Goal: Task Accomplishment & Management: Manage account settings

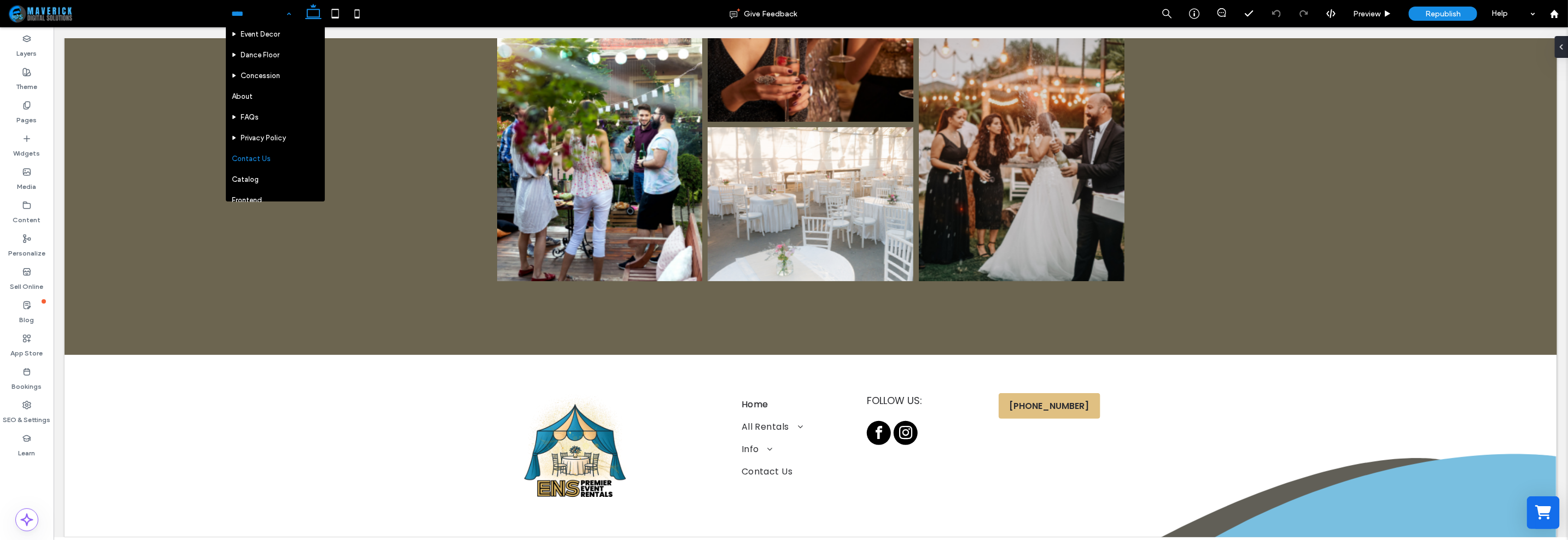
scroll to position [162, 0]
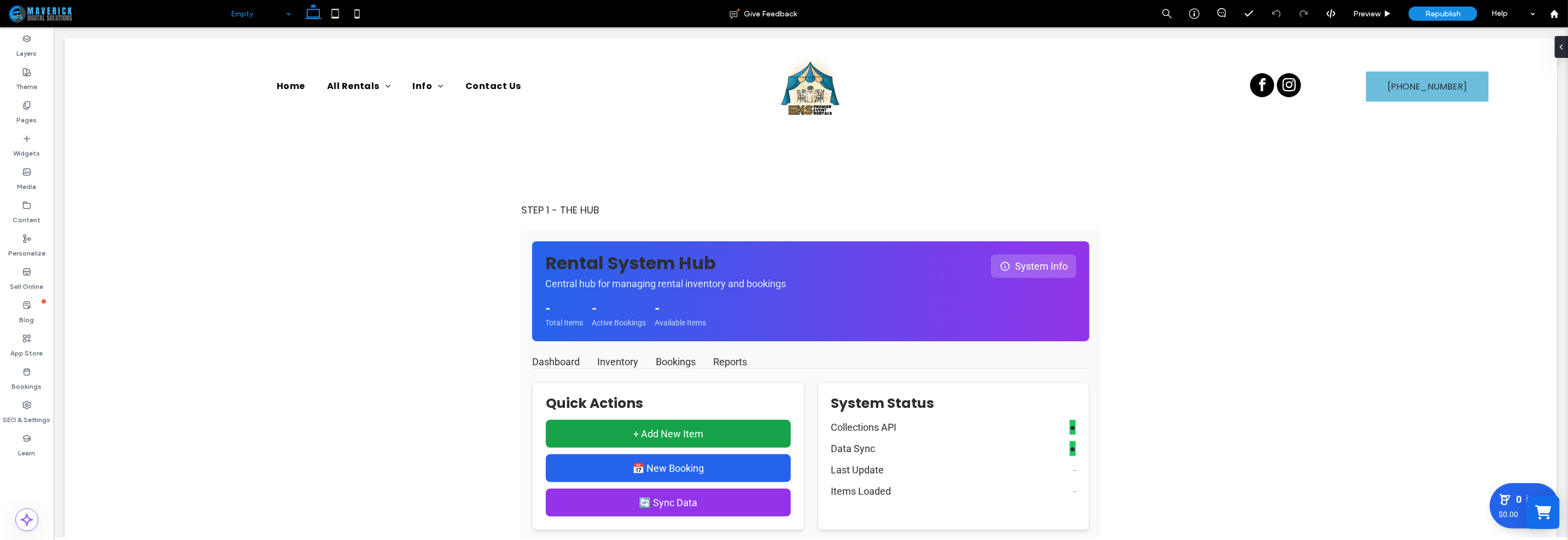
click at [276, 11] on input at bounding box center [258, 13] width 54 height 27
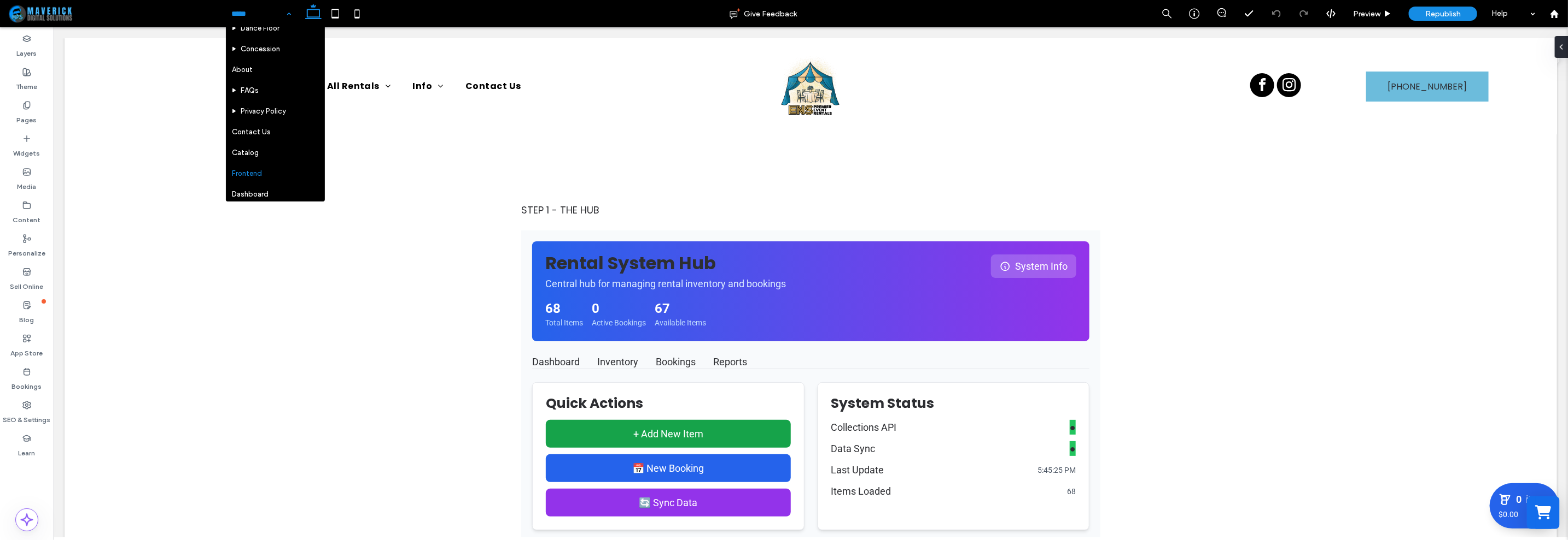
scroll to position [162, 0]
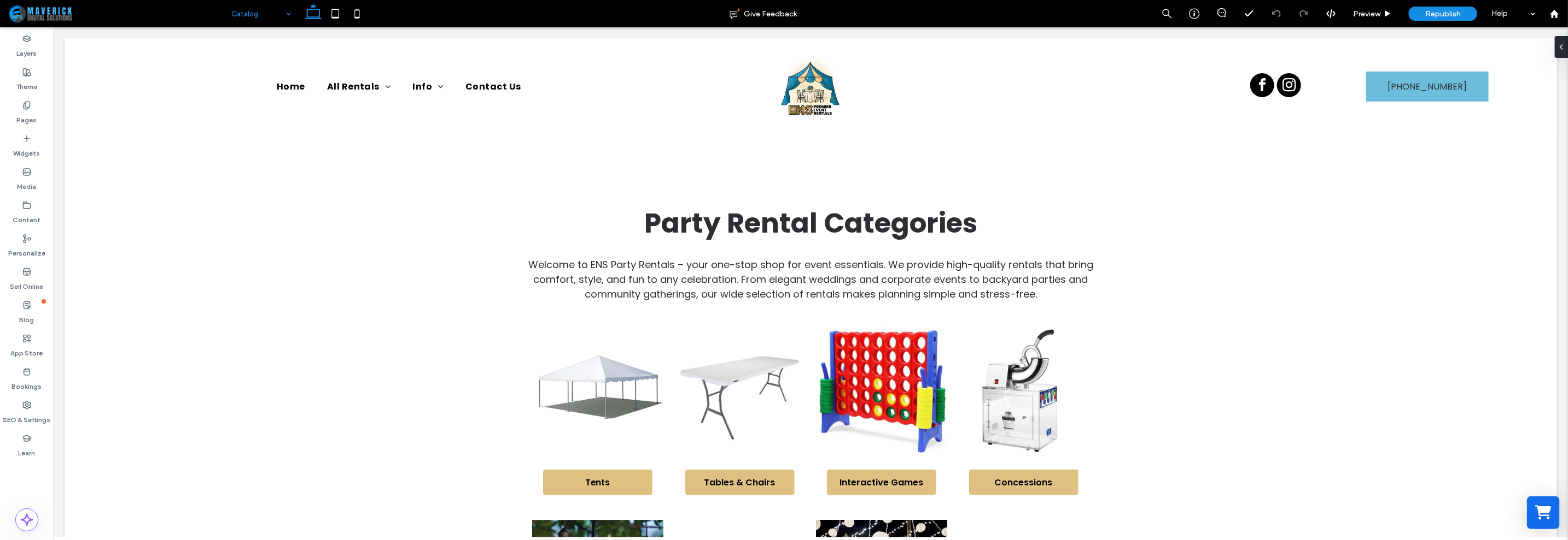
click at [270, 12] on input at bounding box center [258, 13] width 54 height 27
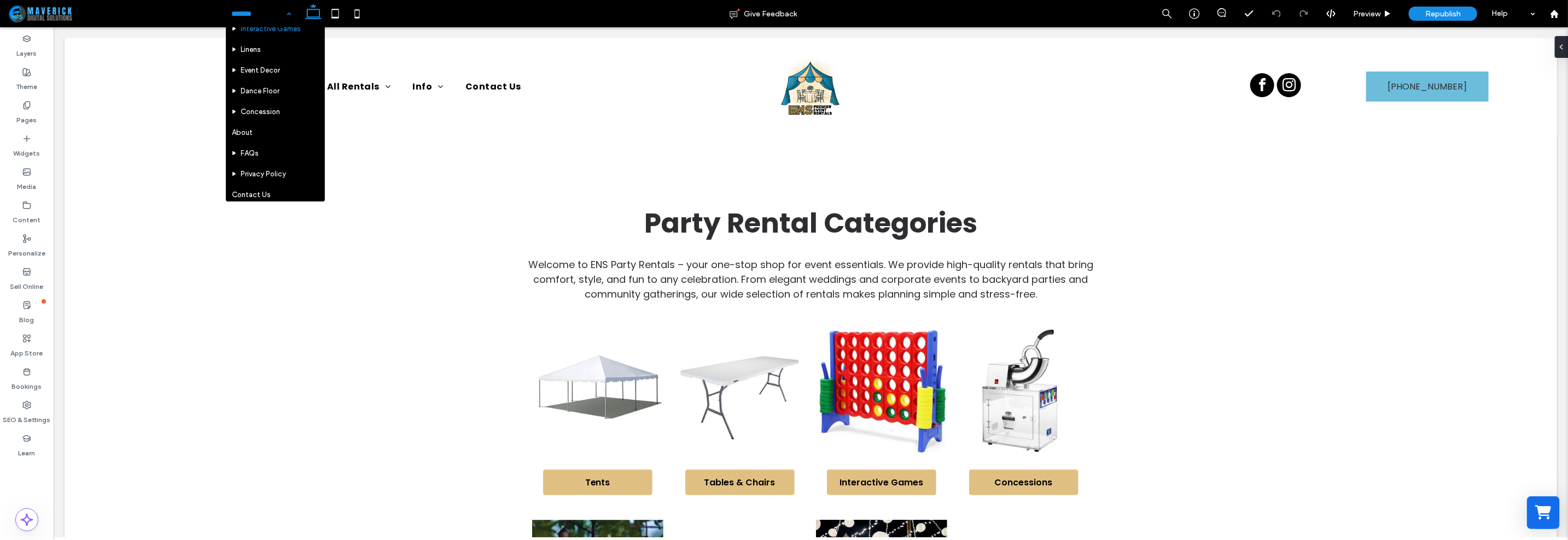
scroll to position [162, 0]
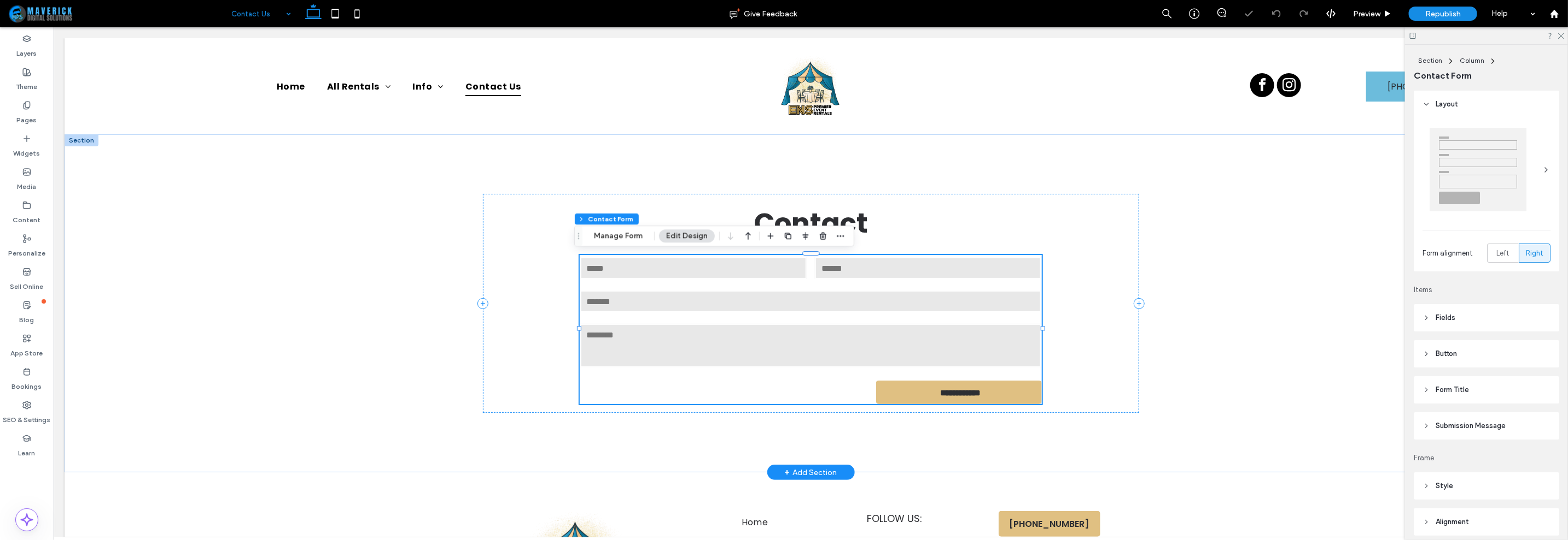
type input "*"
type input "***"
type input "*"
type input "***"
click at [597, 236] on button "Manage Form" at bounding box center [618, 235] width 63 height 13
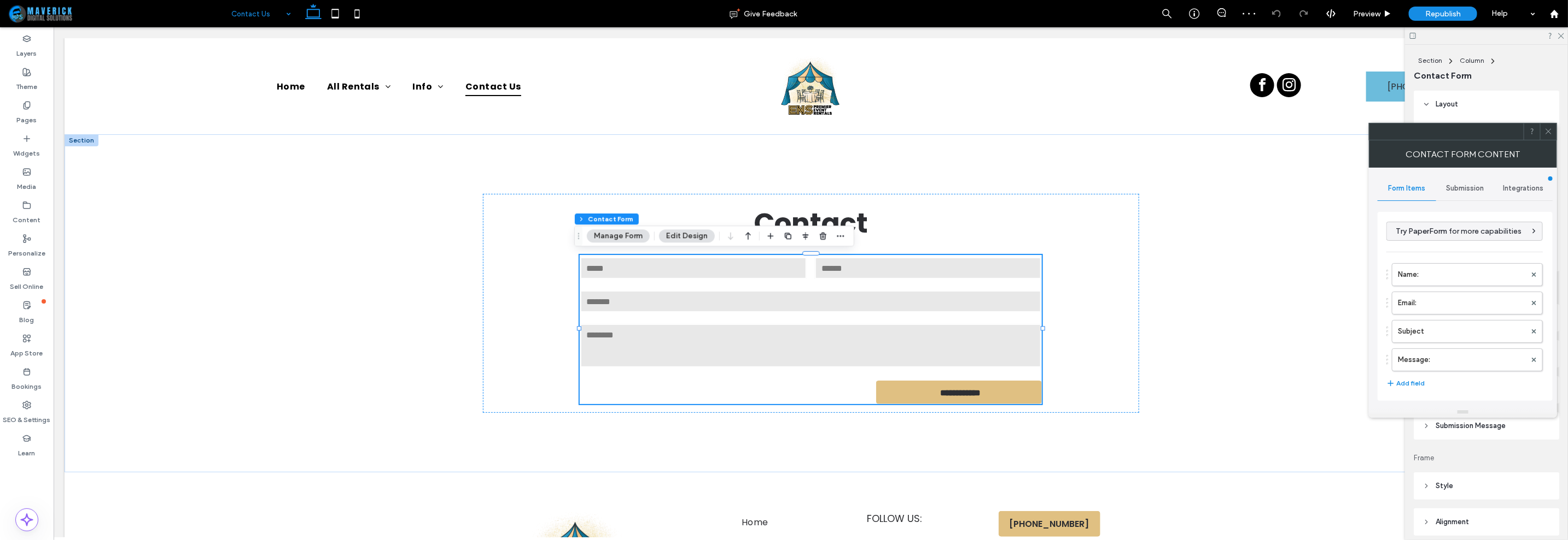
click at [1480, 190] on span "Submission" at bounding box center [1465, 188] width 38 height 9
click at [1460, 234] on label "New submission notification" at bounding box center [1466, 240] width 146 height 22
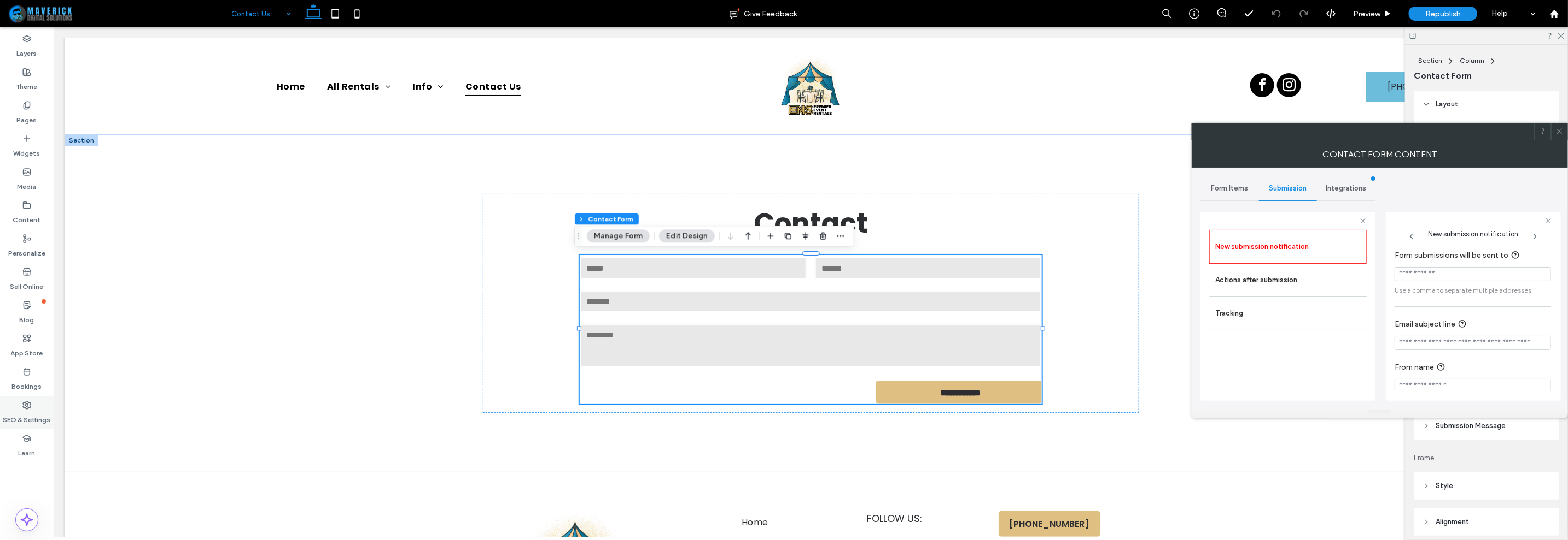
click at [20, 410] on label "SEO & Settings" at bounding box center [27, 417] width 47 height 15
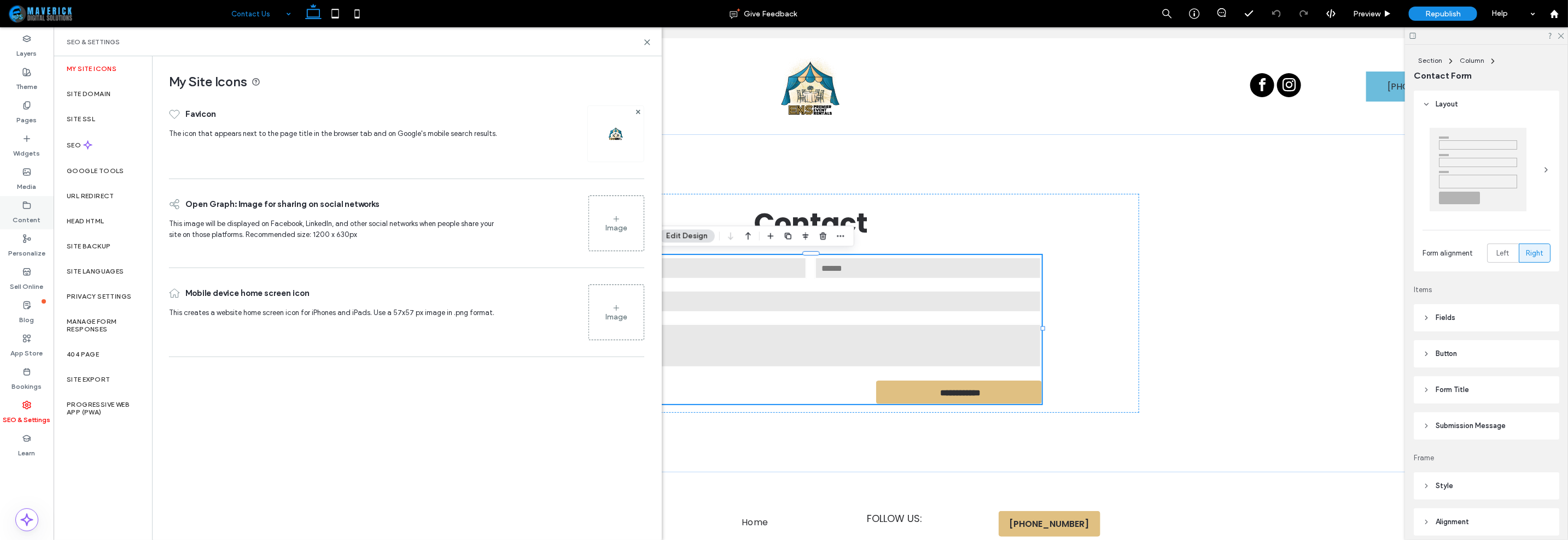
click at [28, 203] on use at bounding box center [27, 204] width 7 height 6
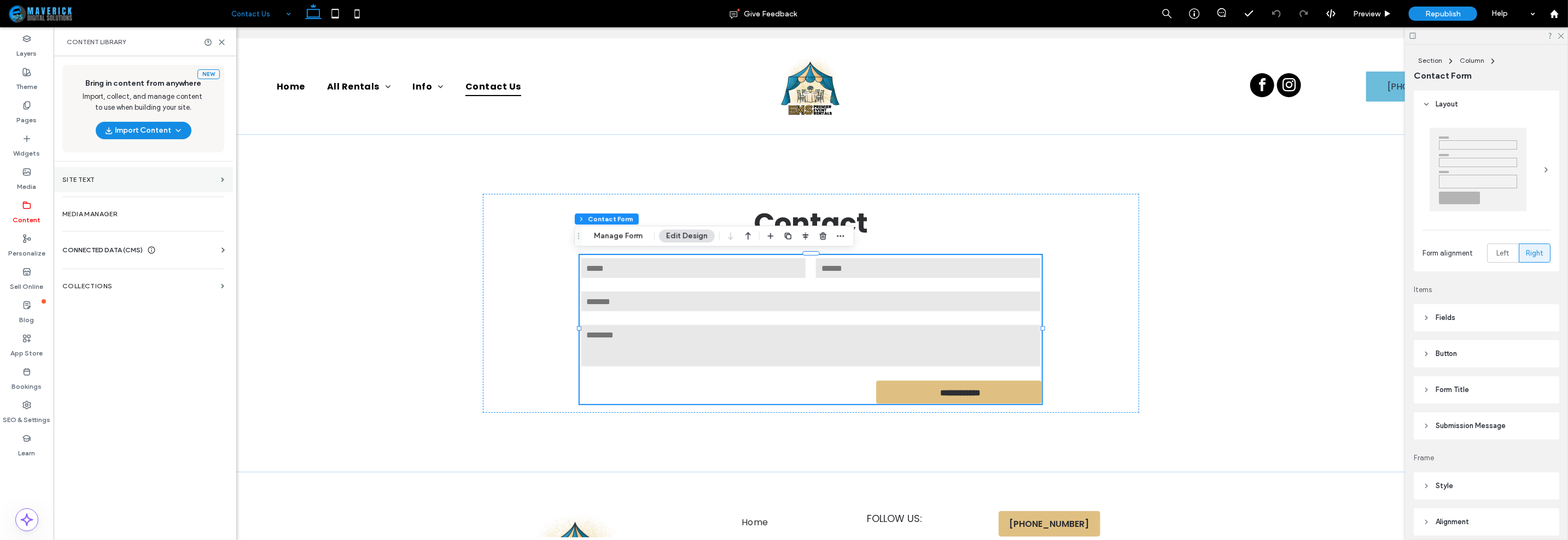
click at [139, 184] on section "Site Text" at bounding box center [143, 179] width 180 height 25
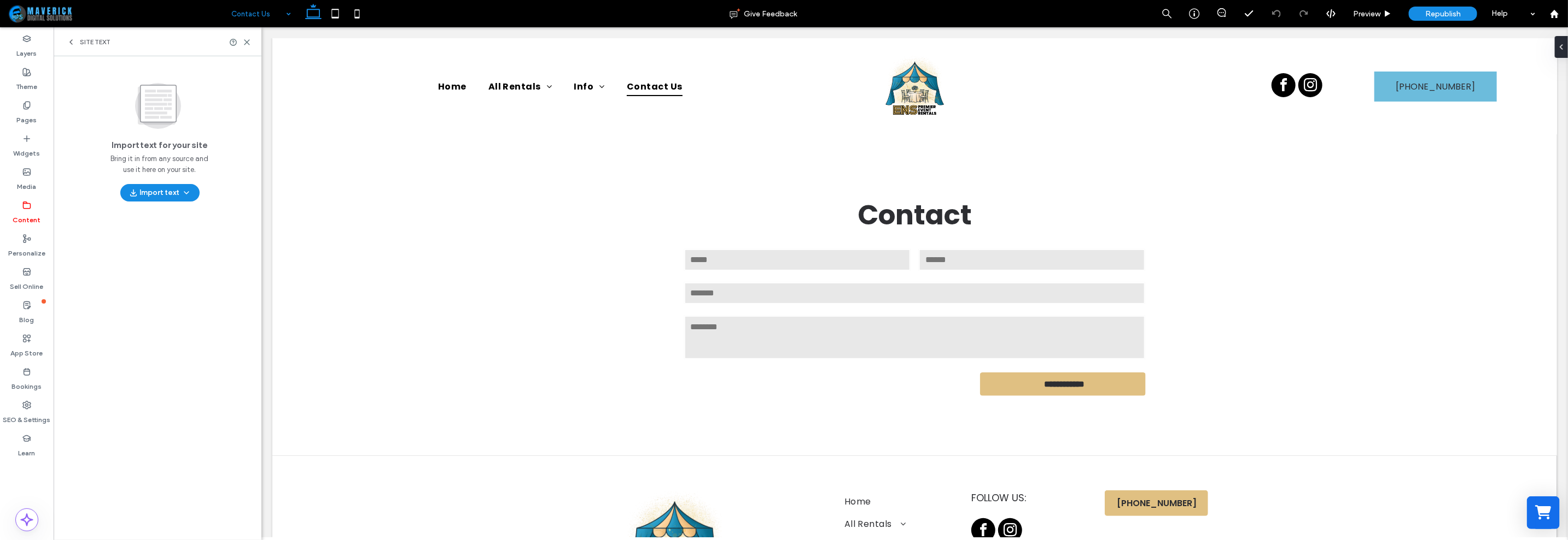
click at [74, 49] on div "Site Text" at bounding box center [157, 41] width 208 height 29
click at [74, 38] on icon at bounding box center [71, 42] width 9 height 9
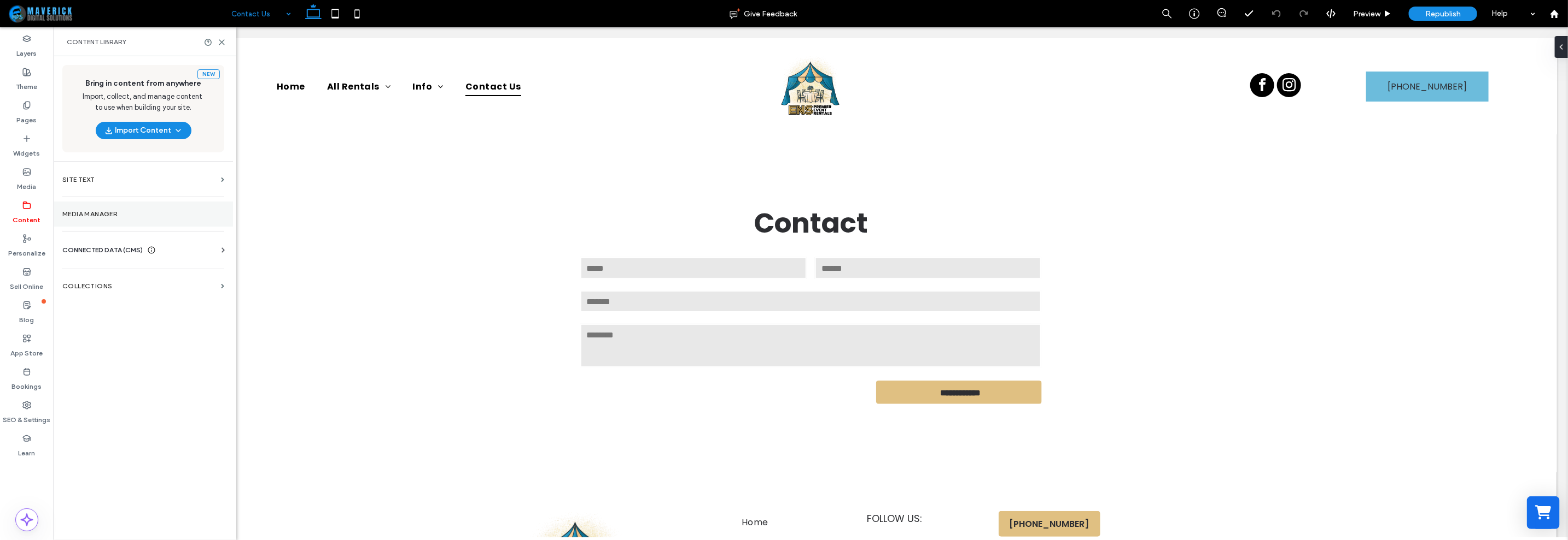
click at [131, 210] on label "Media Manager" at bounding box center [143, 214] width 162 height 8
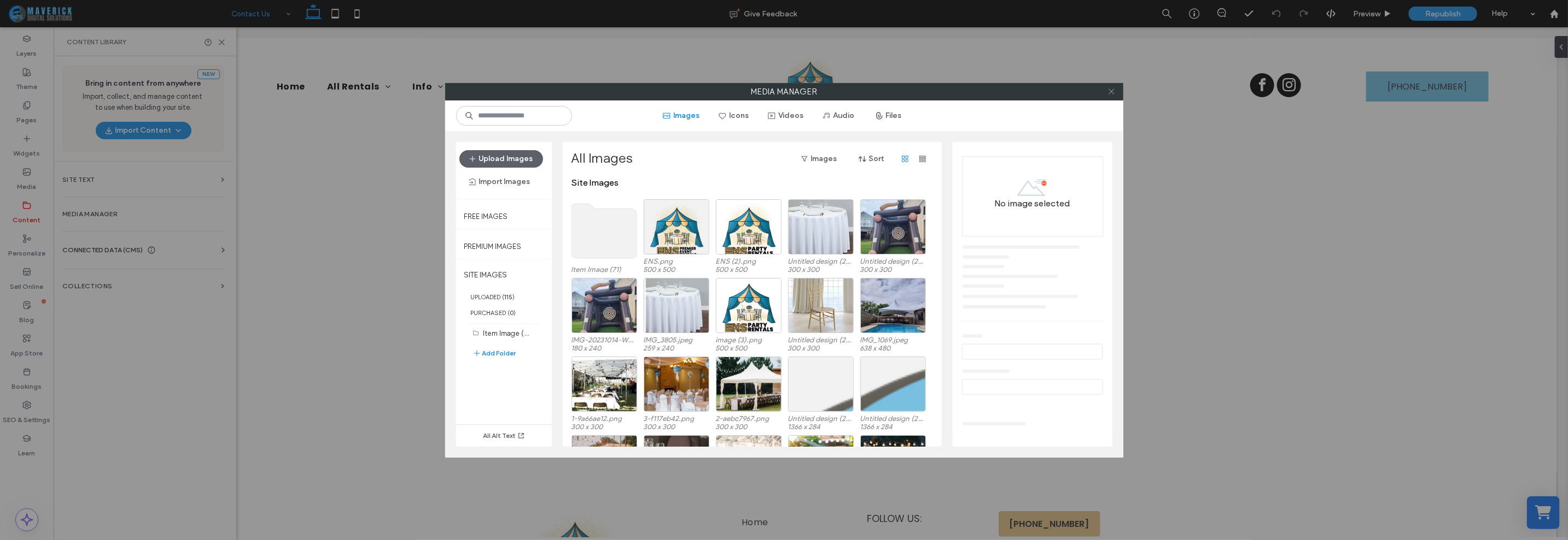
click at [1112, 93] on icon at bounding box center [1111, 91] width 8 height 8
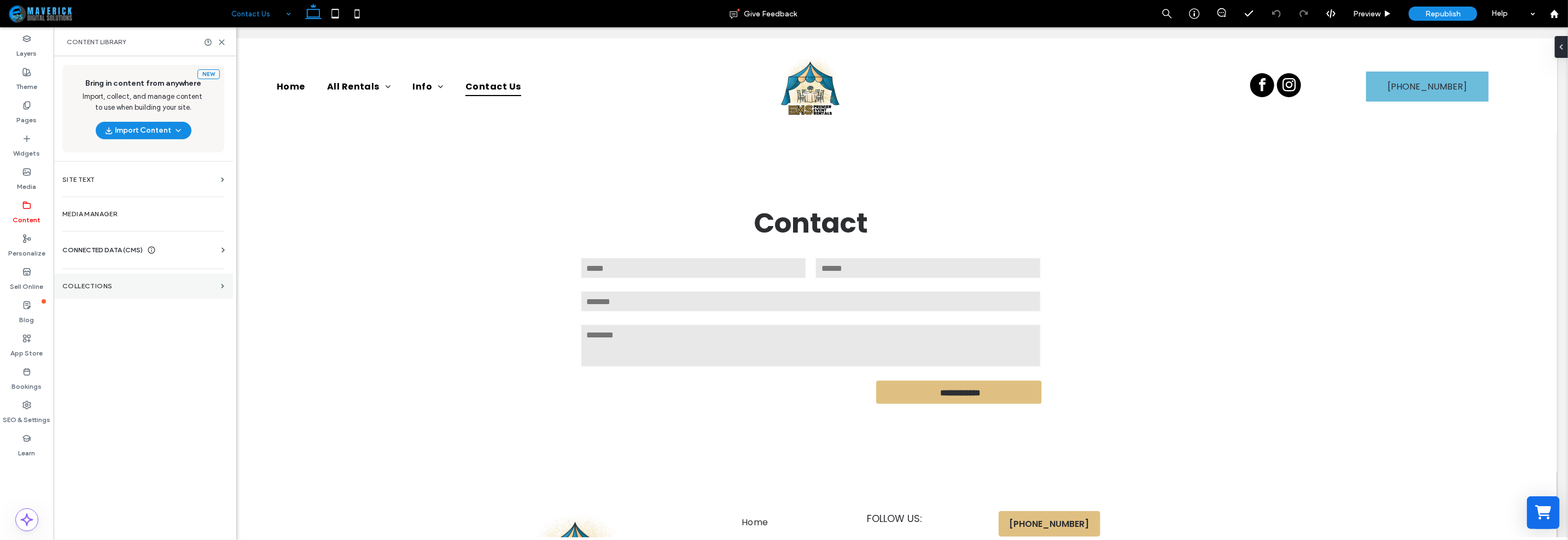
click at [90, 279] on section "Collections" at bounding box center [143, 286] width 180 height 25
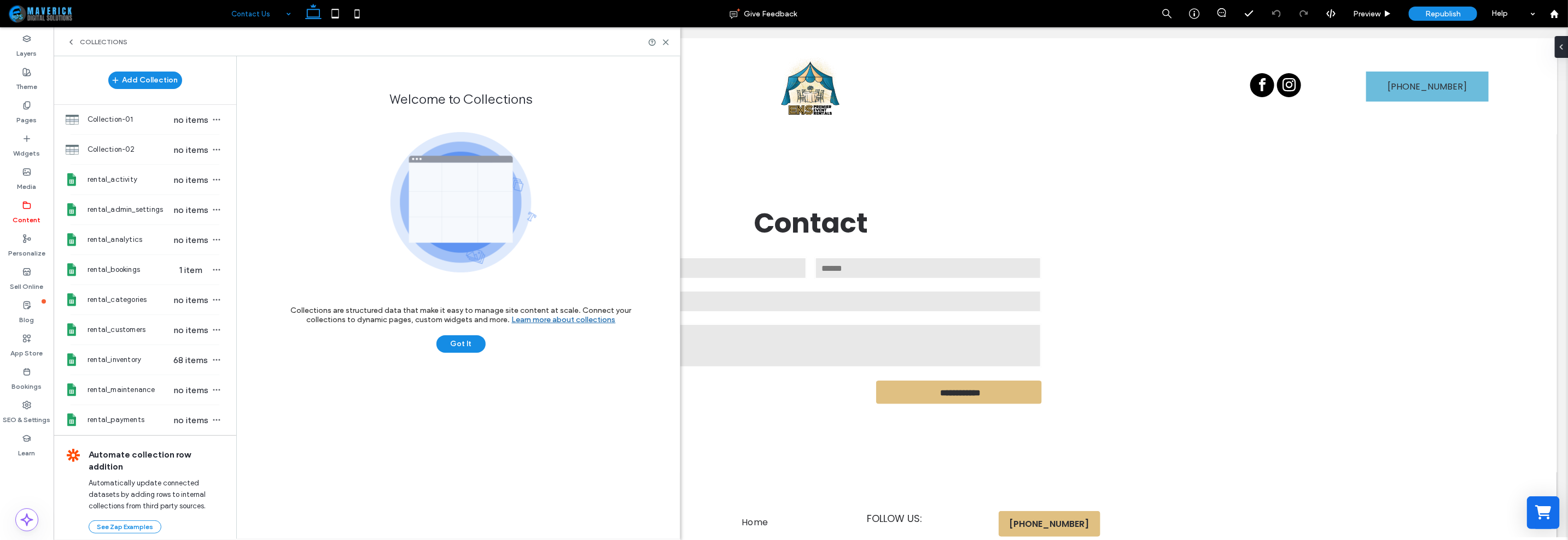
click at [73, 41] on icon at bounding box center [71, 42] width 9 height 9
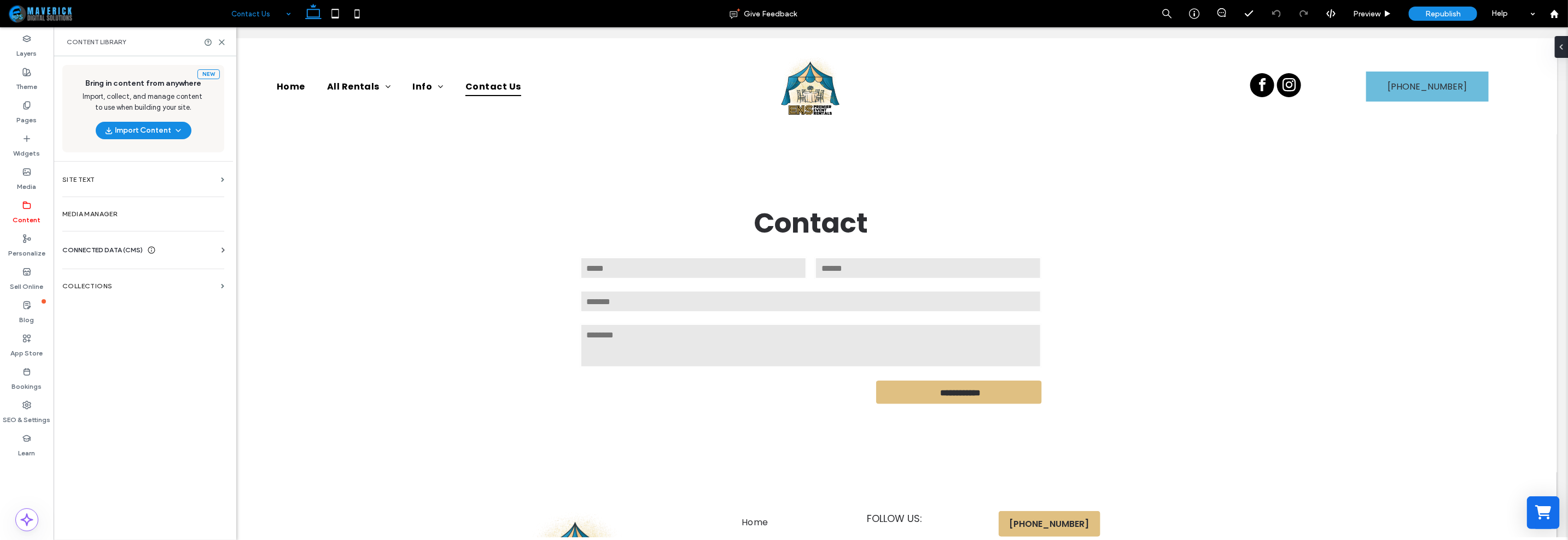
click at [124, 251] on span "CONNECTED DATA (CMS)" at bounding box center [102, 250] width 81 height 11
click at [129, 270] on section "Business Info" at bounding box center [145, 277] width 166 height 25
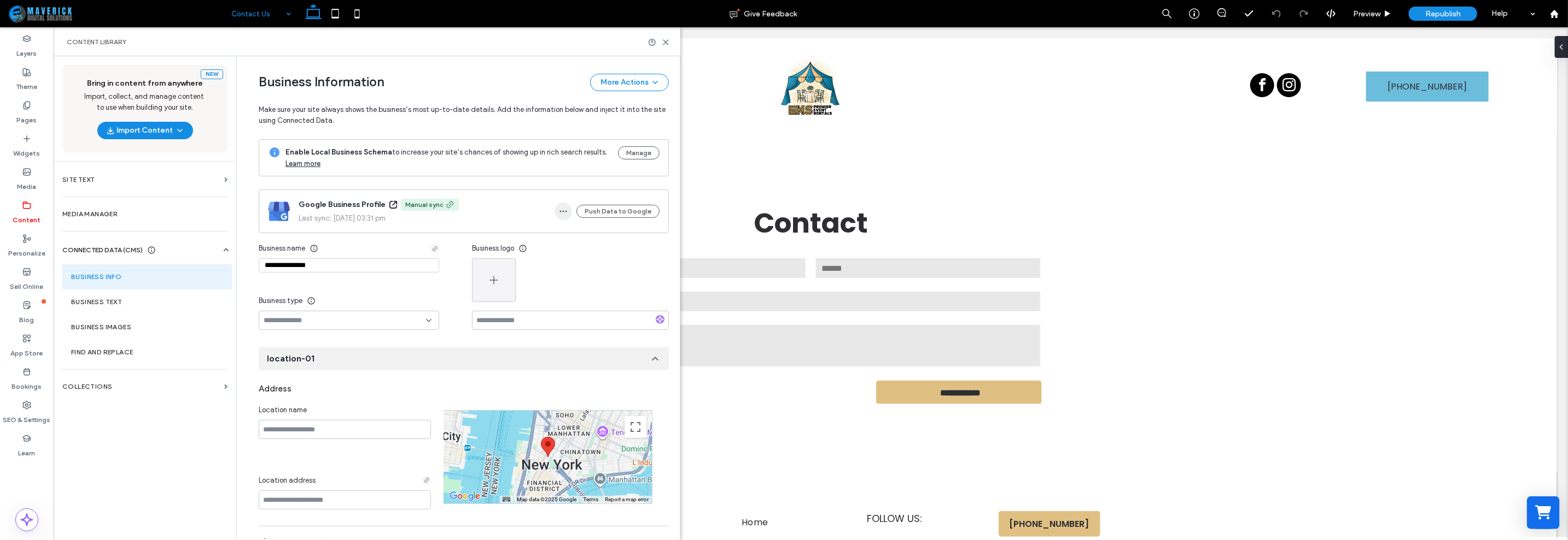
click at [563, 207] on icon "button" at bounding box center [563, 212] width 9 height 9
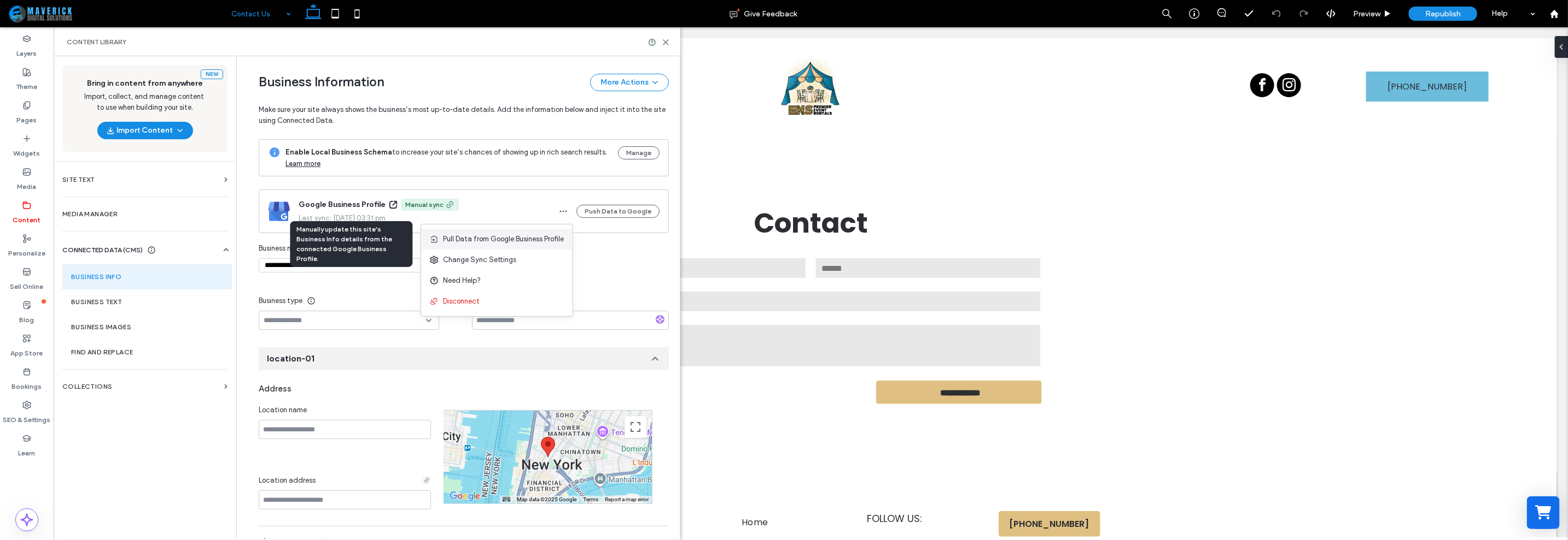
click at [522, 236] on span "Pull Data from Google Business Profile" at bounding box center [504, 239] width 121 height 11
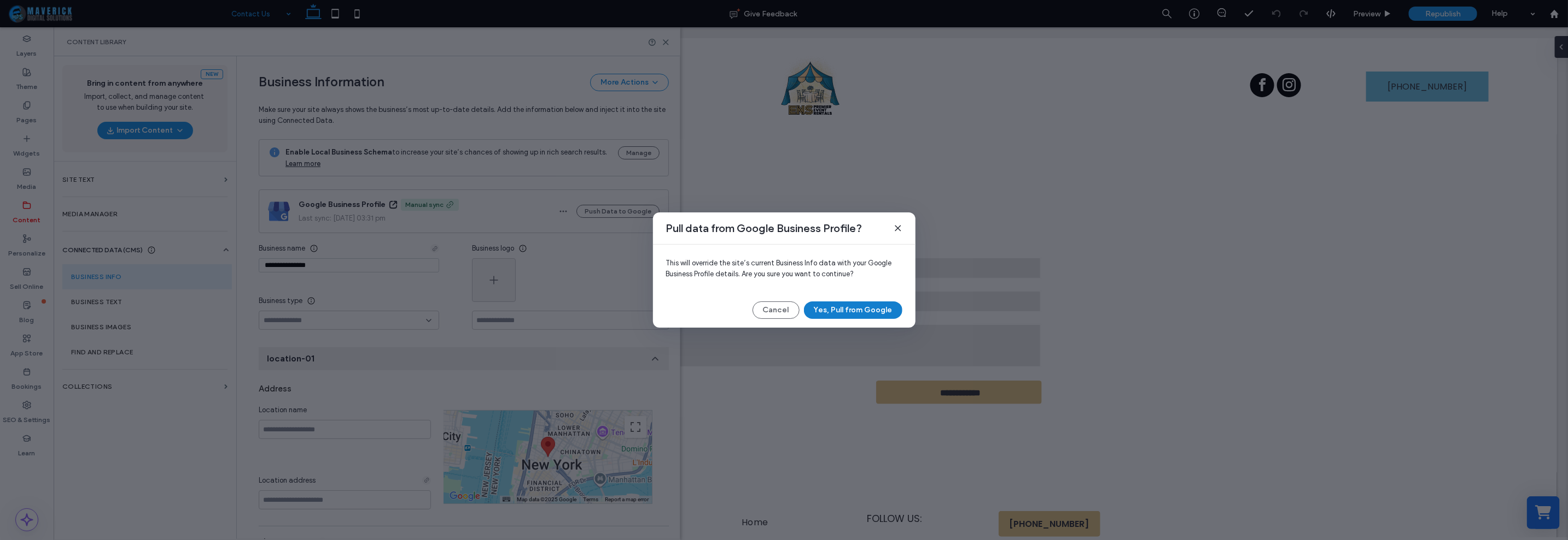
click at [830, 302] on button "Yes, Pull from Google" at bounding box center [853, 311] width 98 height 18
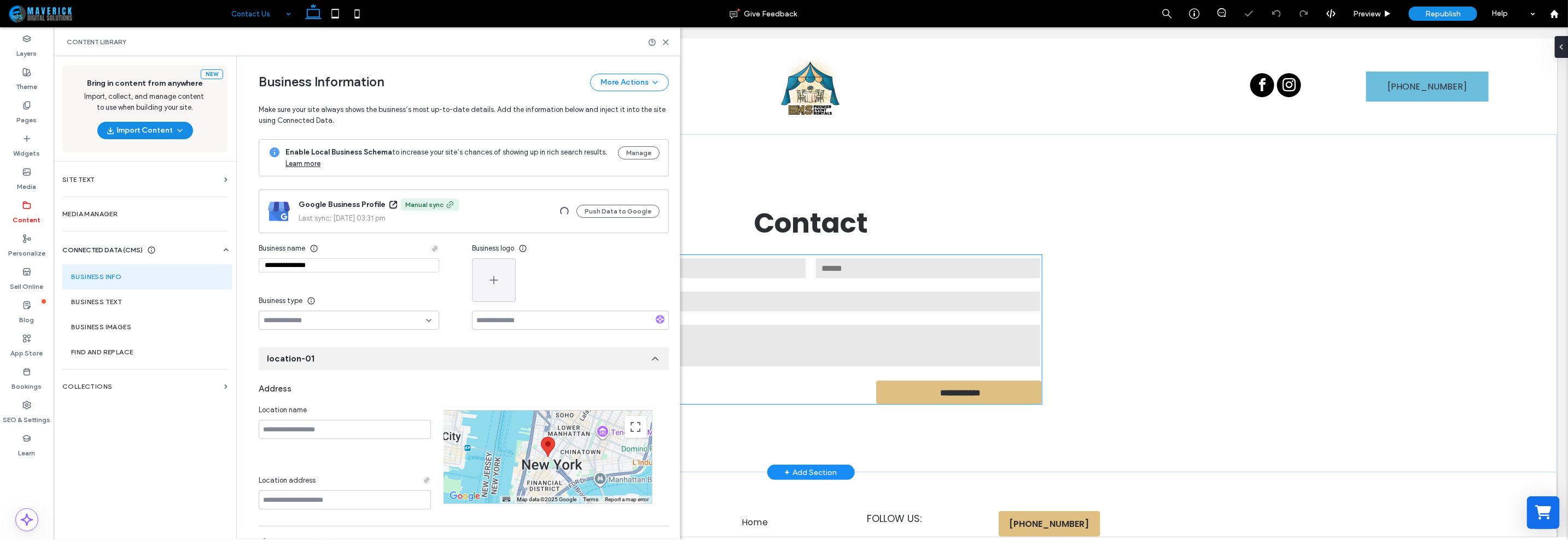
type input "**********"
click at [487, 288] on span "button" at bounding box center [493, 280] width 13 height 41
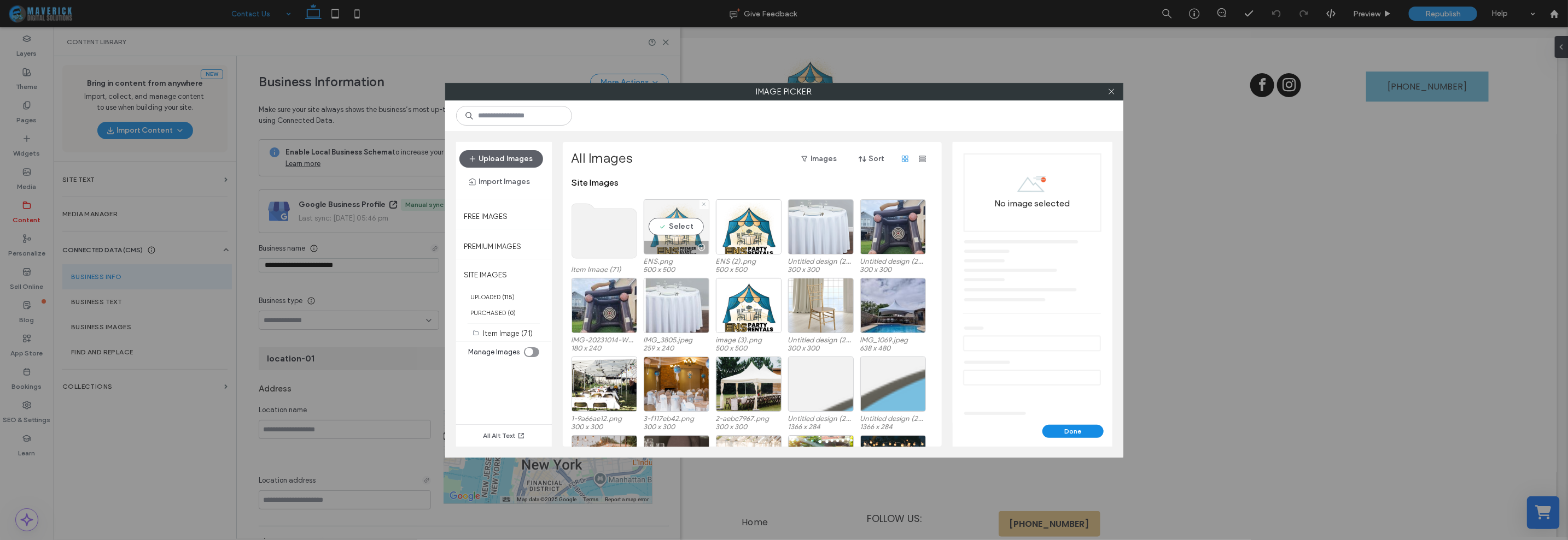
click at [696, 225] on div "Select" at bounding box center [676, 227] width 66 height 55
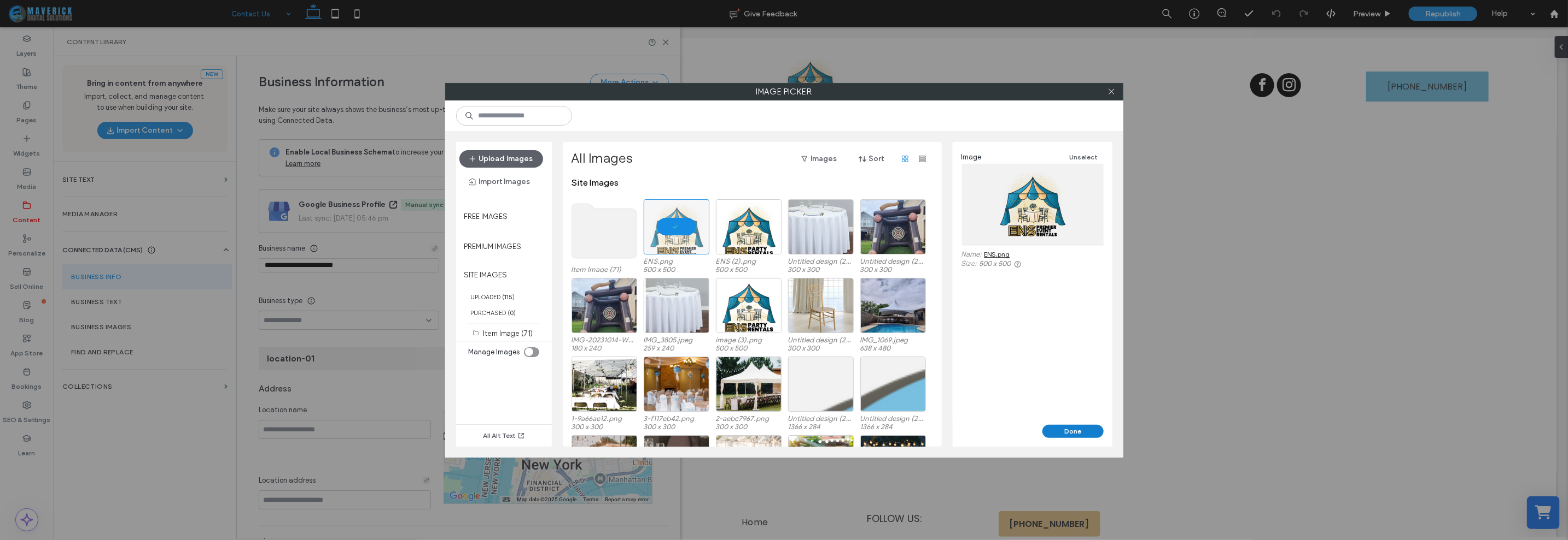
click at [1080, 431] on button "Done" at bounding box center [1073, 431] width 61 height 13
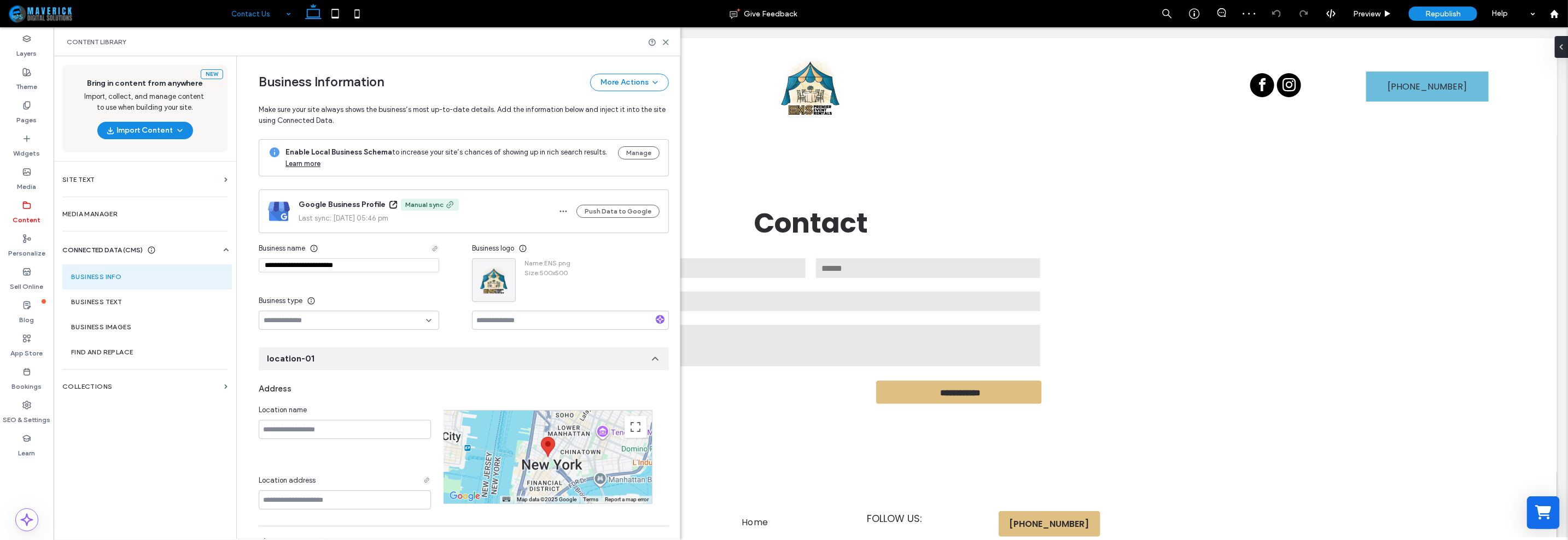
click at [426, 317] on icon at bounding box center [429, 321] width 9 height 9
click at [416, 322] on input at bounding box center [344, 321] width 162 height 9
type input "*"
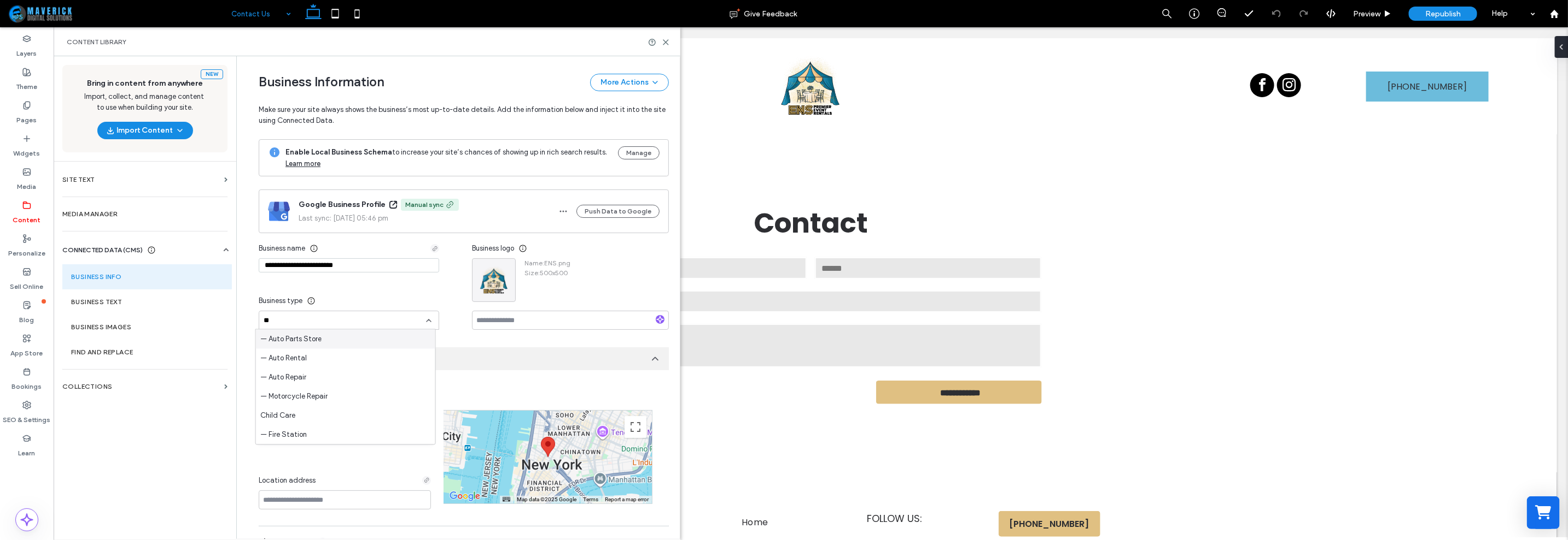
type input "*"
type input "***"
click at [409, 338] on div "Professional Service" at bounding box center [345, 340] width 180 height 19
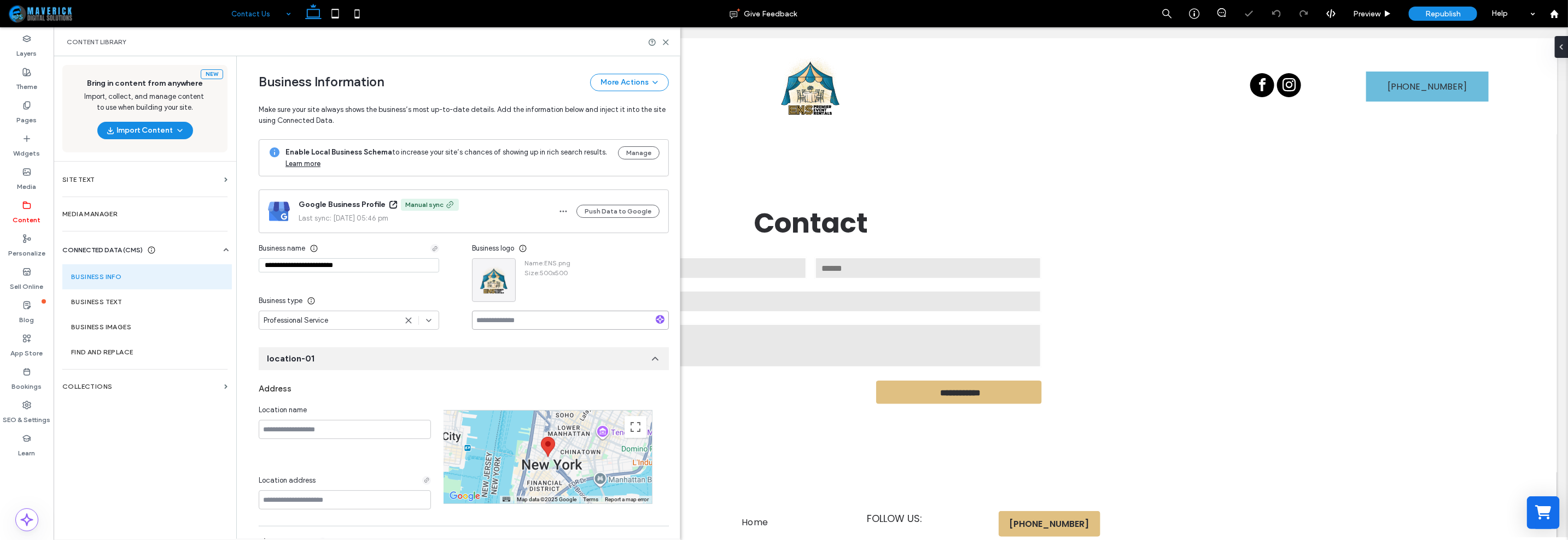
click at [531, 324] on input at bounding box center [570, 320] width 197 height 19
type input "**********"
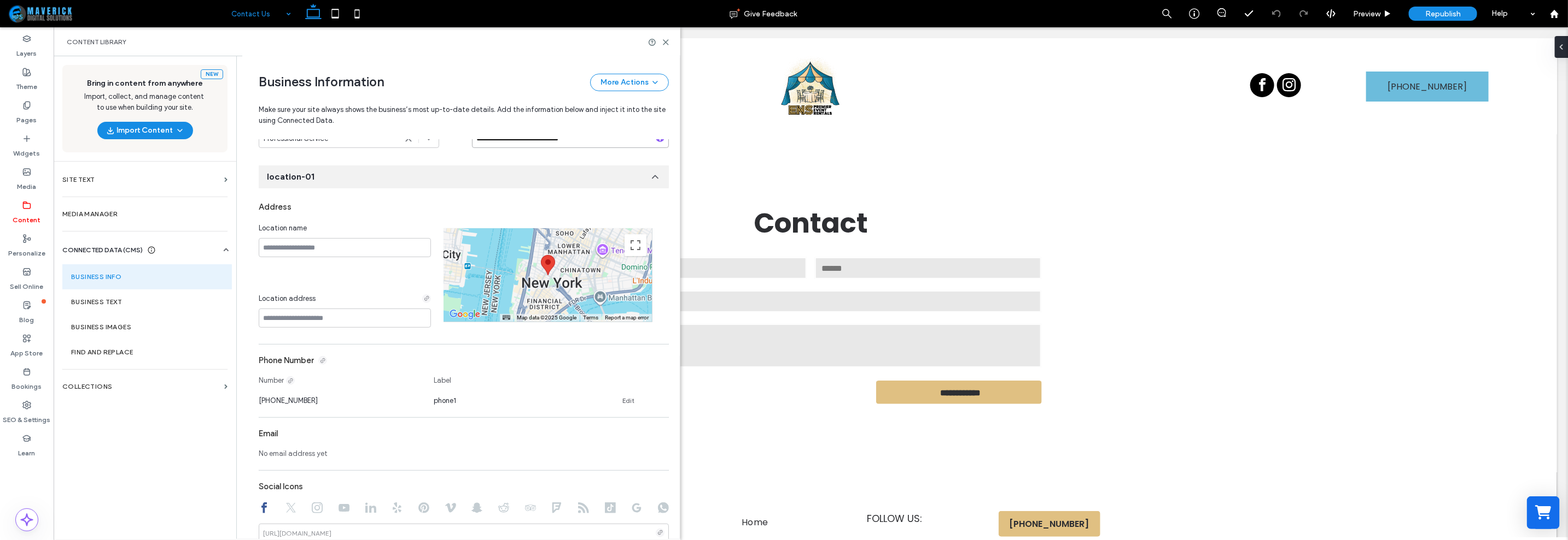
scroll to position [205, 0]
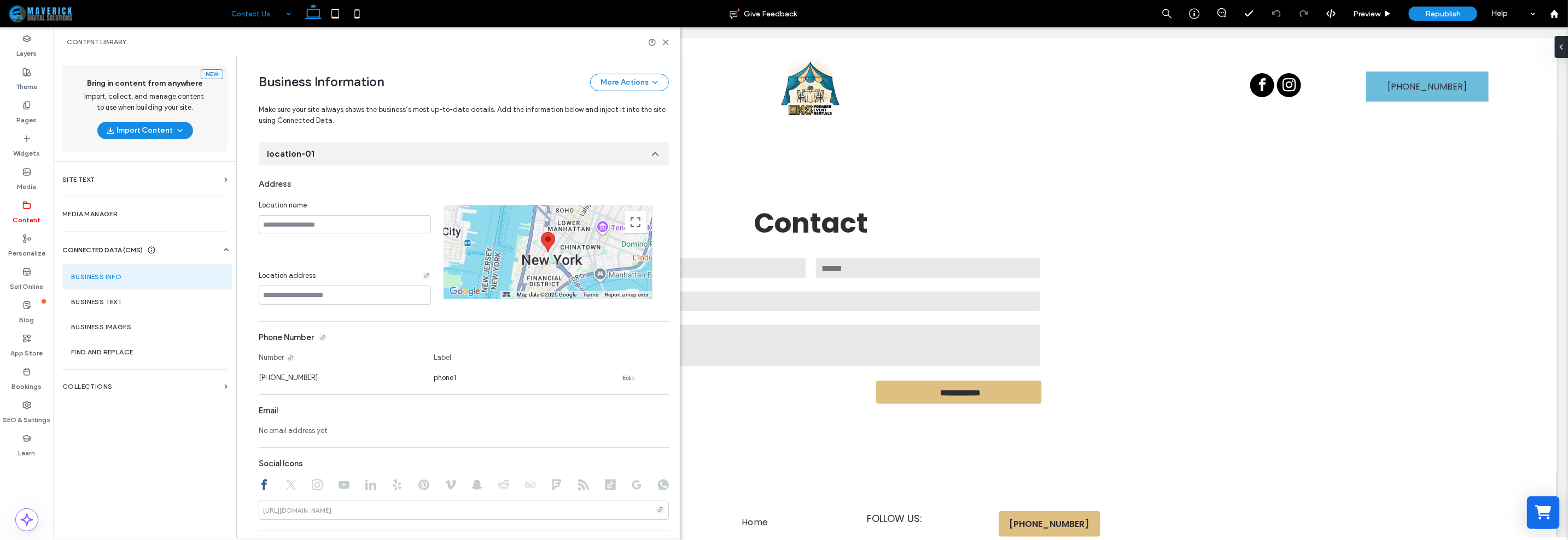
click at [304, 430] on span "No email address yet" at bounding box center [293, 431] width 69 height 11
click at [369, 417] on div "Email" at bounding box center [463, 411] width 410 height 21
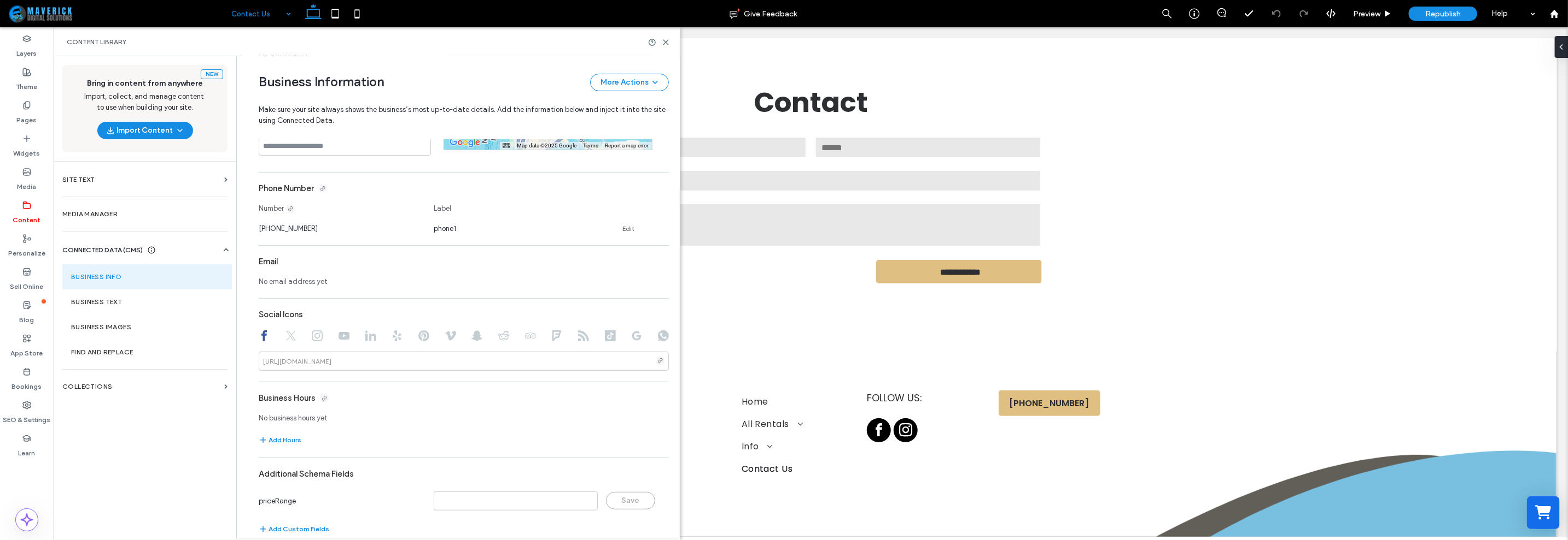
scroll to position [369, 0]
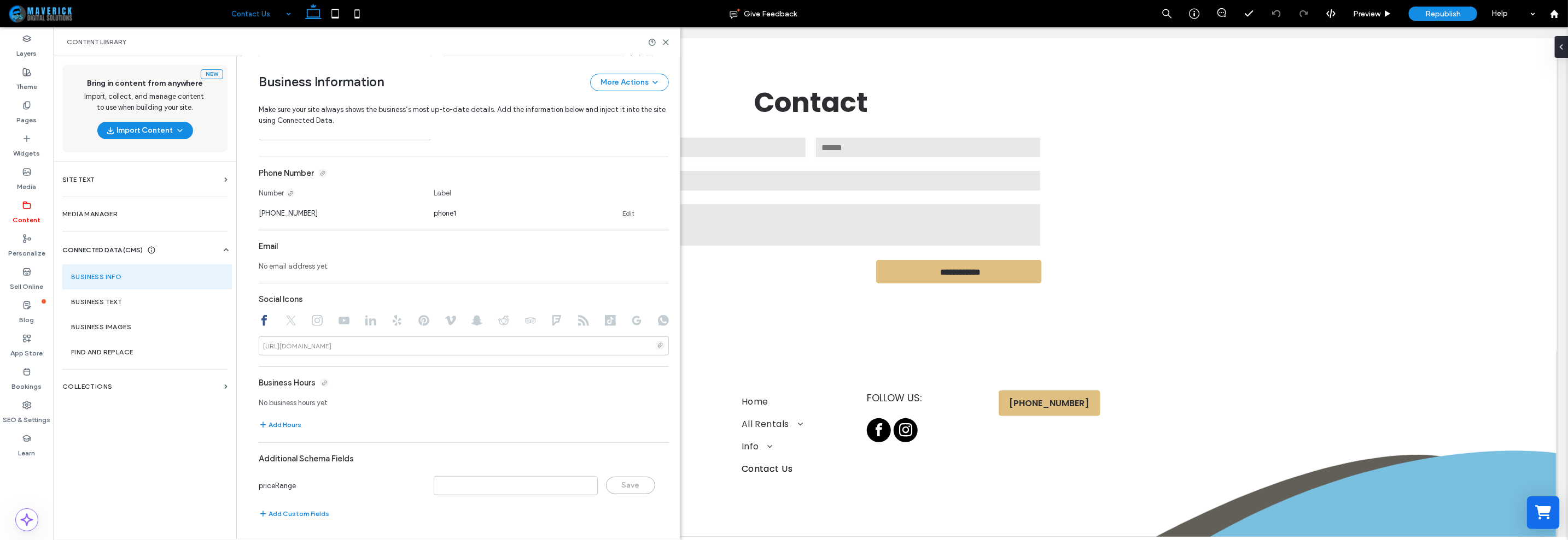
click at [260, 326] on div at bounding box center [264, 321] width 11 height 13
click at [261, 319] on use at bounding box center [264, 320] width 5 height 11
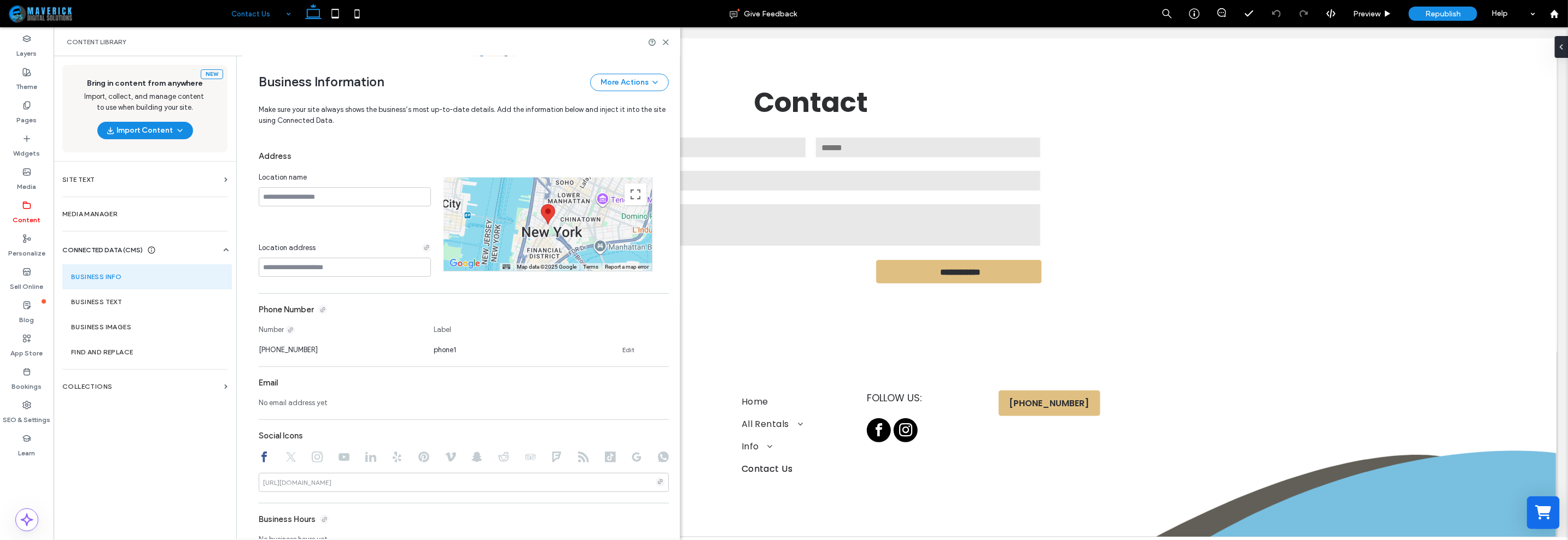
click at [305, 406] on div "Address Location name Location address ← Move left → Move right ↑ Move up ↓ Mov…" at bounding box center [463, 404] width 410 height 517
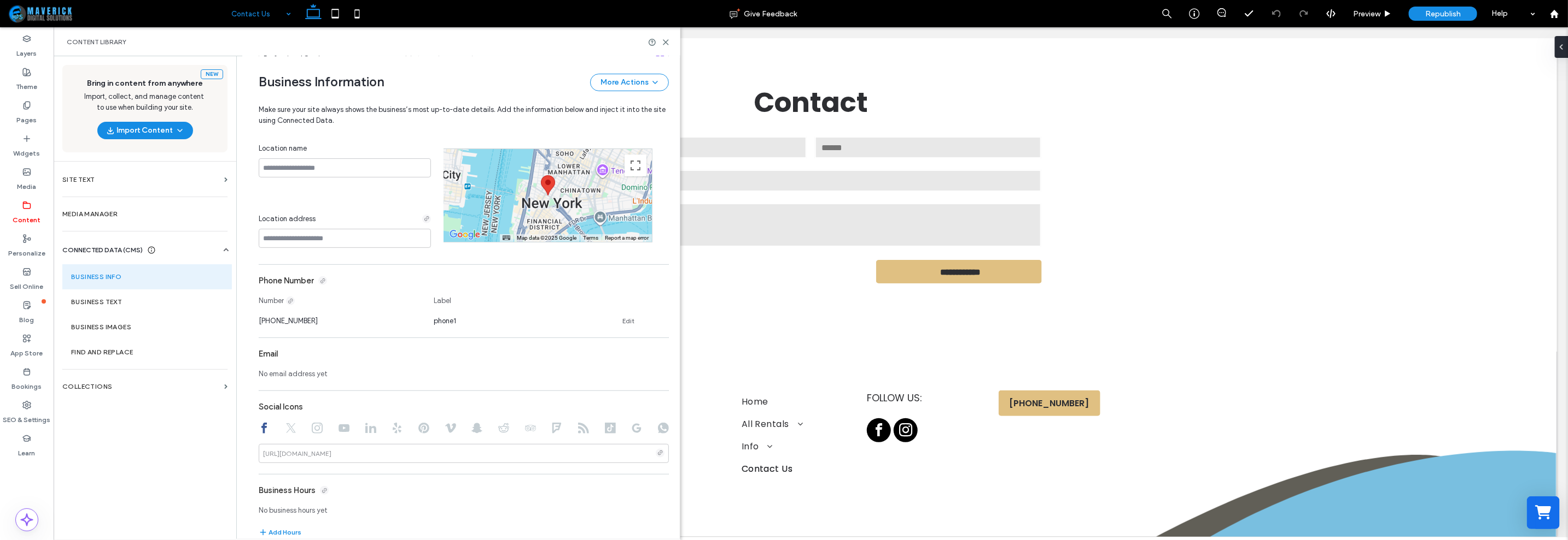
scroll to position [301, 0]
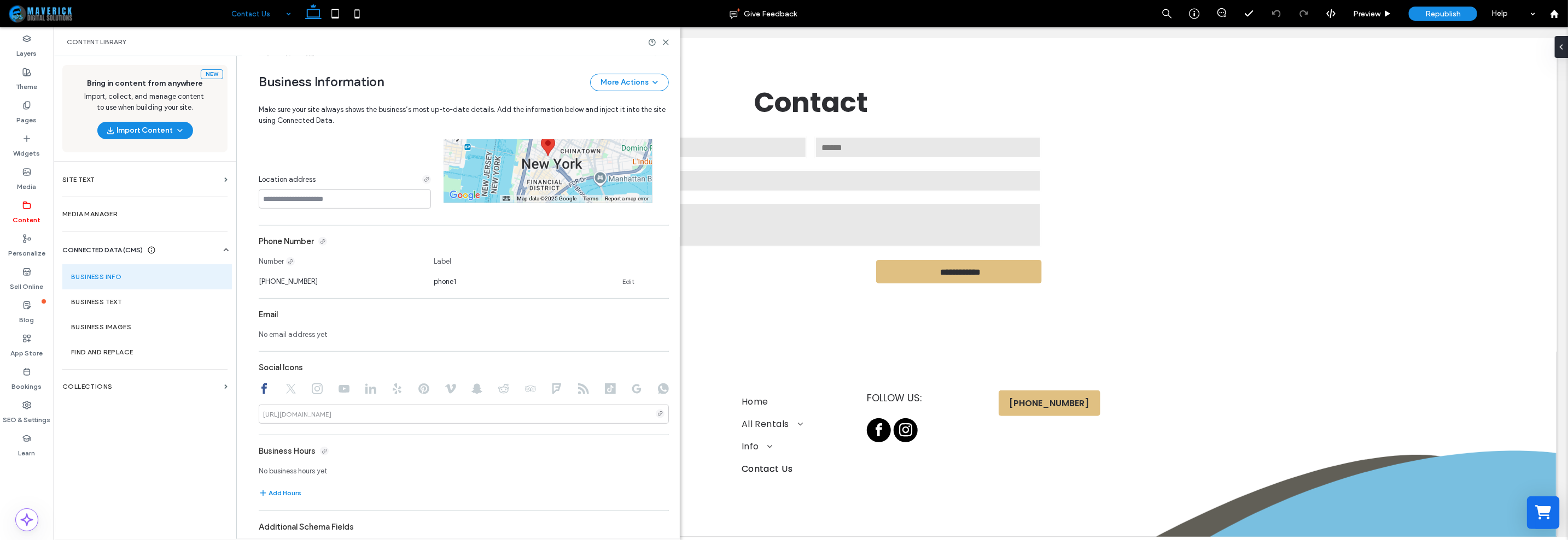
click at [251, 317] on div "**********" at bounding box center [456, 181] width 427 height 853
click at [265, 335] on span "No email address yet" at bounding box center [293, 334] width 69 height 11
drag, startPoint x: 265, startPoint y: 335, endPoint x: 279, endPoint y: 347, distance: 18.4
click at [279, 347] on div "Address Location name Location address ← Move left → Move right ↑ Move up ↓ Mov…" at bounding box center [463, 336] width 410 height 517
click at [322, 334] on div "No email address yet" at bounding box center [463, 332] width 410 height 15
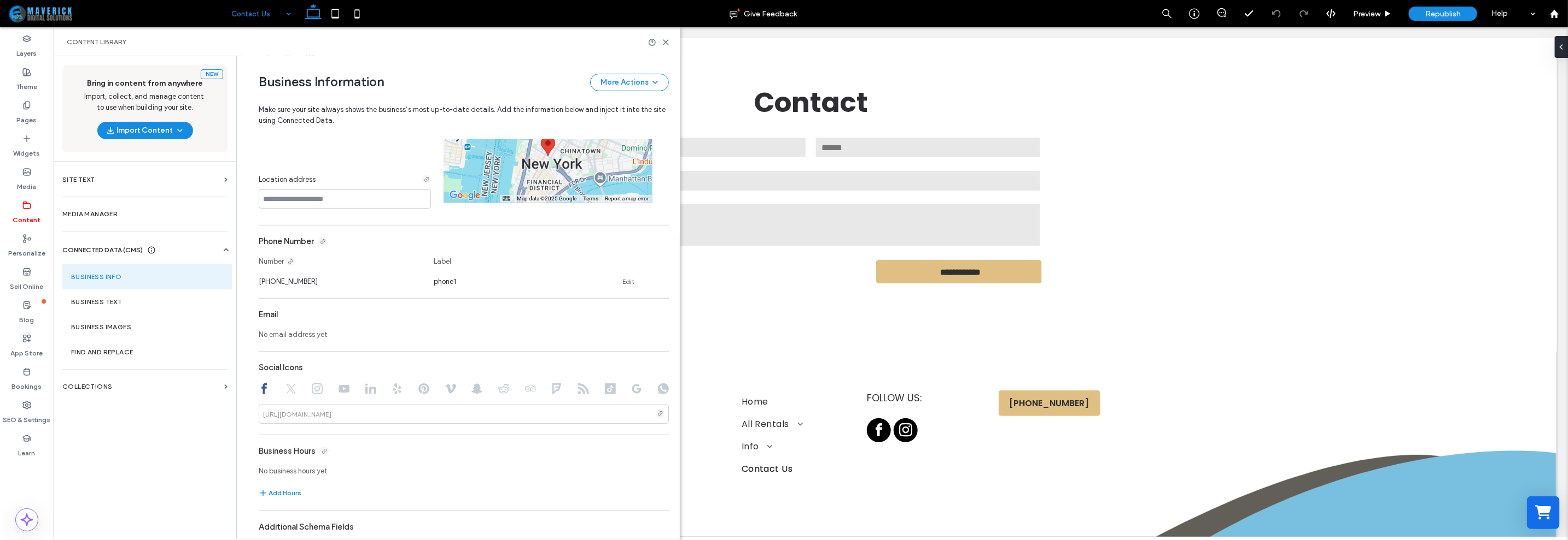
click at [401, 346] on div "Address Location name Location address ← Move left → Move right ↑ Move up ↓ Mov…" at bounding box center [463, 336] width 410 height 517
click at [298, 333] on span "No email address yet" at bounding box center [293, 334] width 69 height 11
drag, startPoint x: 298, startPoint y: 333, endPoint x: 271, endPoint y: 337, distance: 27.3
click at [271, 337] on span "No email address yet" at bounding box center [293, 334] width 69 height 11
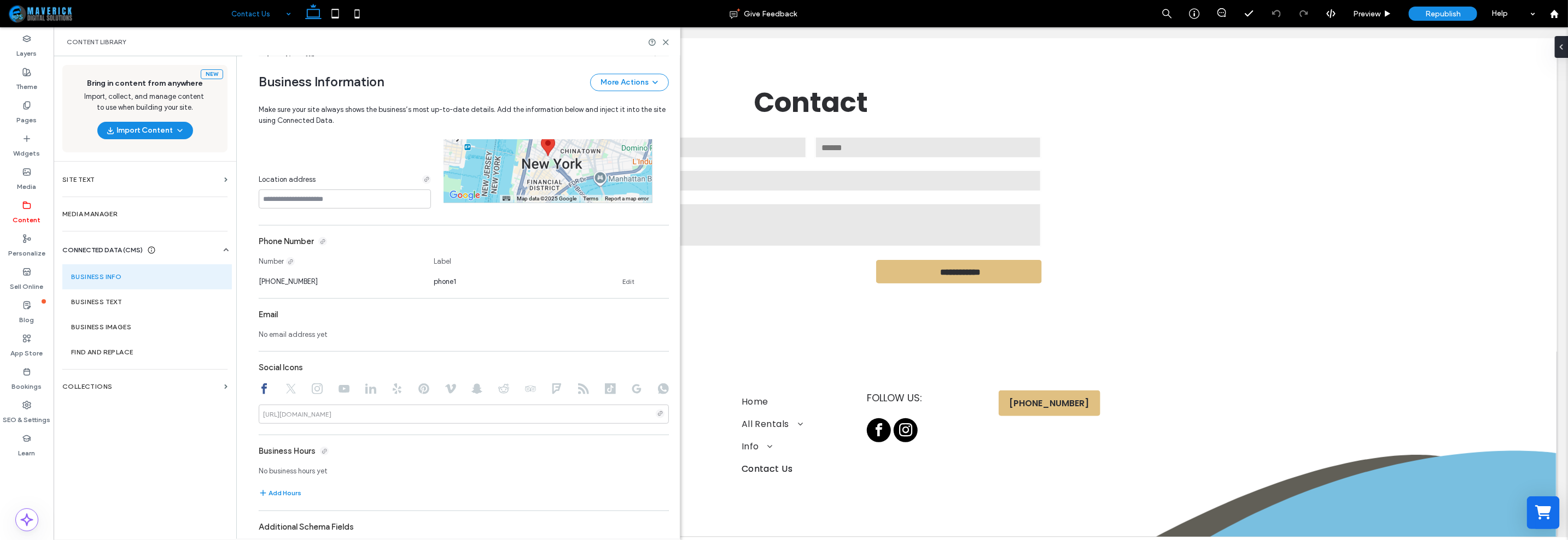
click at [271, 337] on span "No email address yet" at bounding box center [293, 334] width 69 height 11
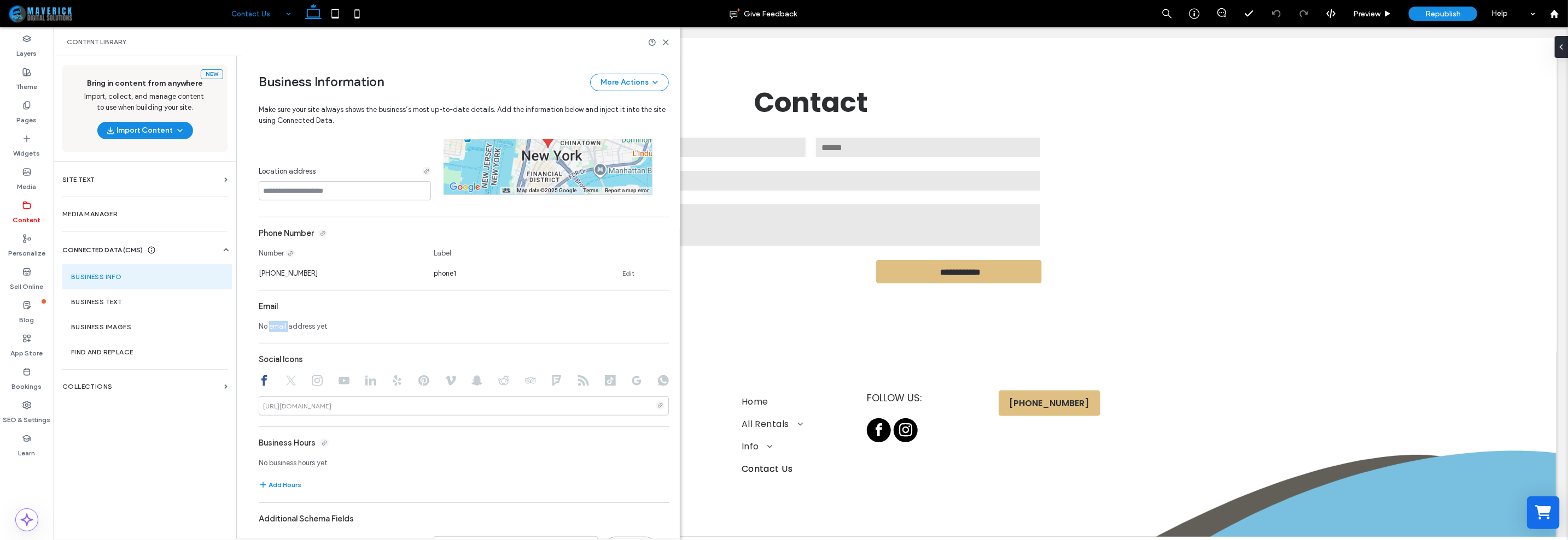
scroll to position [0, 0]
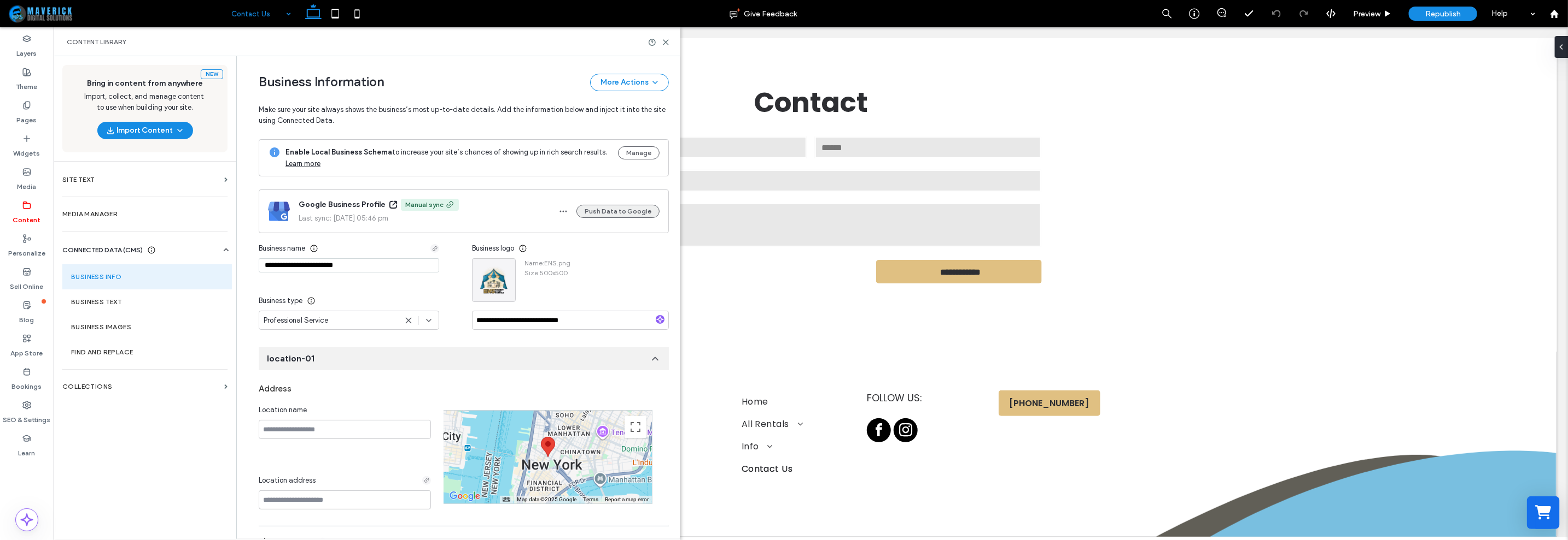
click at [612, 214] on button "Push Data to Google" at bounding box center [618, 211] width 83 height 13
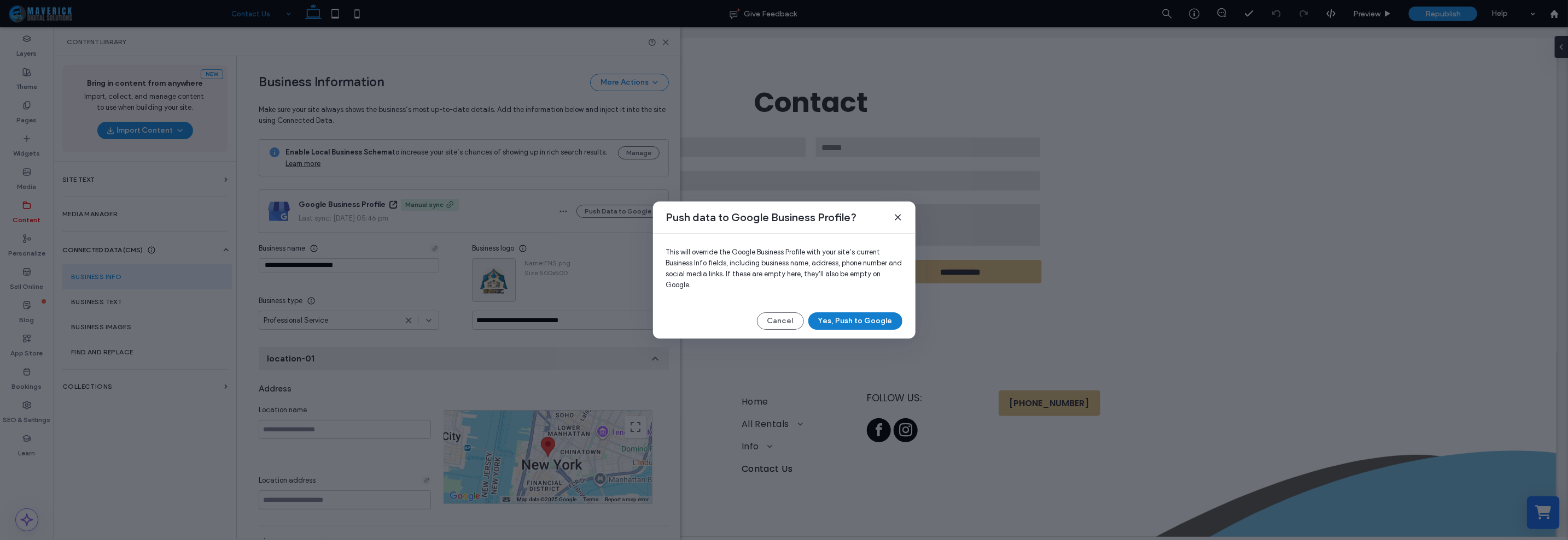
click at [841, 328] on button "Yes, Push to Google" at bounding box center [855, 321] width 94 height 18
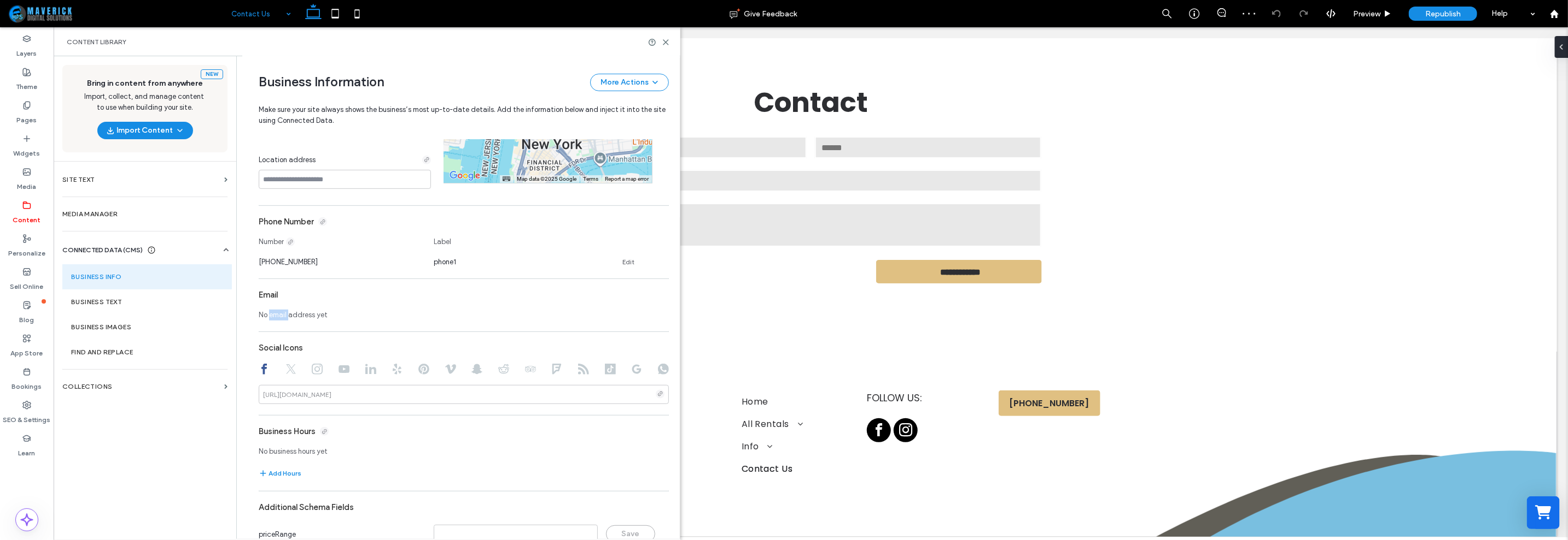
scroll to position [369, 0]
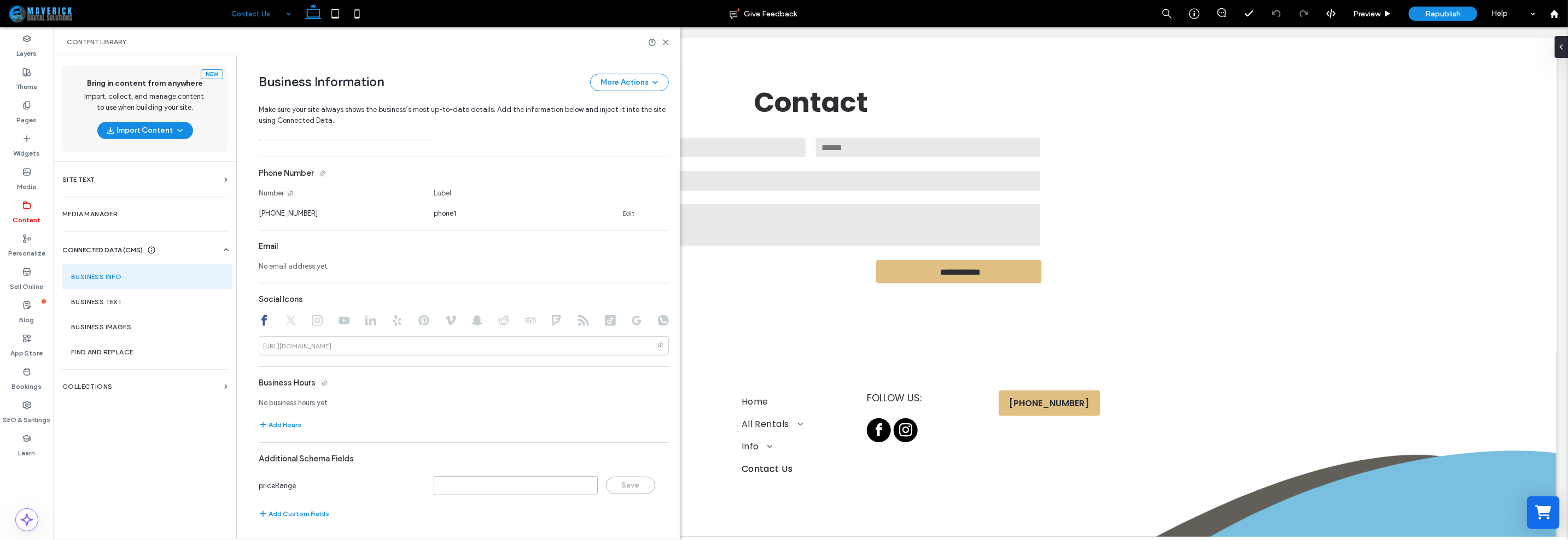
click at [536, 484] on input at bounding box center [515, 486] width 164 height 19
type input "*******"
click at [634, 489] on button "Save" at bounding box center [631, 486] width 49 height 18
click at [630, 75] on button "More Actions" at bounding box center [630, 82] width 79 height 18
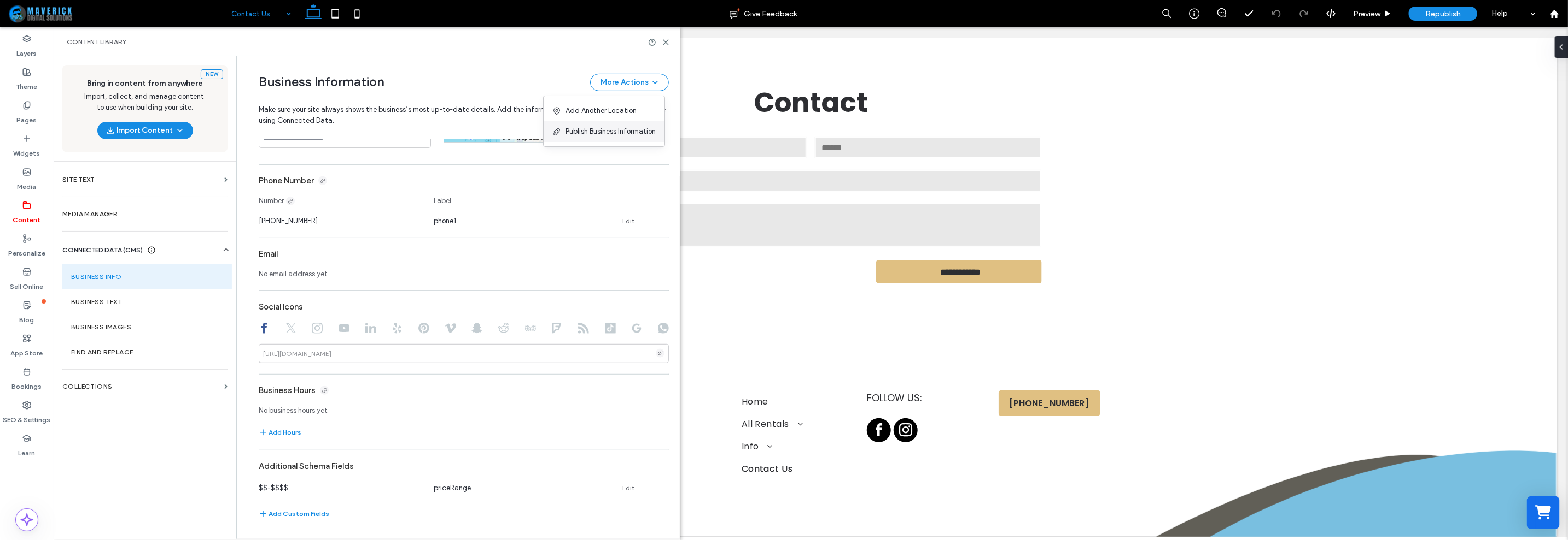
click at [606, 131] on span "Publish Business Information" at bounding box center [611, 131] width 90 height 11
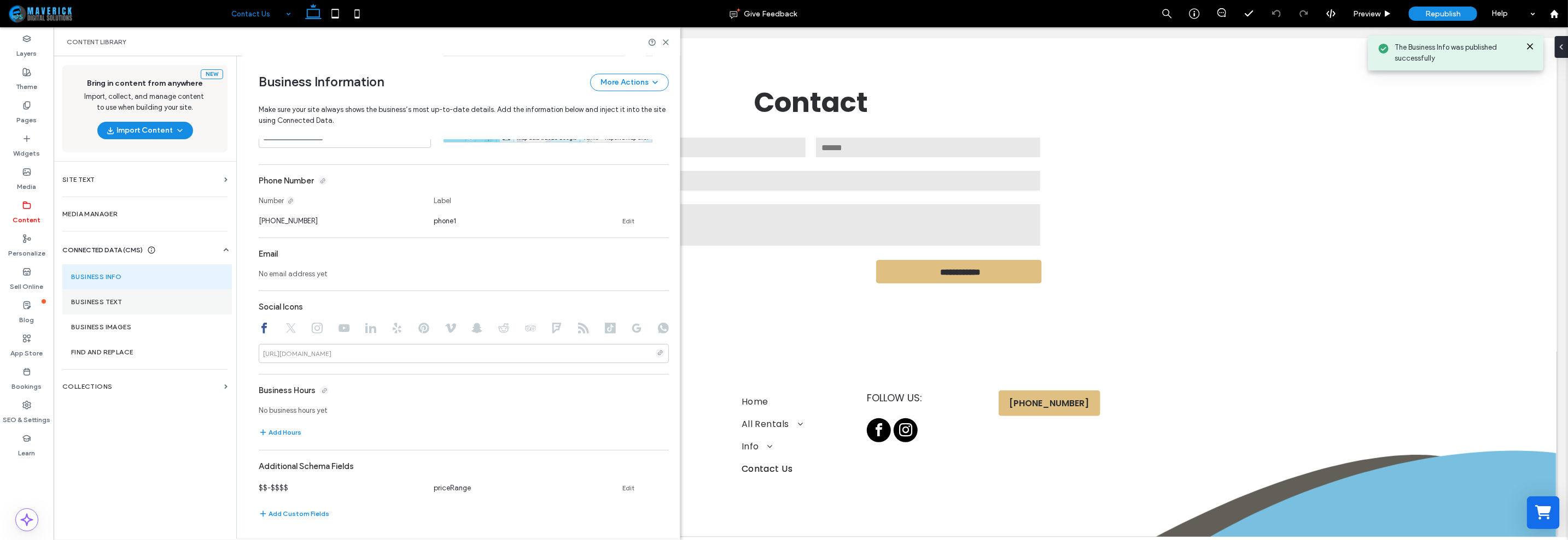
click at [149, 304] on label "Business Text" at bounding box center [147, 302] width 152 height 8
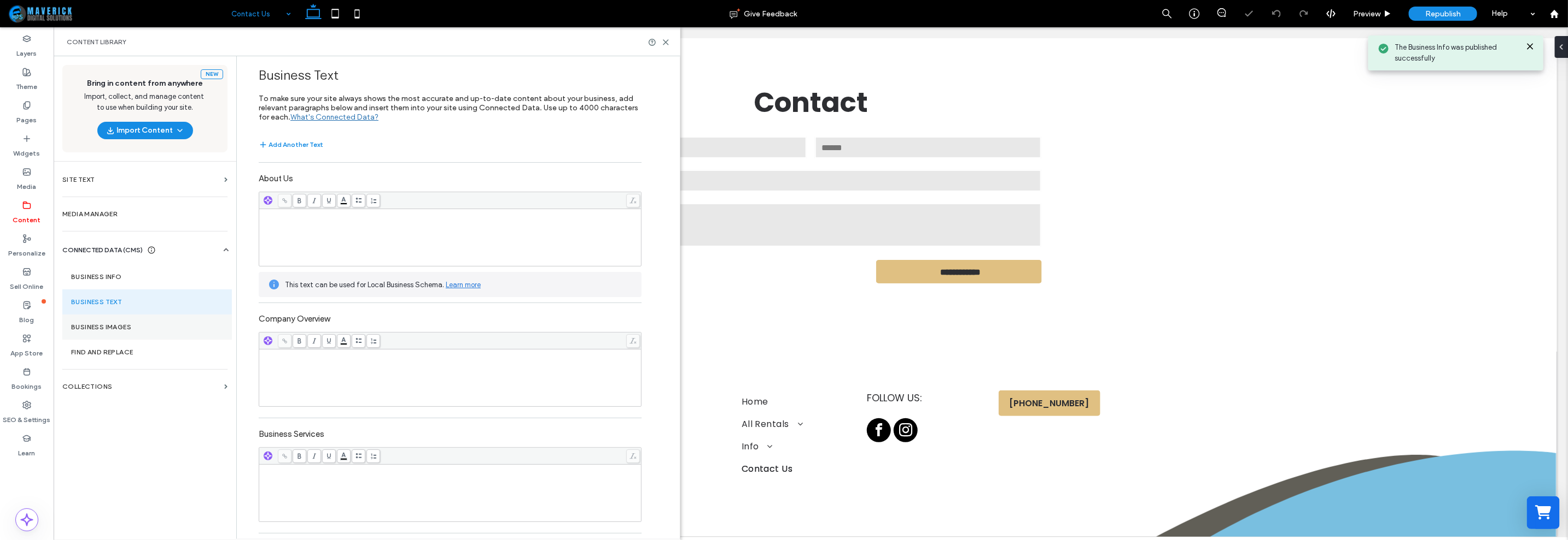
click at [155, 319] on section "Business Images" at bounding box center [147, 327] width 170 height 25
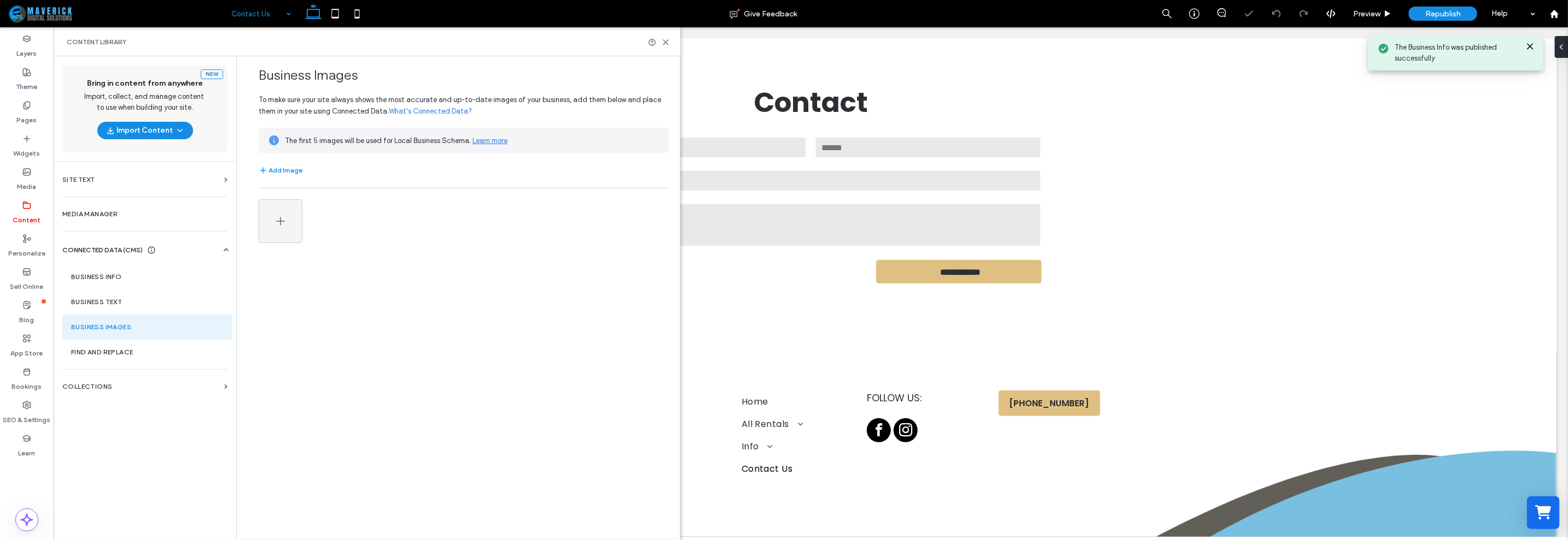
click at [159, 337] on section "Business Images" at bounding box center [147, 327] width 170 height 25
click at [159, 340] on section "Find and Replace" at bounding box center [147, 352] width 170 height 25
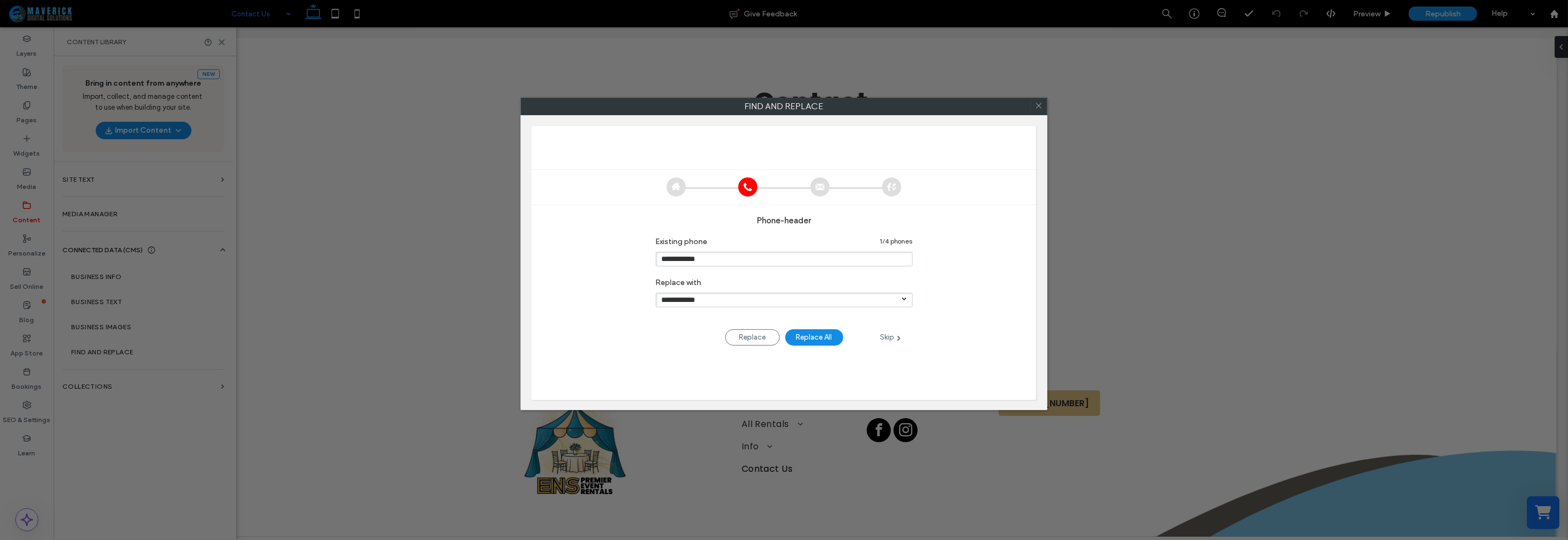
click at [888, 334] on div "Skip" at bounding box center [891, 337] width 44 height 12
type input "**********"
click at [888, 334] on div "Skip" at bounding box center [891, 337] width 44 height 12
type input "**********"
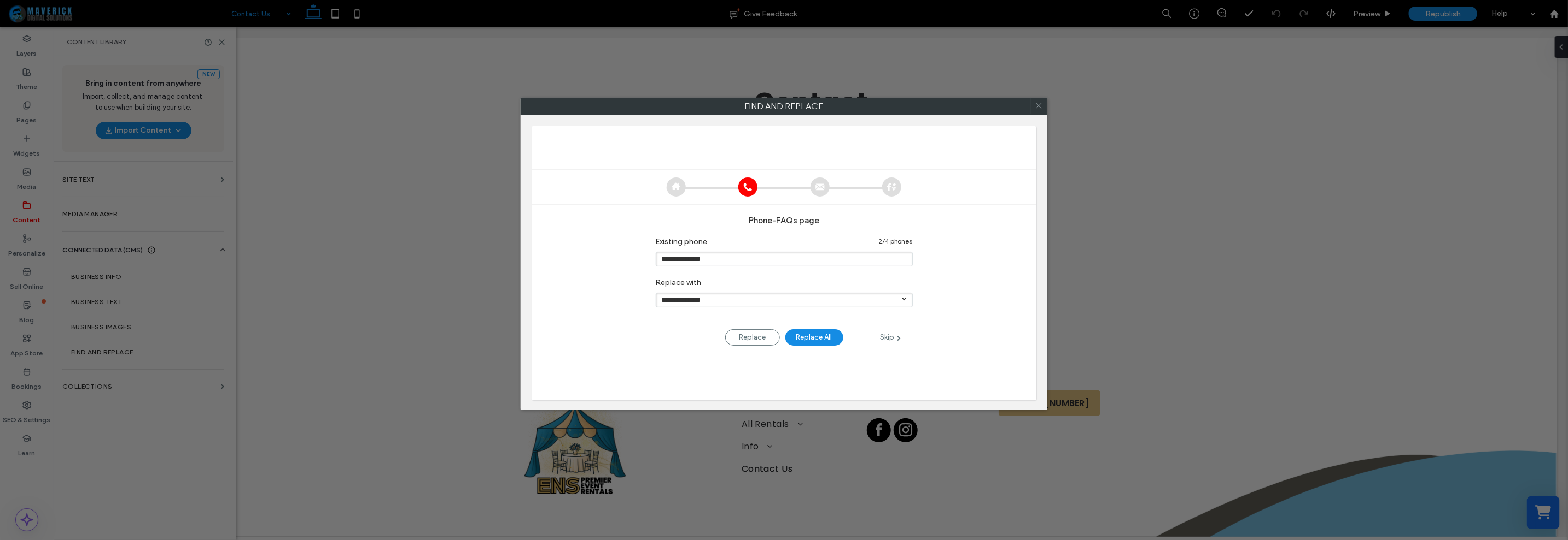
type input "**********"
click at [878, 297] on input "**********" at bounding box center [784, 300] width 257 height 15
drag, startPoint x: 900, startPoint y: 102, endPoint x: 742, endPoint y: 97, distance: 158.1
click at [742, 98] on div "Find and Replace" at bounding box center [783, 107] width 526 height 18
click at [799, 306] on input "**********" at bounding box center [784, 300] width 257 height 15
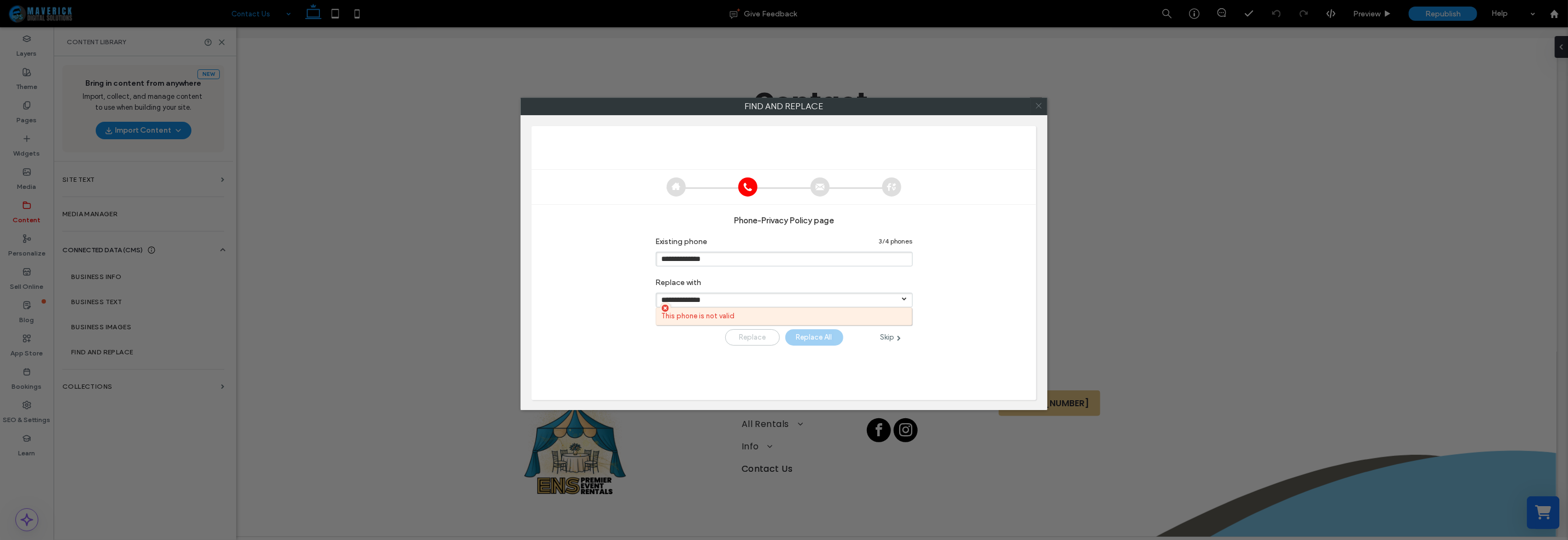
click at [1035, 105] on icon at bounding box center [1039, 106] width 16 height 16
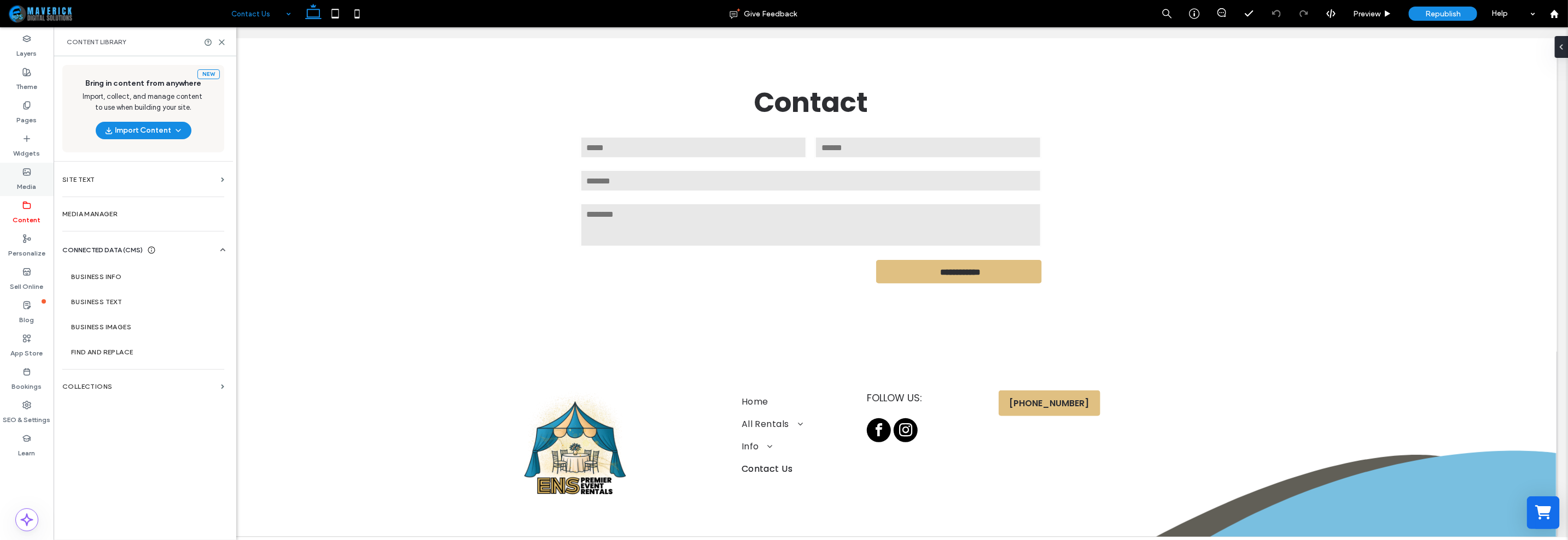
click at [32, 178] on label "Media" at bounding box center [27, 184] width 19 height 15
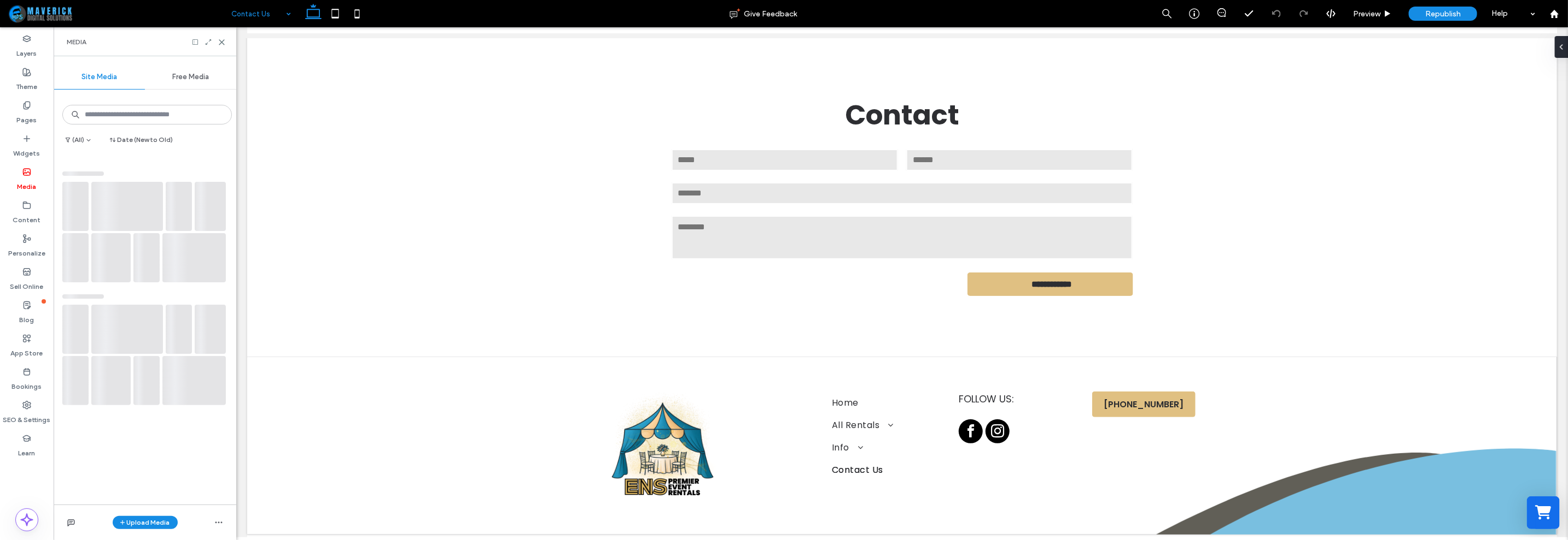
scroll to position [99, 0]
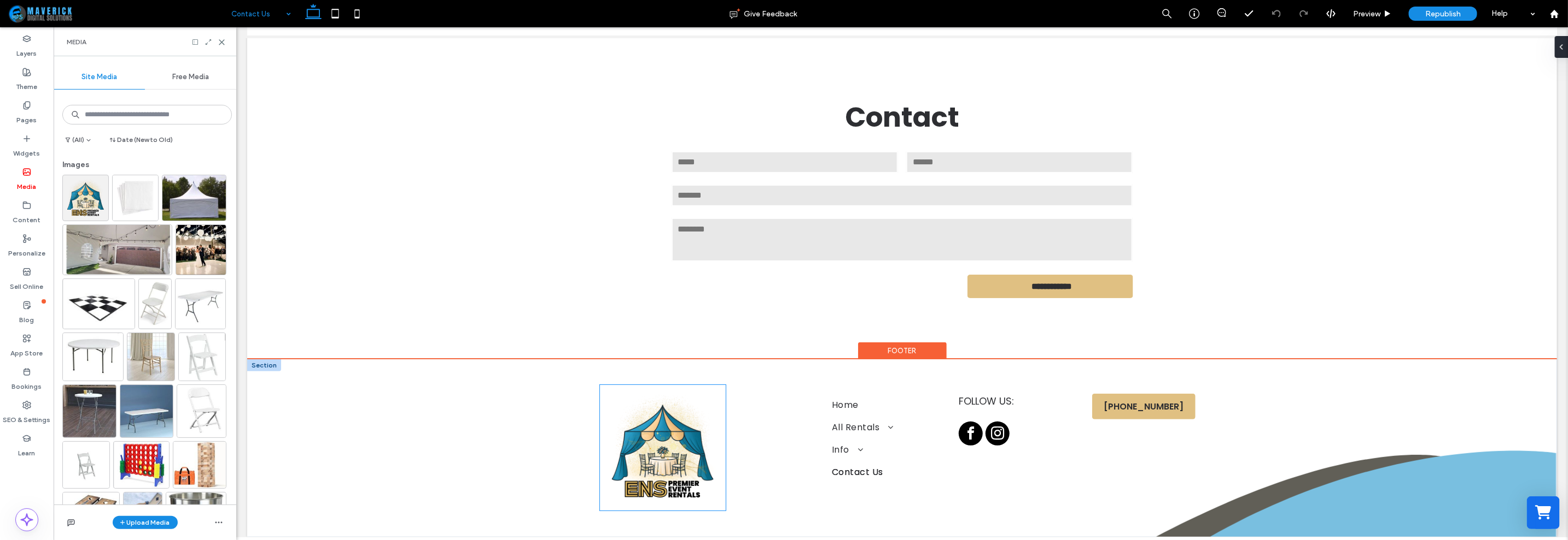
click at [659, 435] on img at bounding box center [662, 448] width 126 height 126
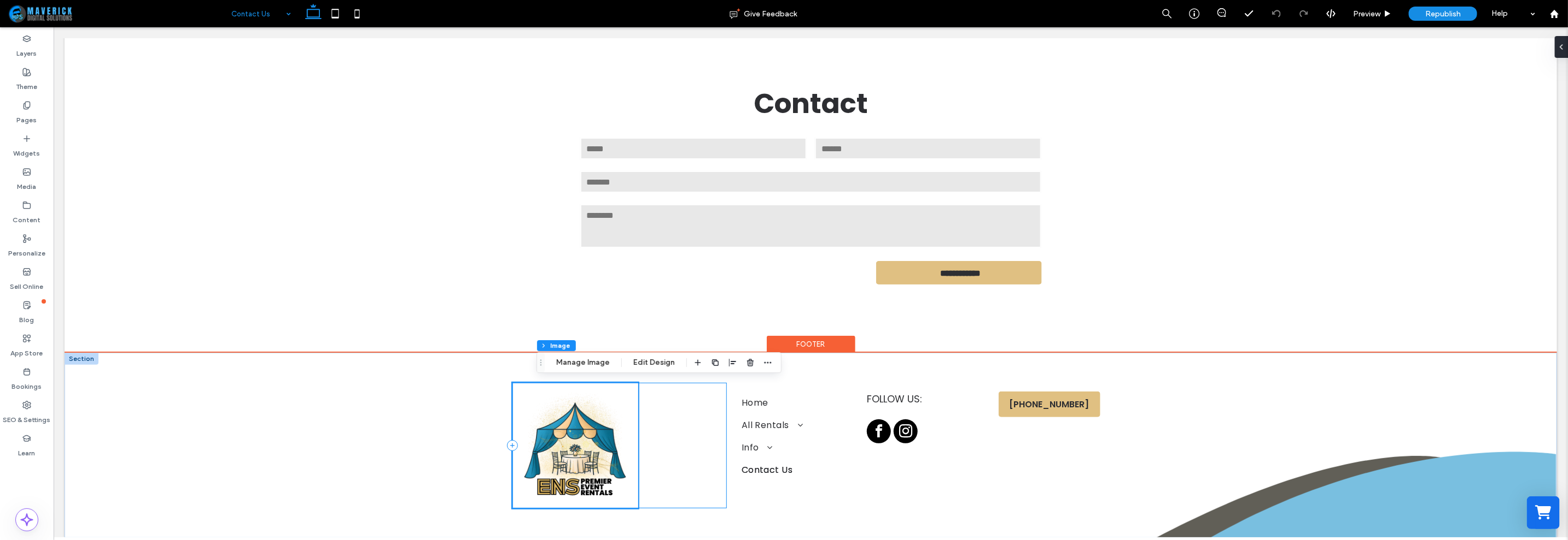
scroll to position [121, 0]
click at [604, 440] on img at bounding box center [575, 445] width 126 height 126
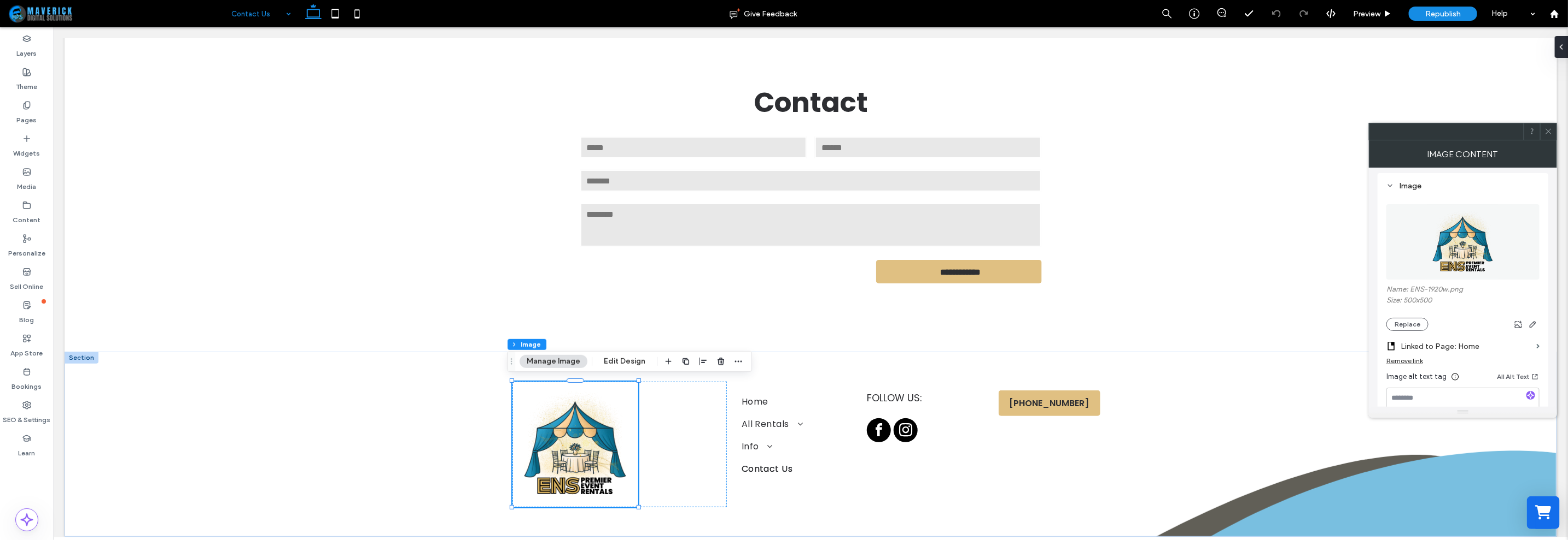
scroll to position [0, 0]
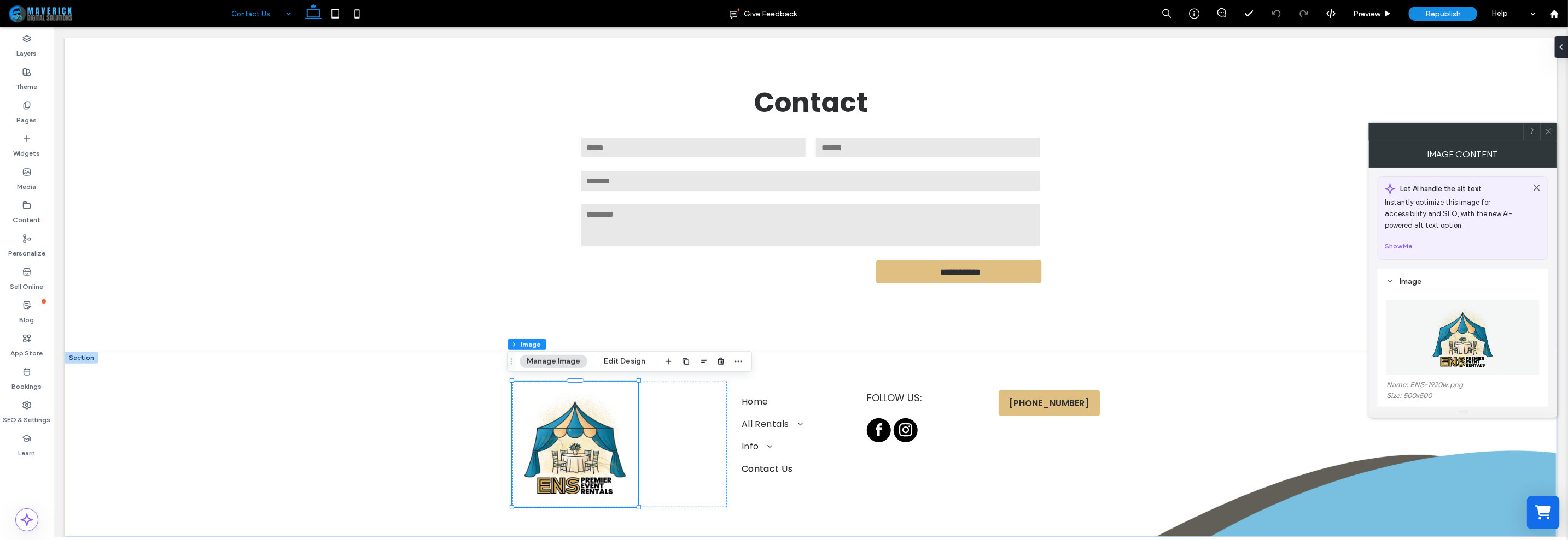
click at [1466, 344] on img at bounding box center [1463, 338] width 75 height 75
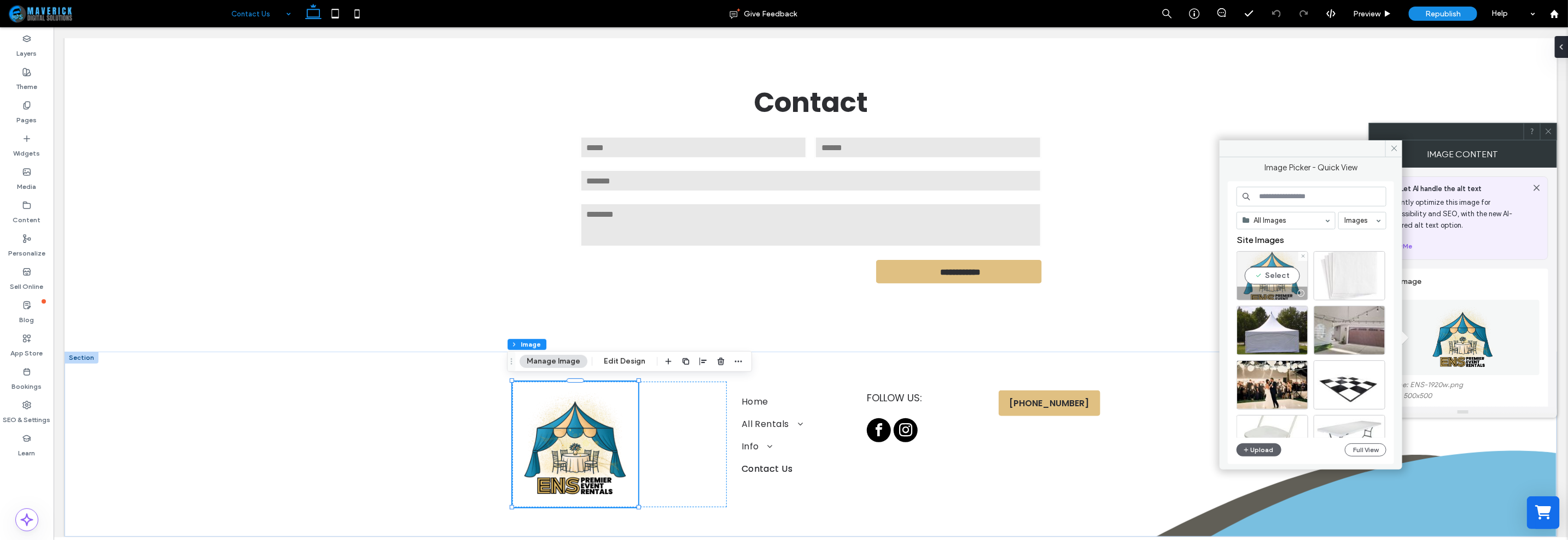
click at [1302, 291] on div at bounding box center [1301, 293] width 14 height 9
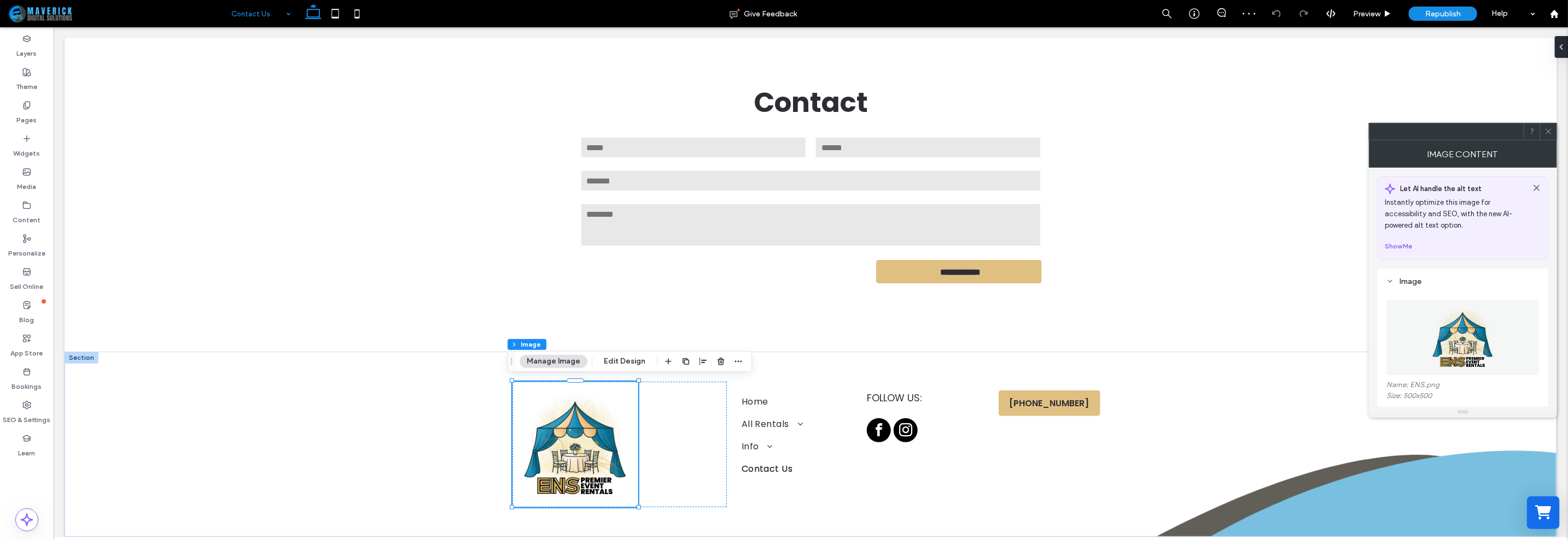
click at [1471, 339] on img at bounding box center [1463, 338] width 75 height 75
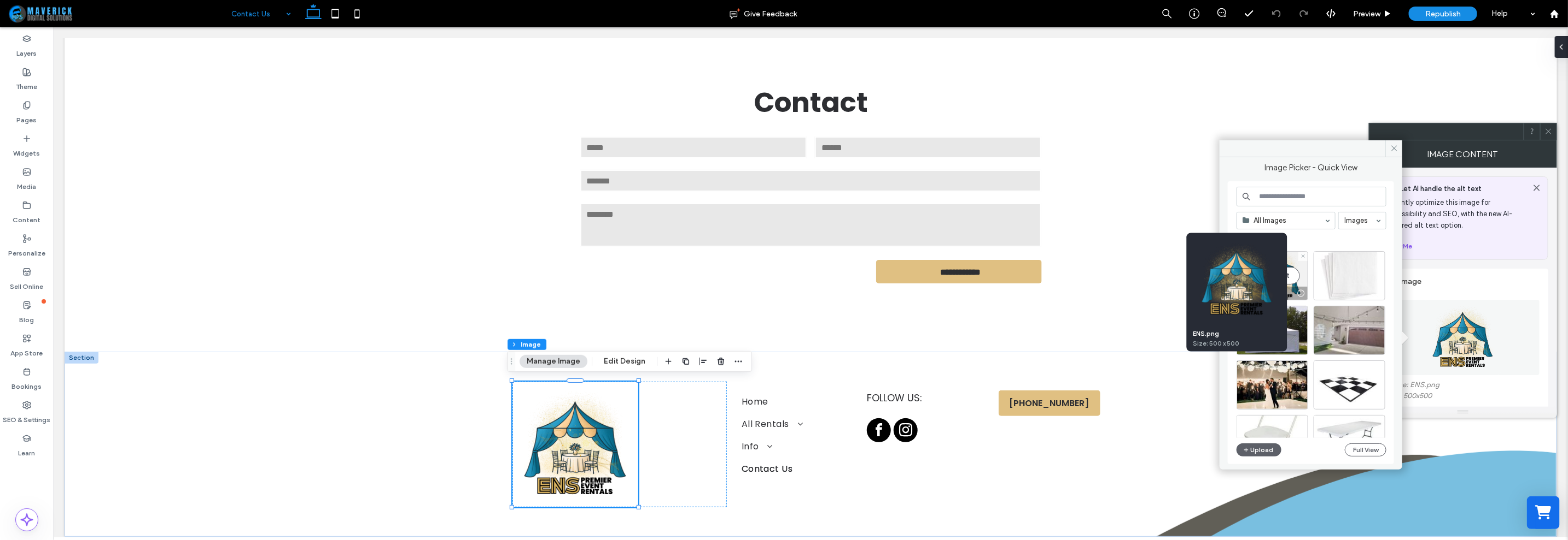
click at [1204, 332] on div "ENS.png" at bounding box center [1237, 333] width 88 height 10
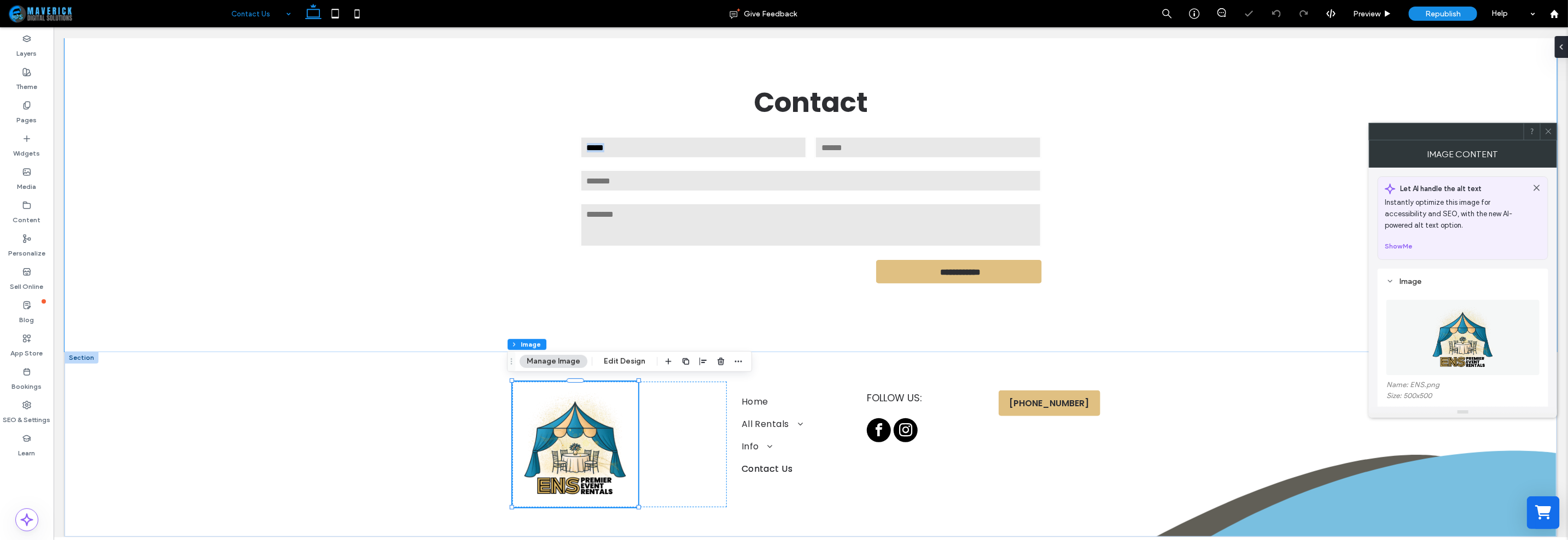
click at [1203, 331] on div "**********" at bounding box center [810, 182] width 1493 height 338
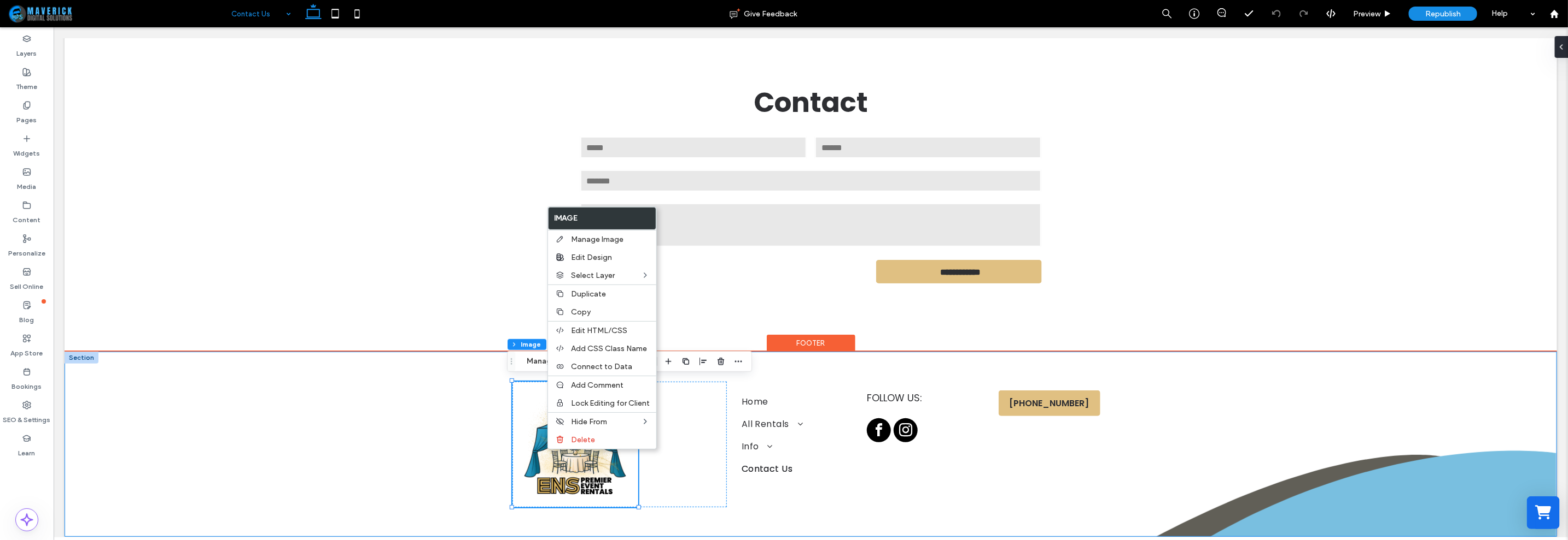
click at [406, 380] on div "Home All Rentals Tables and Chairs Tents Interactive Games Linens Event Decor D…" at bounding box center [810, 444] width 1493 height 186
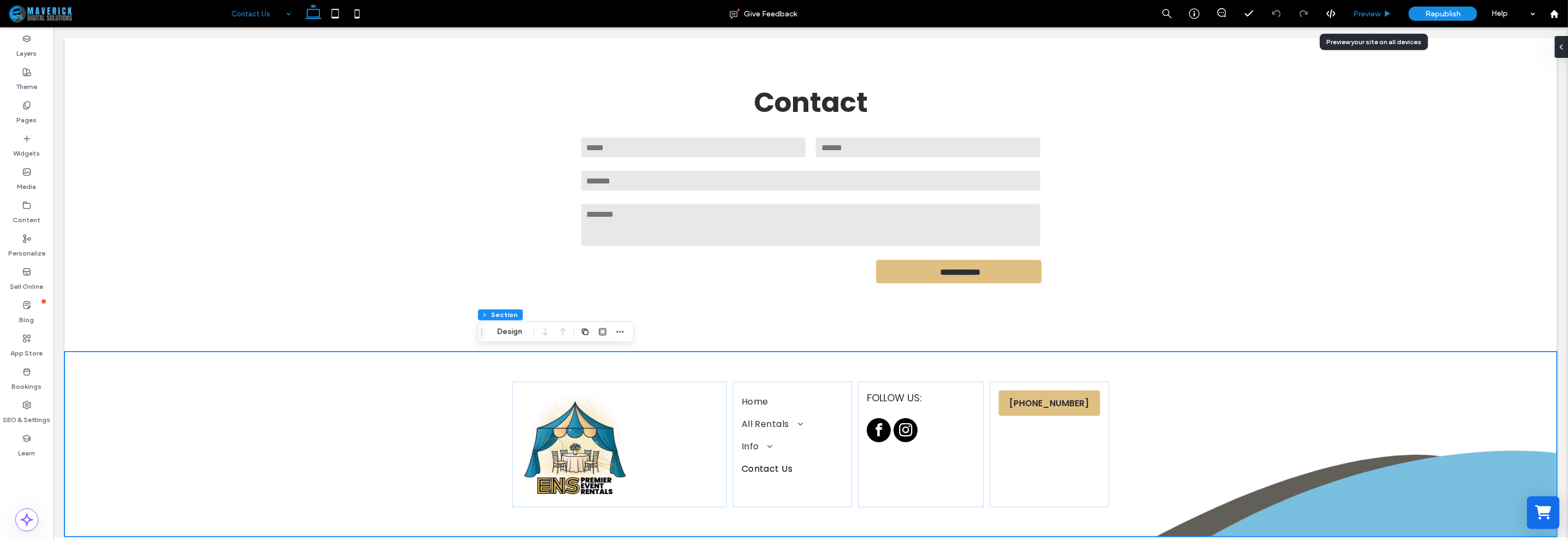
drag, startPoint x: 1388, startPoint y: 15, endPoint x: 1042, endPoint y: 203, distance: 393.8
click at [1388, 15] on use at bounding box center [1388, 13] width 5 height 6
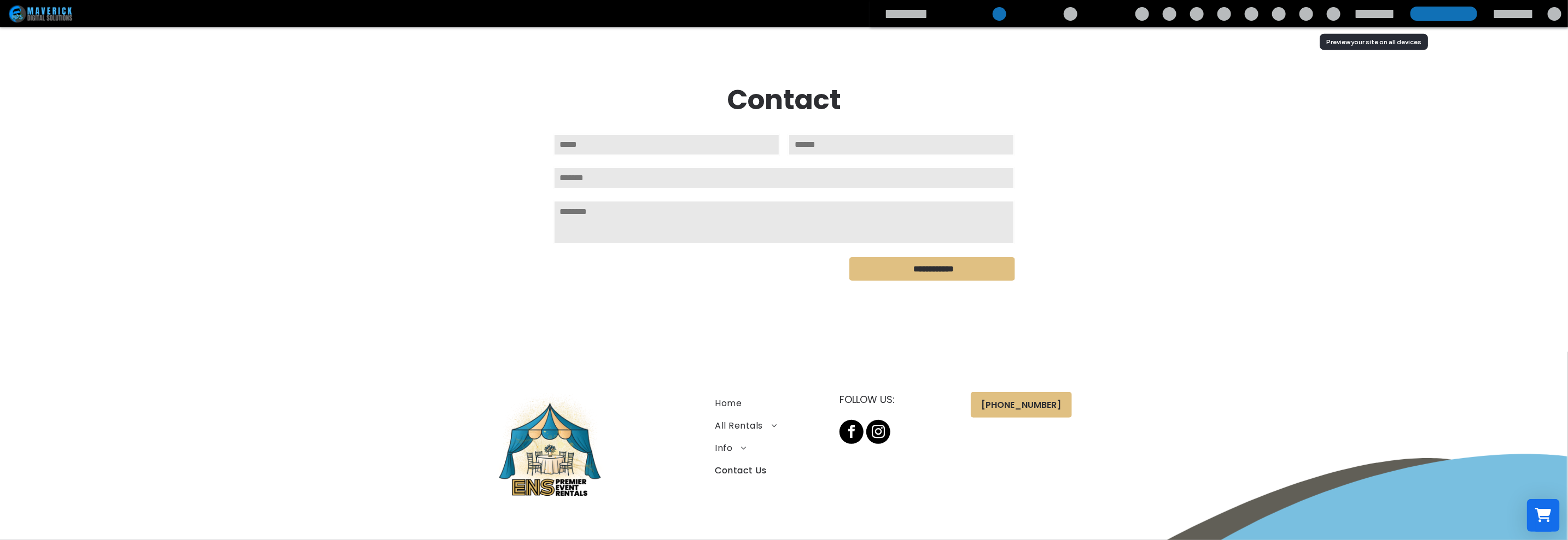
scroll to position [109, 0]
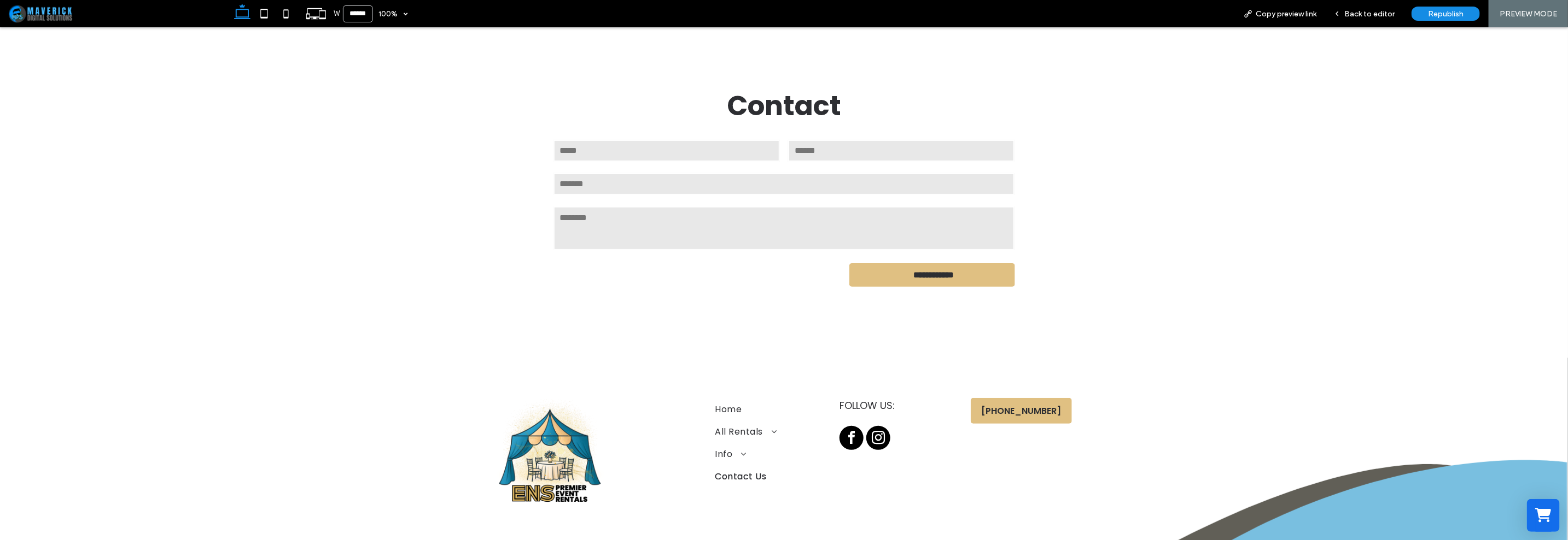
click at [811, 219] on textarea at bounding box center [784, 228] width 462 height 44
drag, startPoint x: 1388, startPoint y: 1, endPoint x: 1381, endPoint y: 25, distance: 25.0
click at [1381, 25] on div "Back to editor" at bounding box center [1364, 13] width 78 height 27
click at [1378, 23] on div "Back to editor" at bounding box center [1364, 13] width 78 height 27
click at [1352, 18] on span "Back to editor" at bounding box center [1369, 14] width 50 height 10
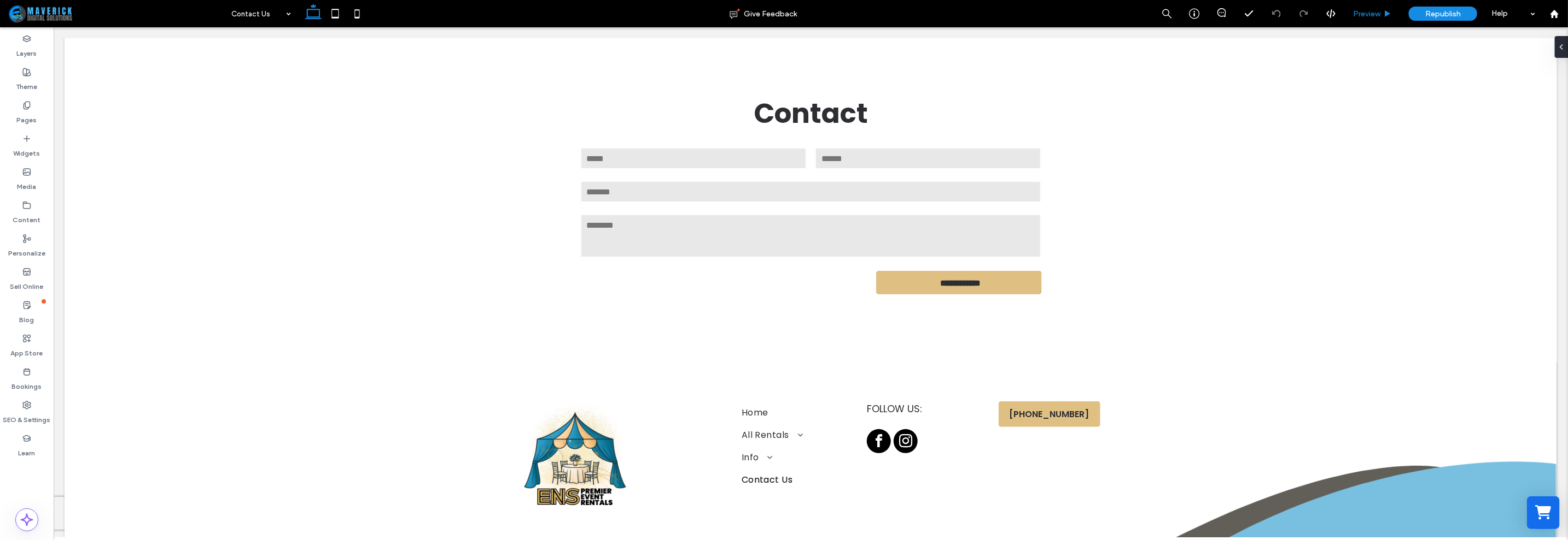
scroll to position [121, 0]
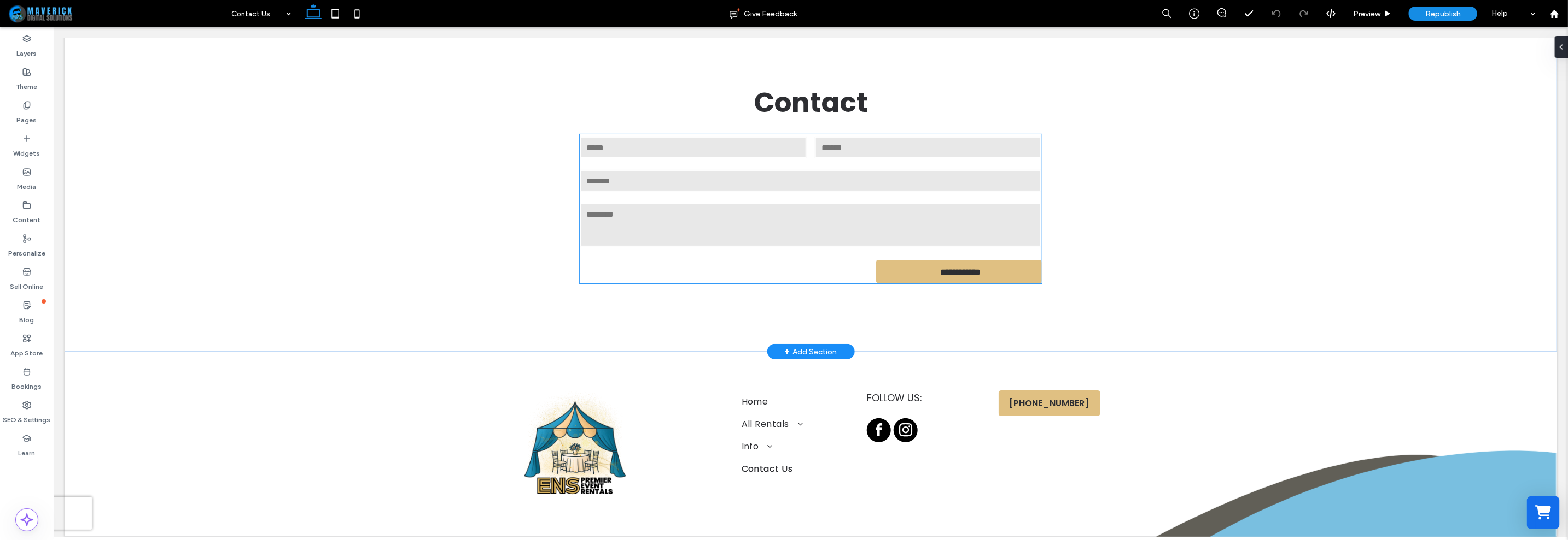
click at [995, 248] on div "Message:" at bounding box center [810, 224] width 470 height 55
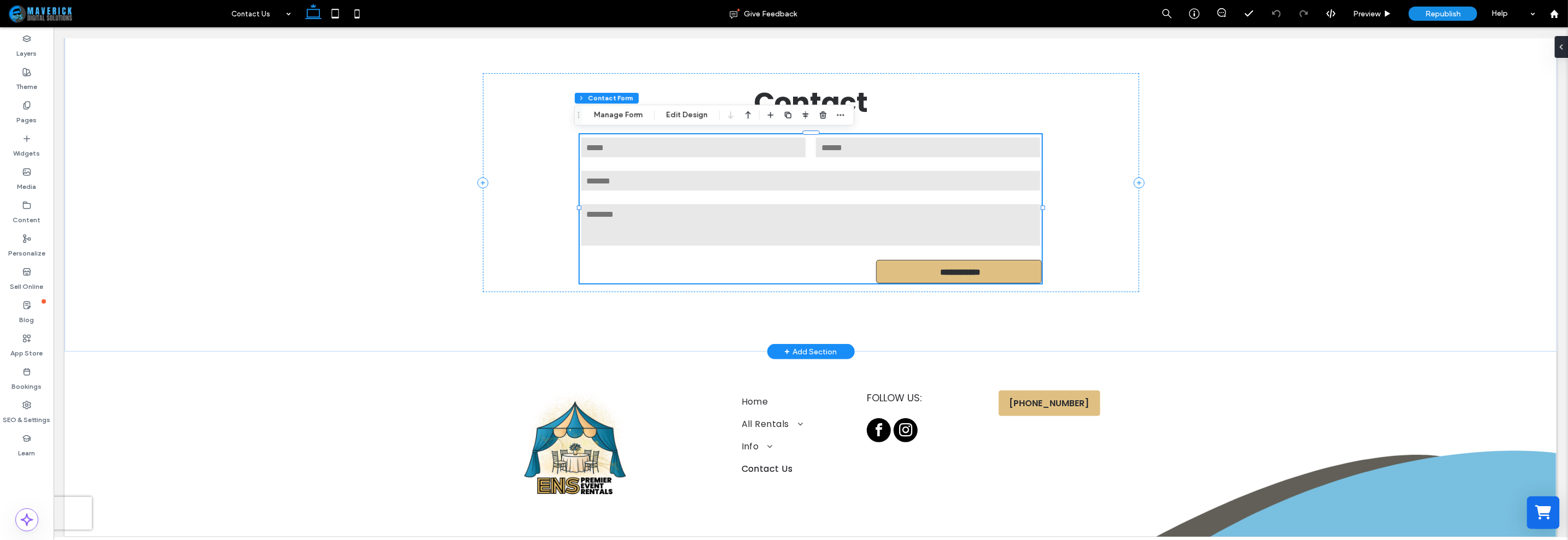
scroll to position [0, 0]
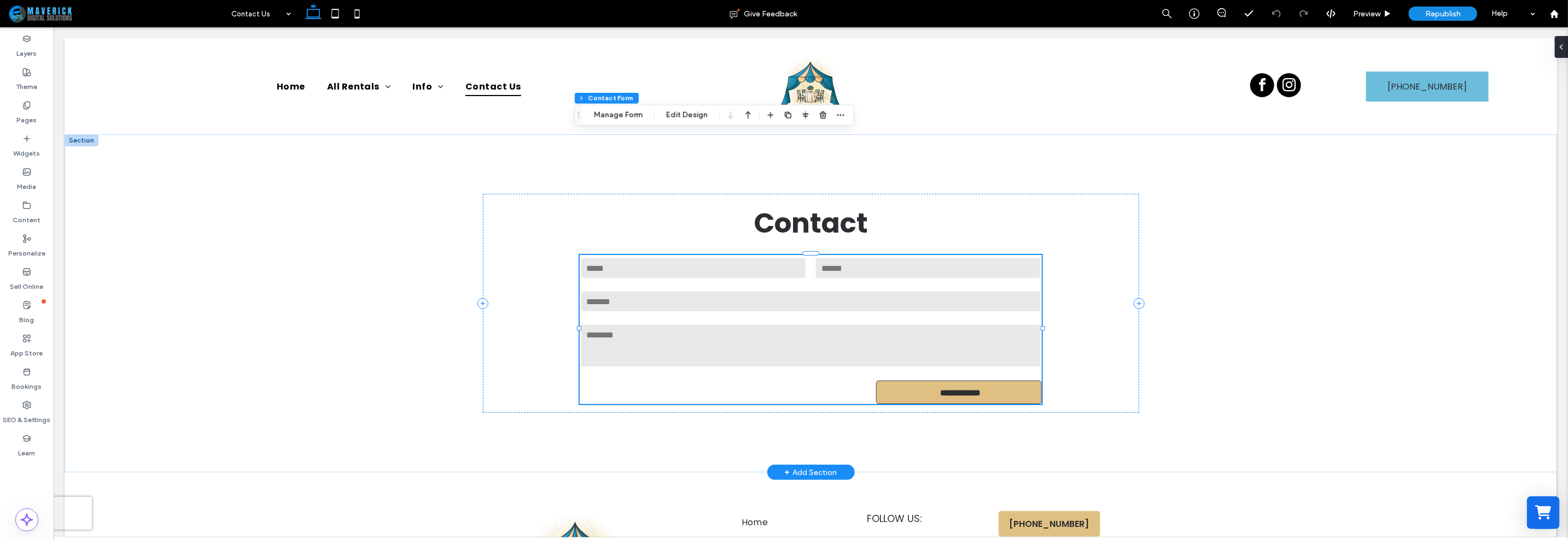
type input "*"
type input "***"
type input "*"
type input "***"
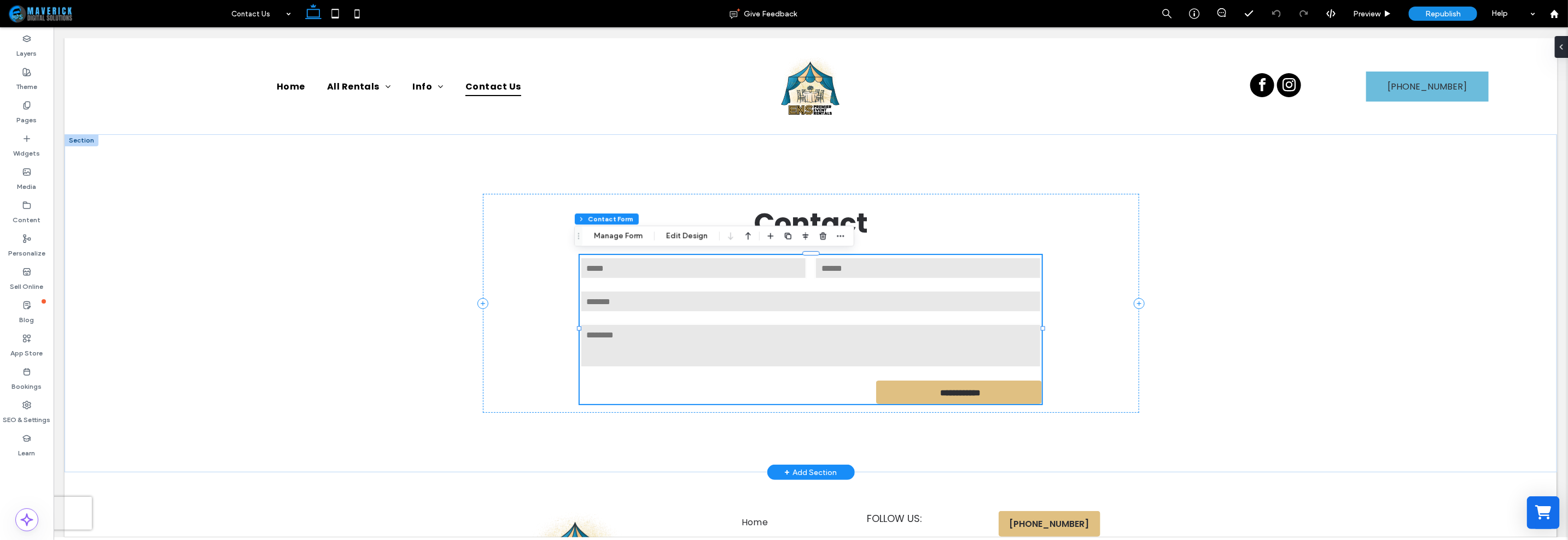
click at [978, 300] on input "text" at bounding box center [810, 301] width 462 height 22
type input "*"
click at [984, 344] on textarea at bounding box center [810, 346] width 462 height 44
type input "*"
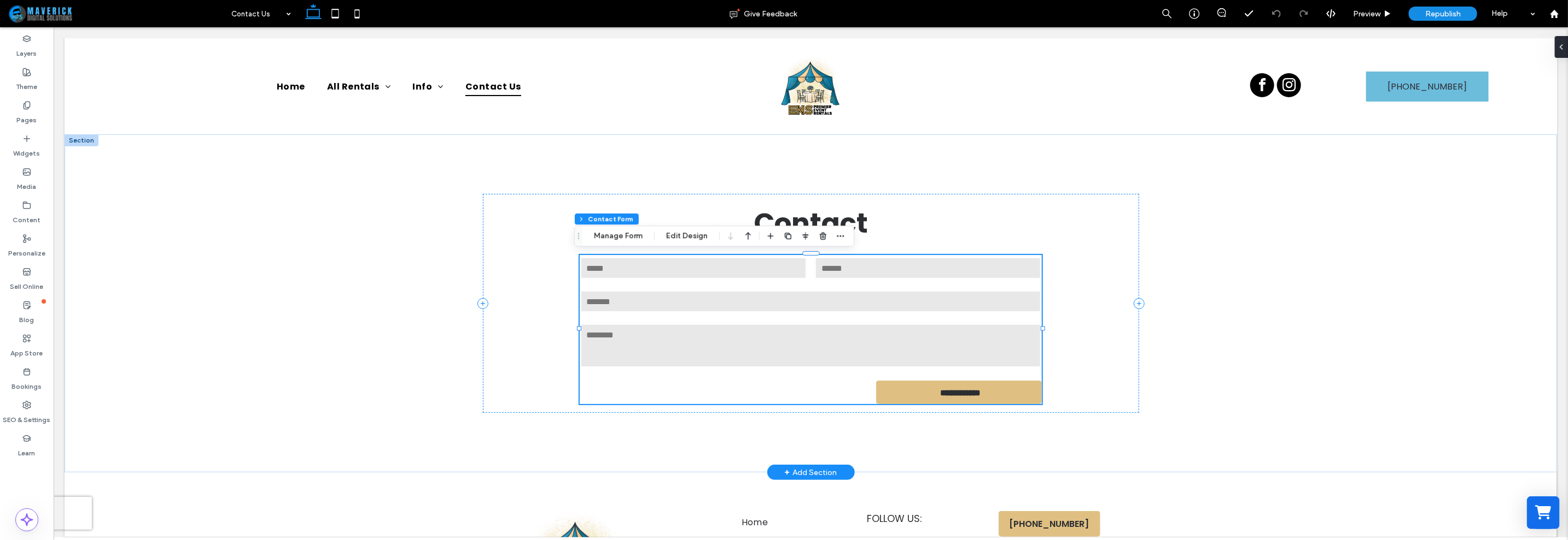
type input "*"
click at [984, 344] on textarea at bounding box center [810, 346] width 462 height 44
type input "*"
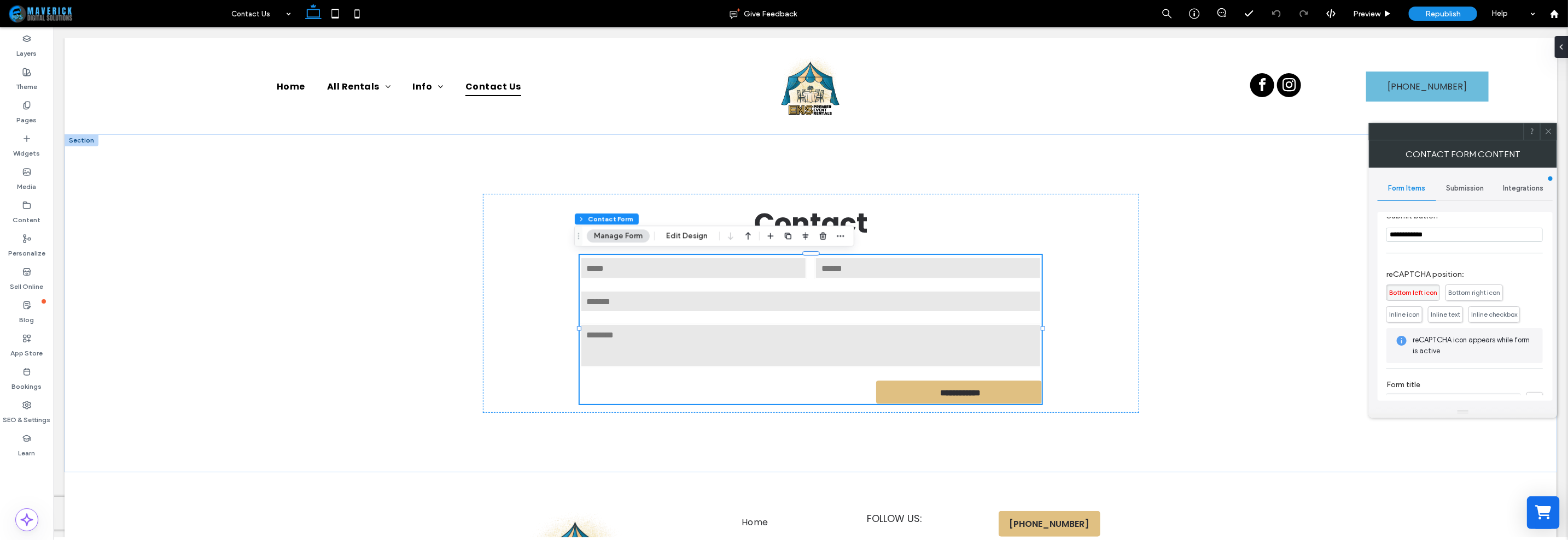
scroll to position [205, 0]
click at [1460, 194] on div "Submission" at bounding box center [1466, 188] width 59 height 24
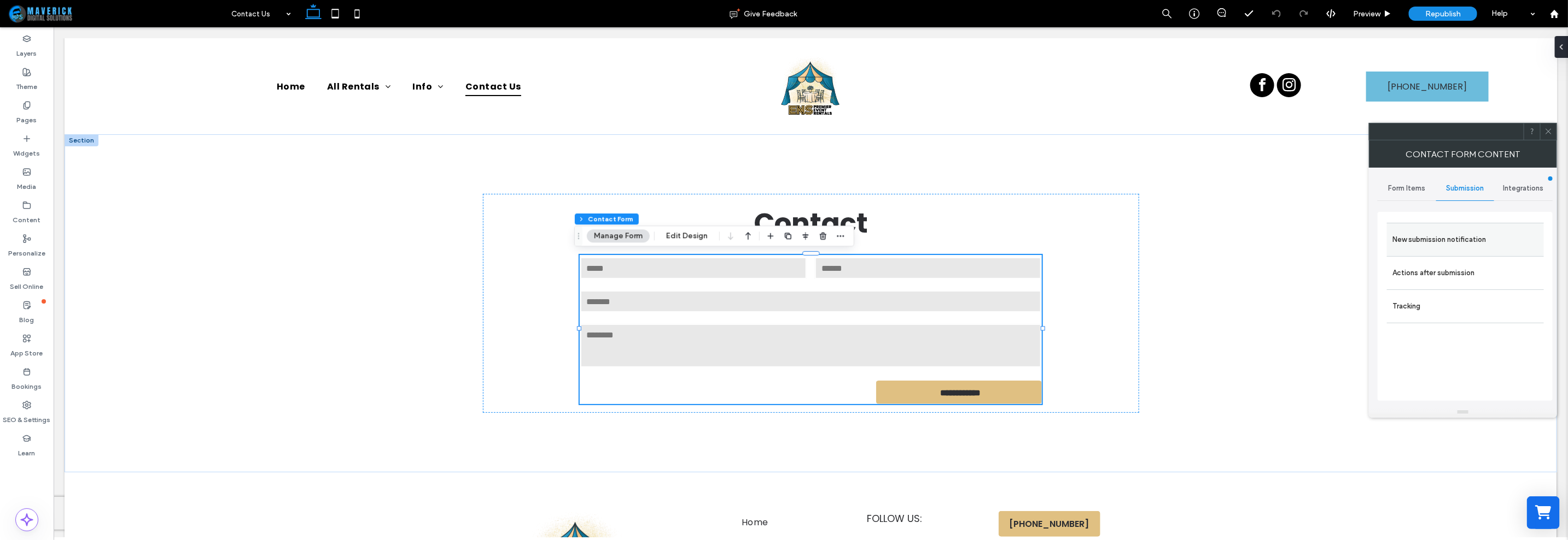
click at [1472, 242] on label "New submission notification" at bounding box center [1466, 240] width 146 height 22
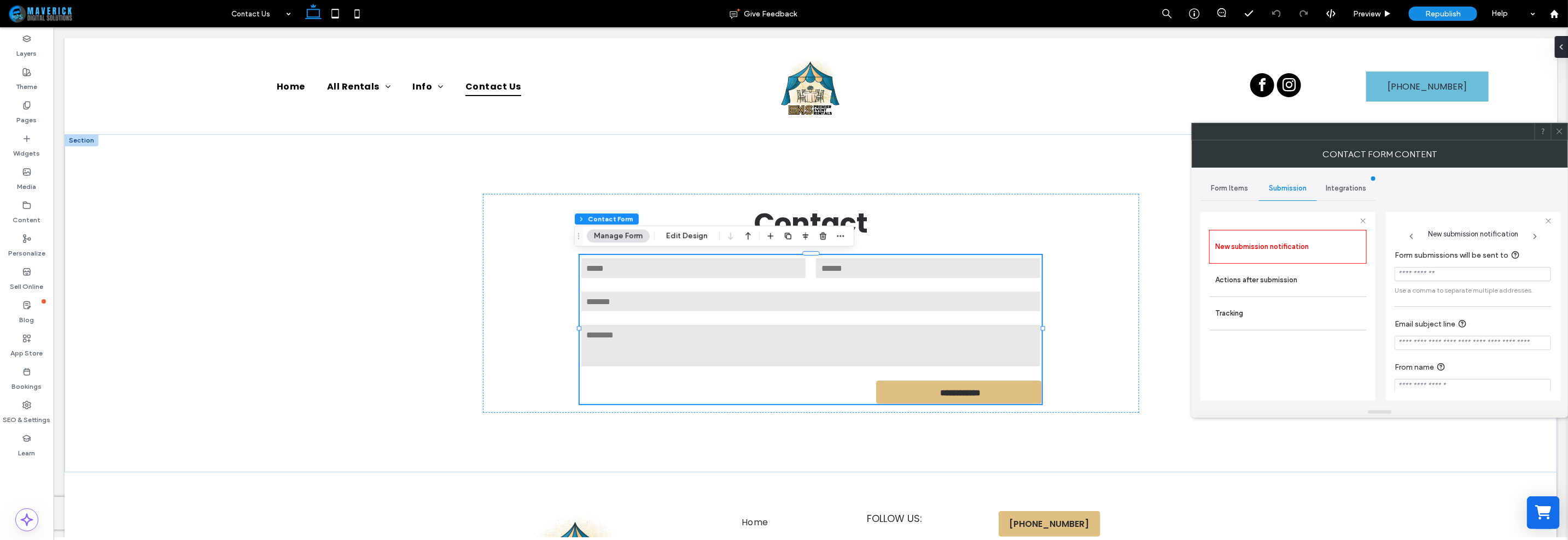
click at [1451, 277] on input "Form submissions will be sent to" at bounding box center [1473, 274] width 157 height 14
paste input "**********"
type input "**********"
click at [1415, 340] on input "Email subject line" at bounding box center [1473, 344] width 157 height 14
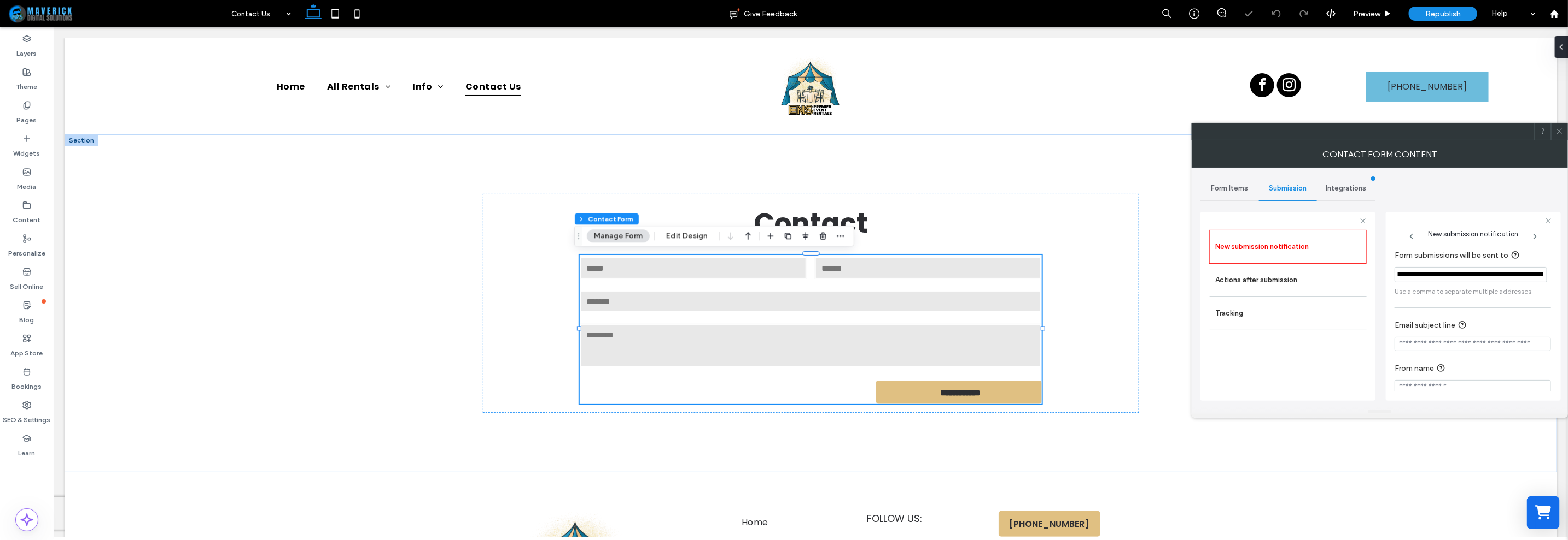
scroll to position [0, 0]
click at [1399, 342] on input "**********" at bounding box center [1473, 344] width 157 height 14
drag, startPoint x: 1501, startPoint y: 341, endPoint x: 1531, endPoint y: 339, distance: 30.1
click at [1531, 339] on div "**********" at bounding box center [1473, 344] width 157 height 14
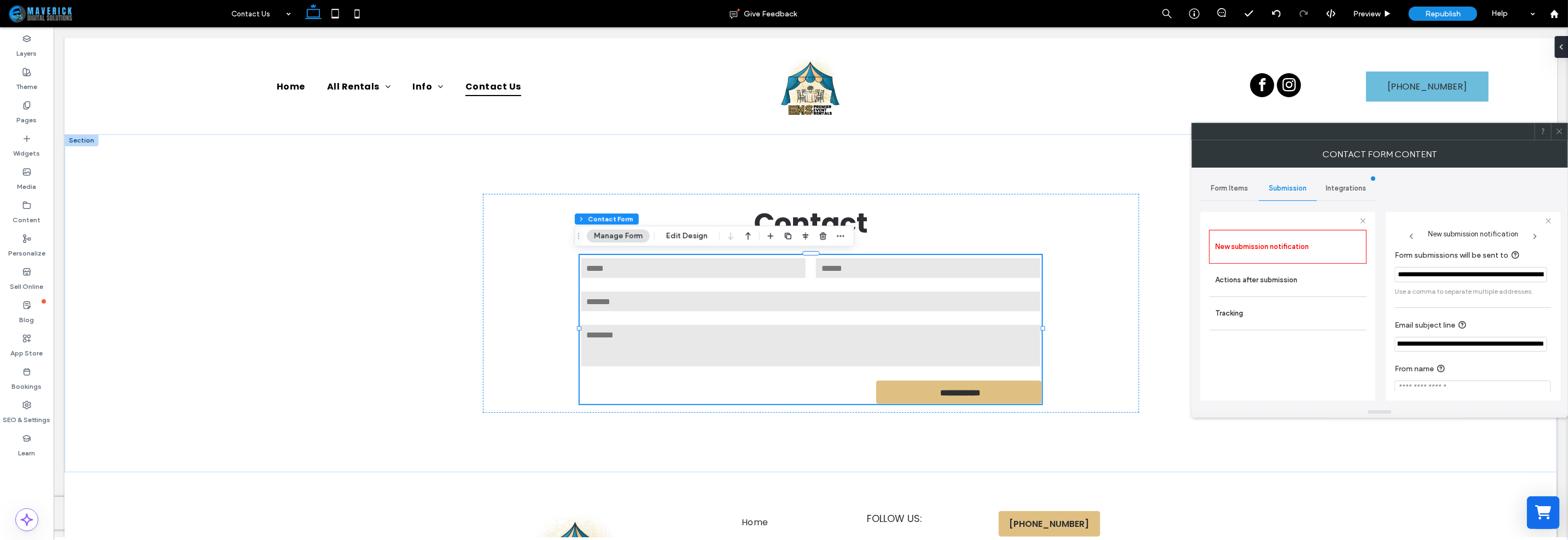
type input "**********"
click at [1466, 392] on div "**********" at bounding box center [1473, 322] width 158 height 158
click at [1522, 387] on input "From name" at bounding box center [1473, 388] width 157 height 14
type input "**********"
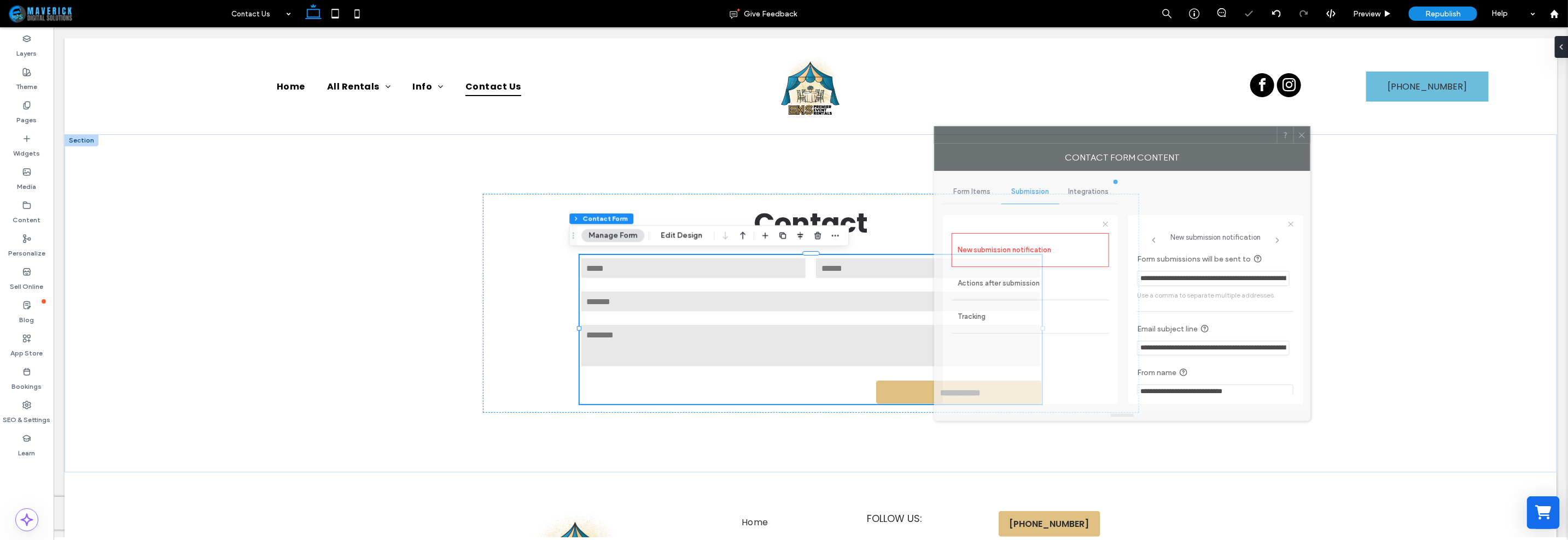
drag, startPoint x: 1440, startPoint y: 138, endPoint x: 1095, endPoint y: 142, distance: 345.0
click at [1095, 142] on div at bounding box center [1105, 135] width 343 height 17
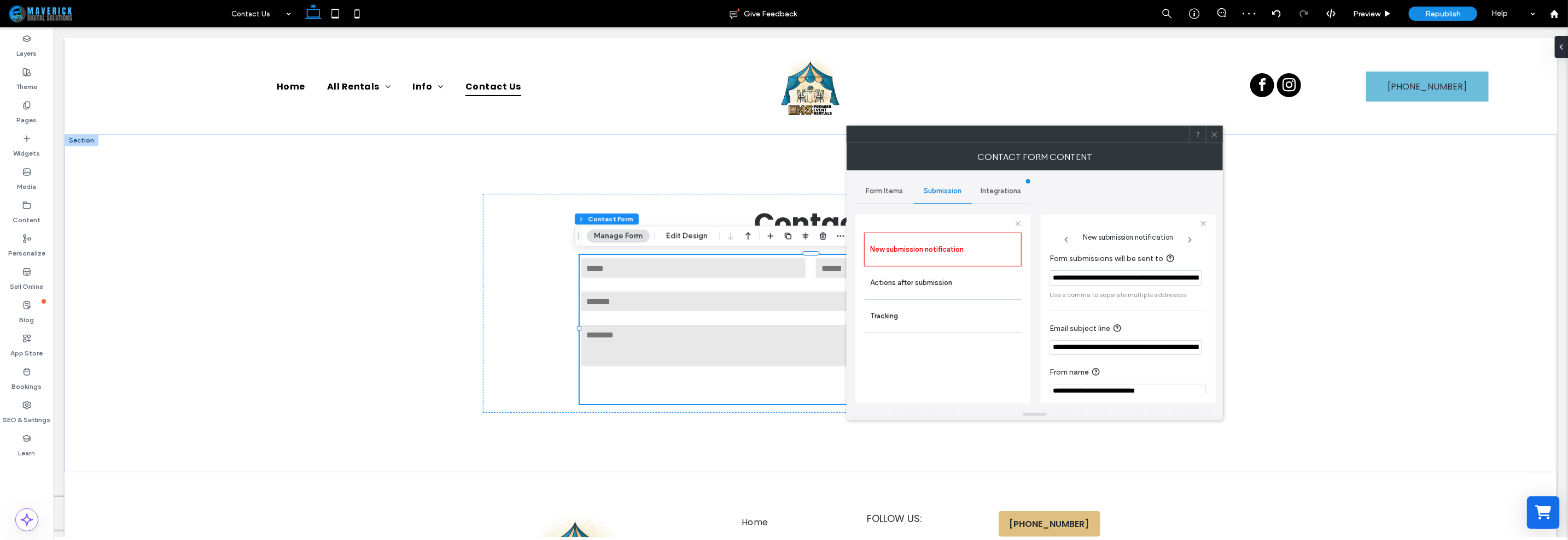
click at [1004, 197] on div "Integrations" at bounding box center [1000, 191] width 59 height 24
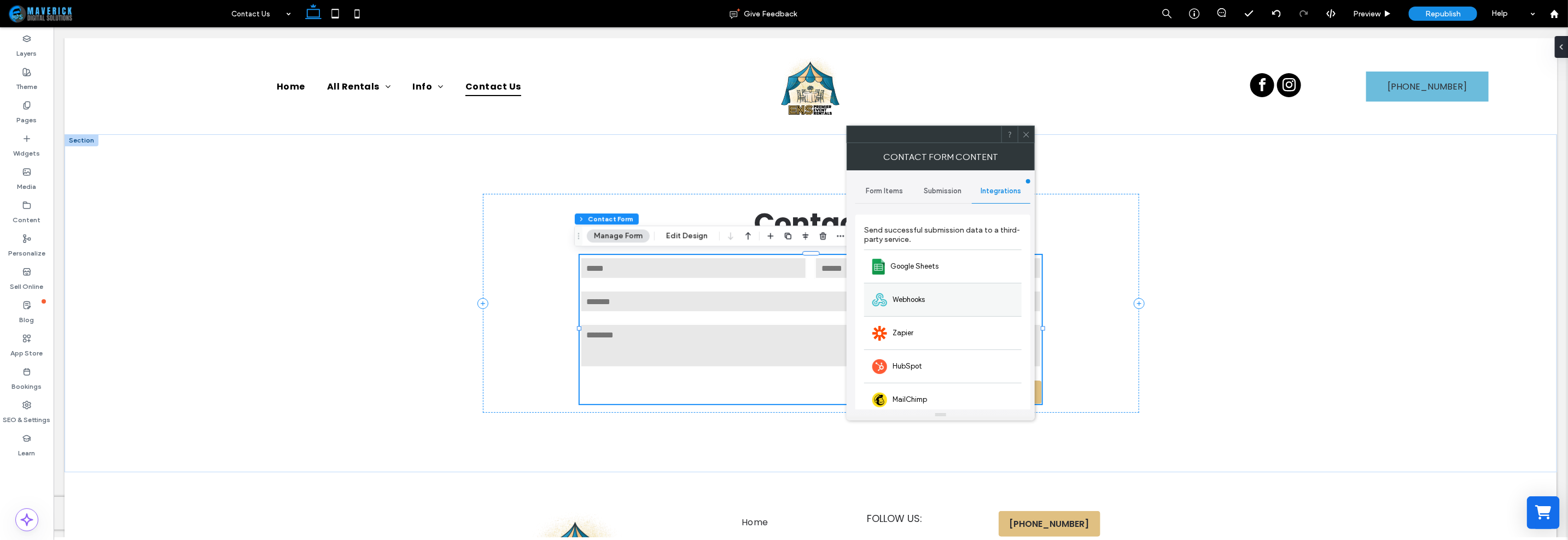
click at [968, 291] on div "Webhooks" at bounding box center [943, 299] width 158 height 33
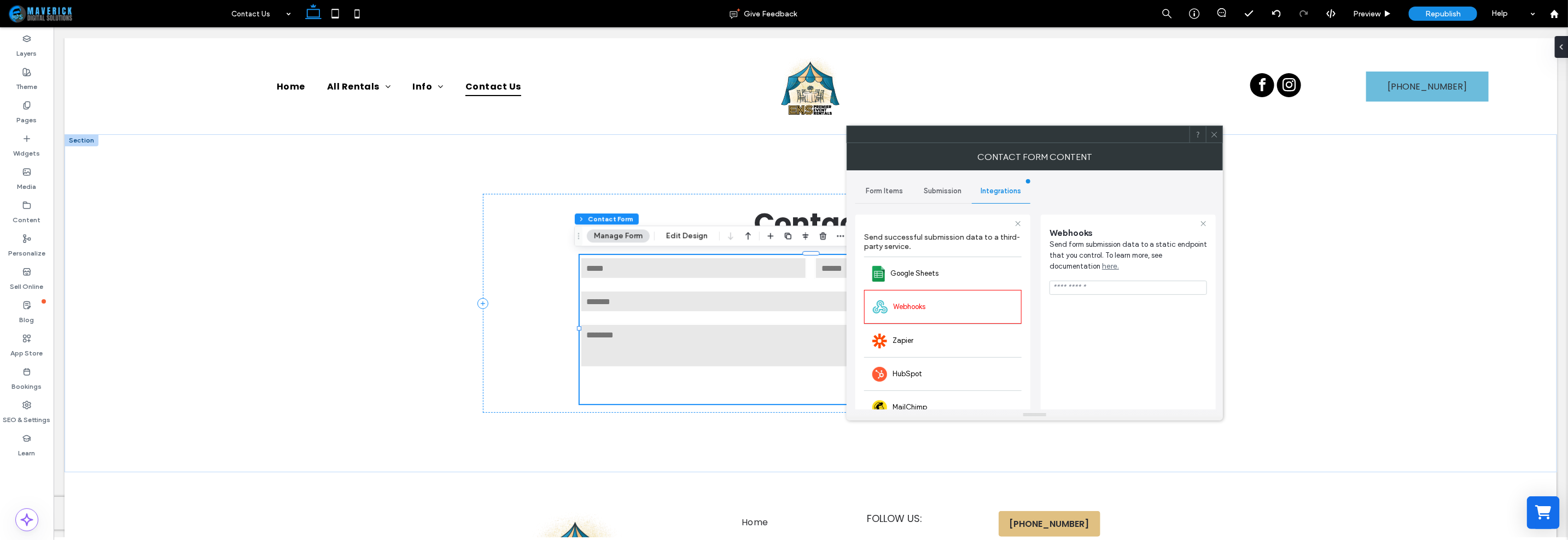
click at [1120, 285] on input "url" at bounding box center [1128, 288] width 158 height 14
paste input "**********"
type input "**********"
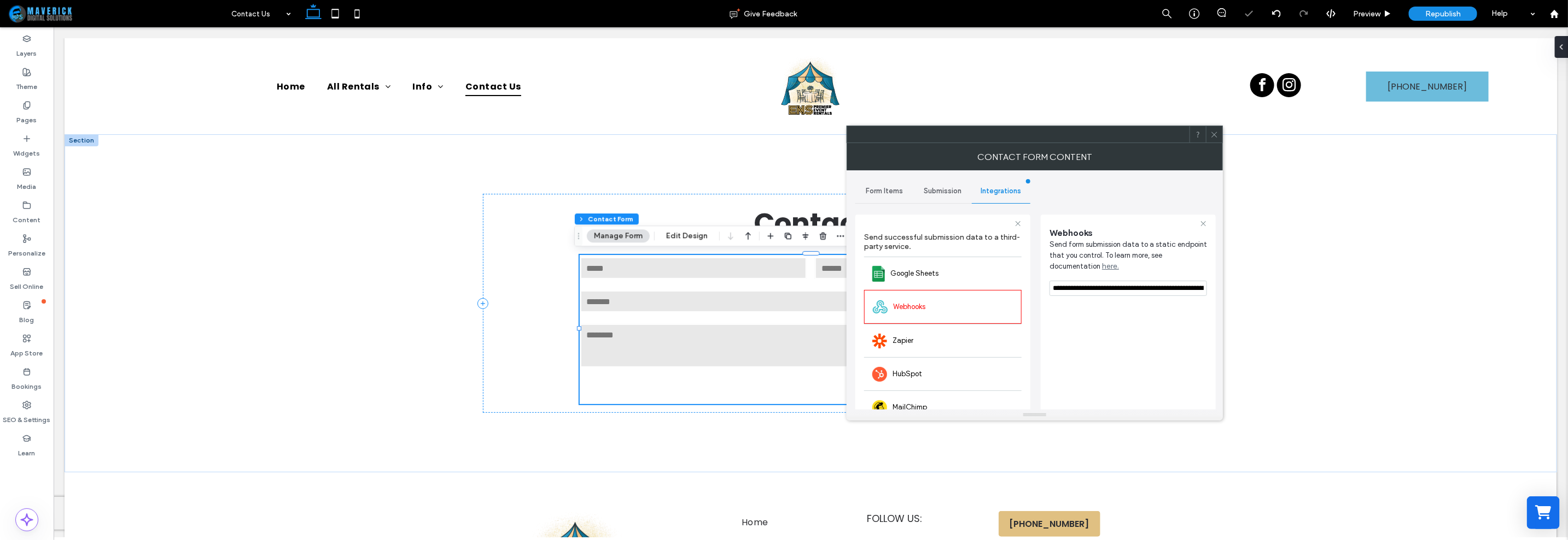
click at [1147, 305] on div "**********" at bounding box center [1128, 358] width 158 height 276
click at [944, 197] on div "Submission" at bounding box center [943, 191] width 59 height 24
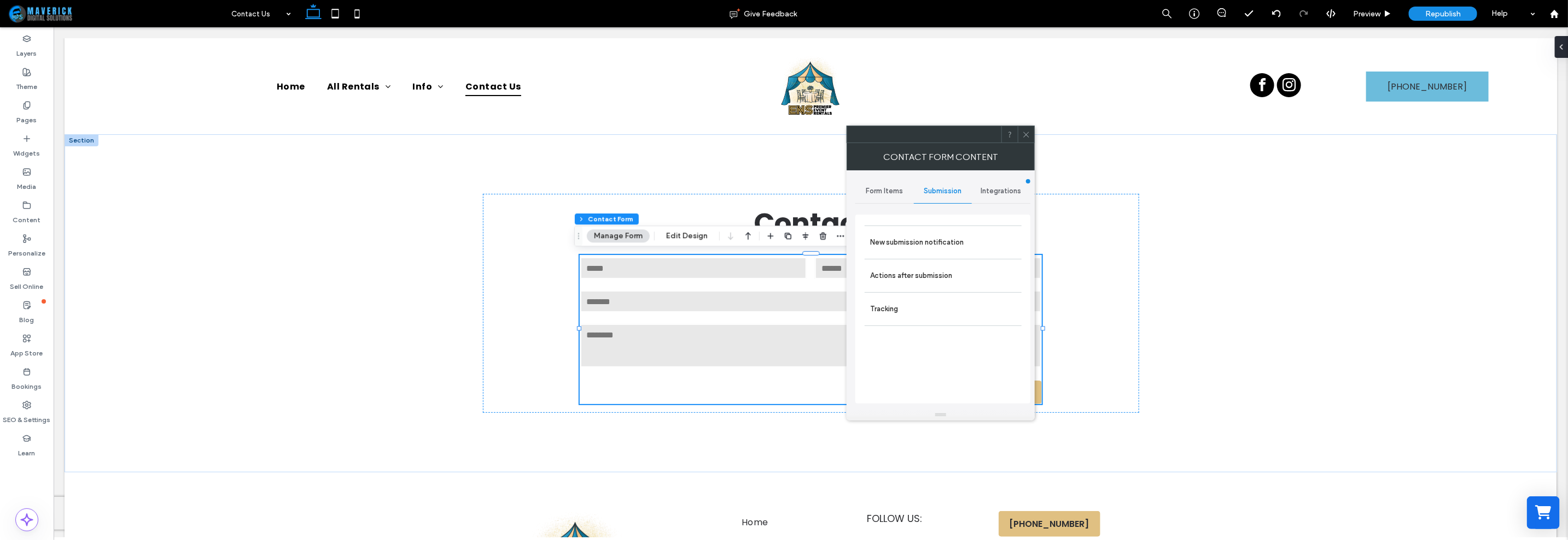
click at [1025, 136] on icon at bounding box center [1026, 134] width 8 height 8
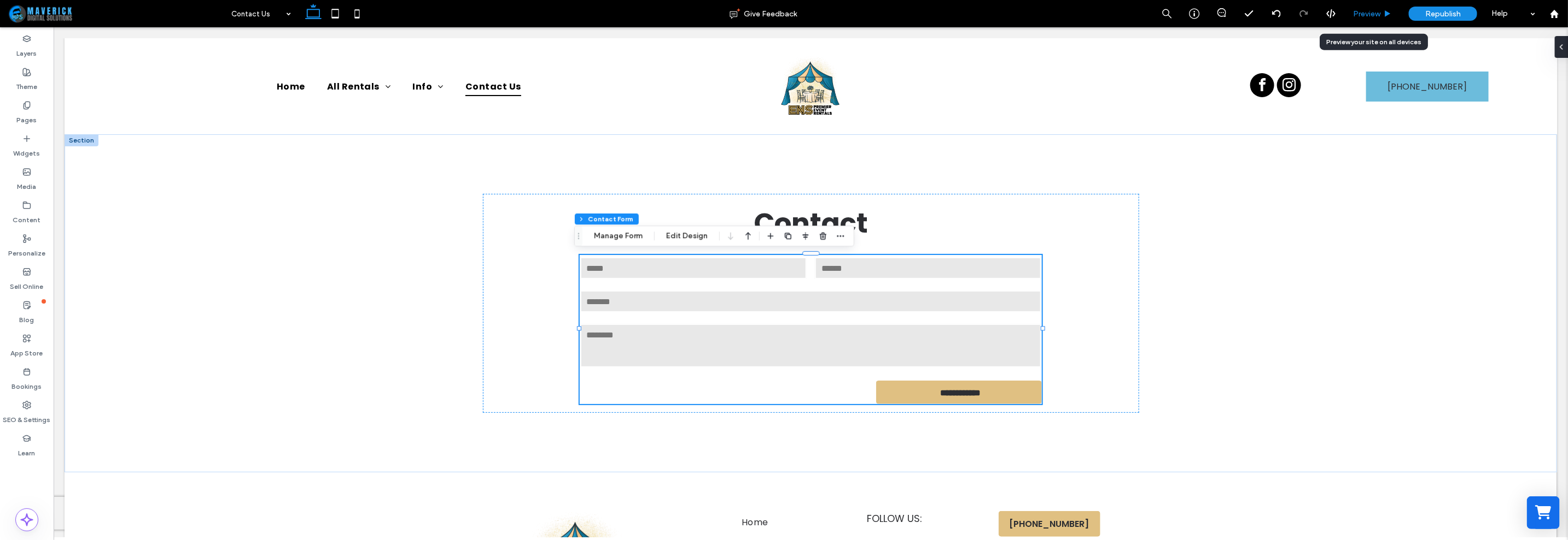
click at [1386, 15] on icon at bounding box center [1388, 13] width 8 height 8
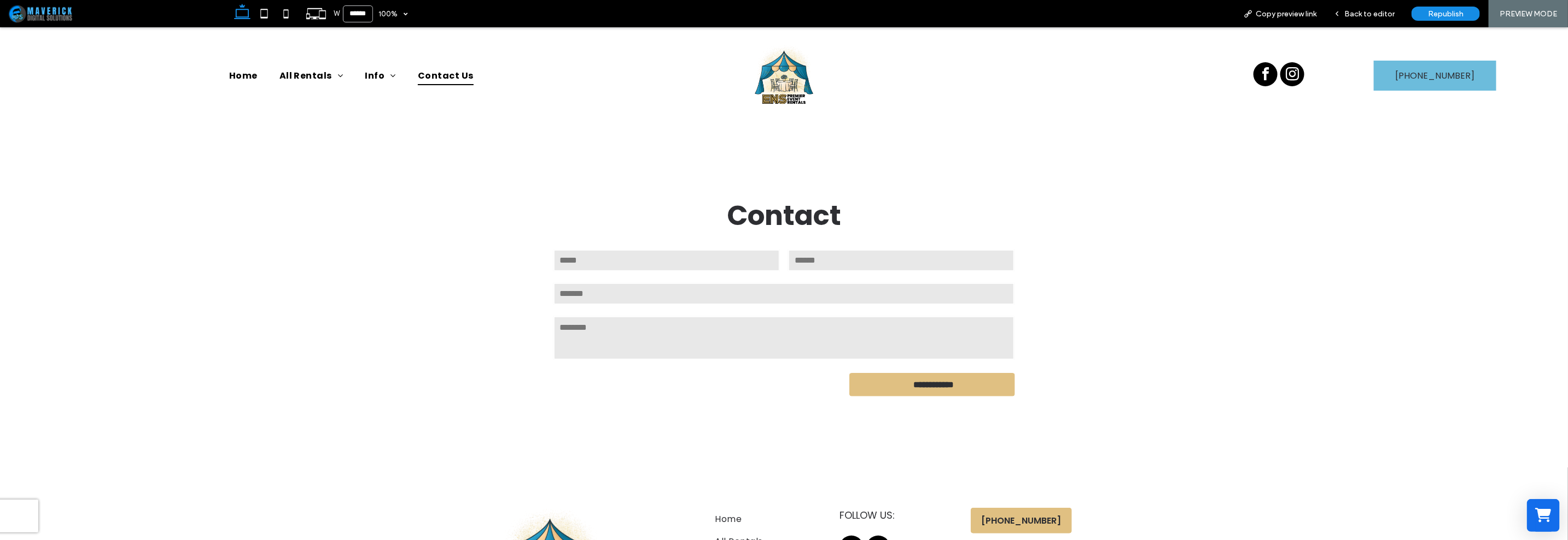
click at [722, 263] on input "text" at bounding box center [667, 260] width 226 height 22
type input "**********"
drag, startPoint x: 1368, startPoint y: 11, endPoint x: 1296, endPoint y: 32, distance: 75.0
click at [1369, 11] on span "Back to editor" at bounding box center [1369, 14] width 50 height 10
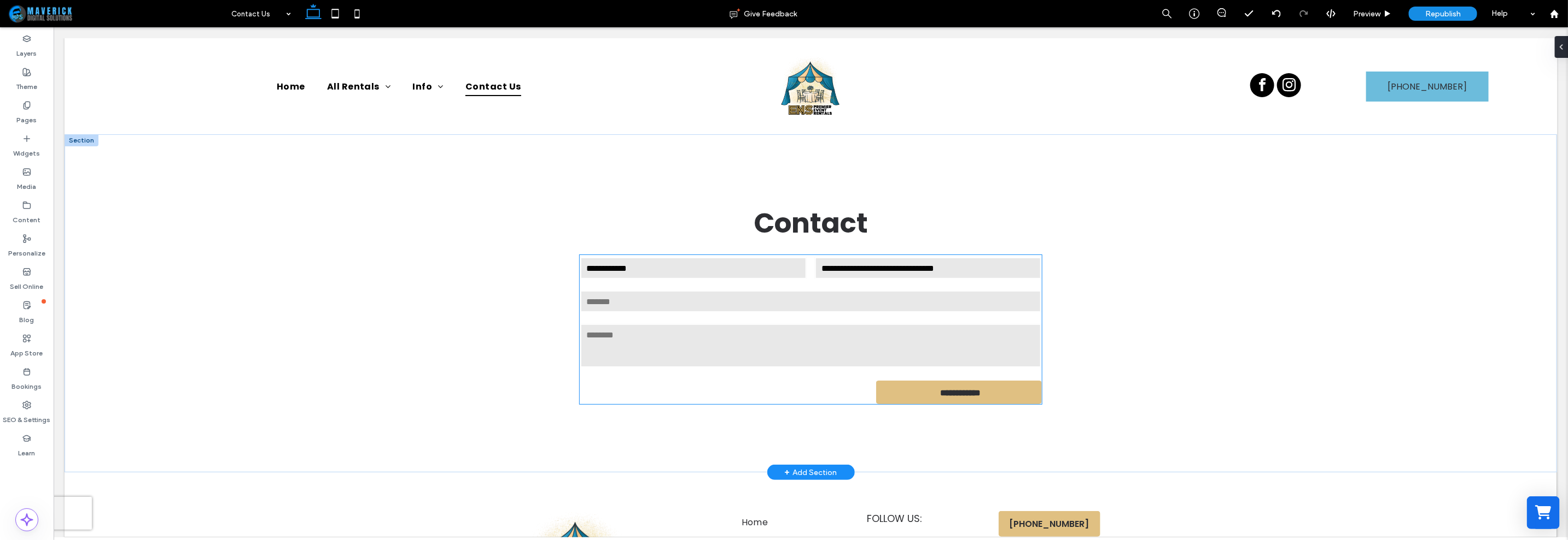
click at [692, 383] on form "**********" at bounding box center [810, 329] width 463 height 149
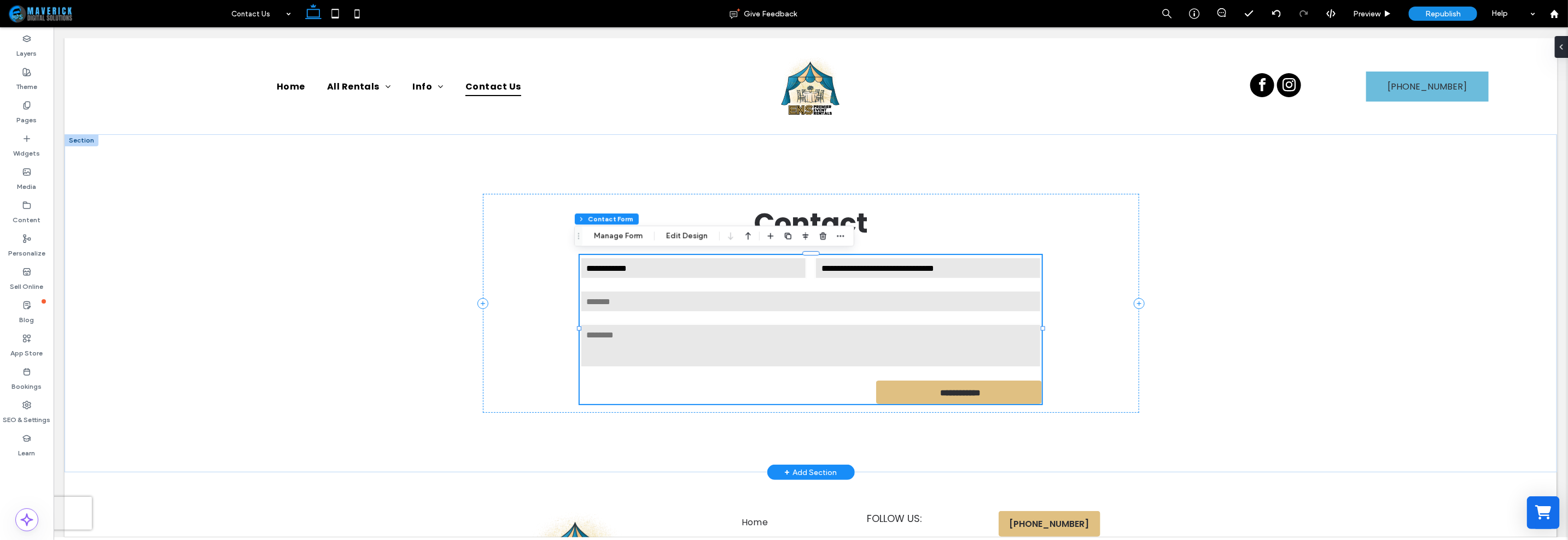
type input "*"
type input "***"
type input "*"
type input "***"
click at [752, 324] on textarea at bounding box center [810, 346] width 462 height 44
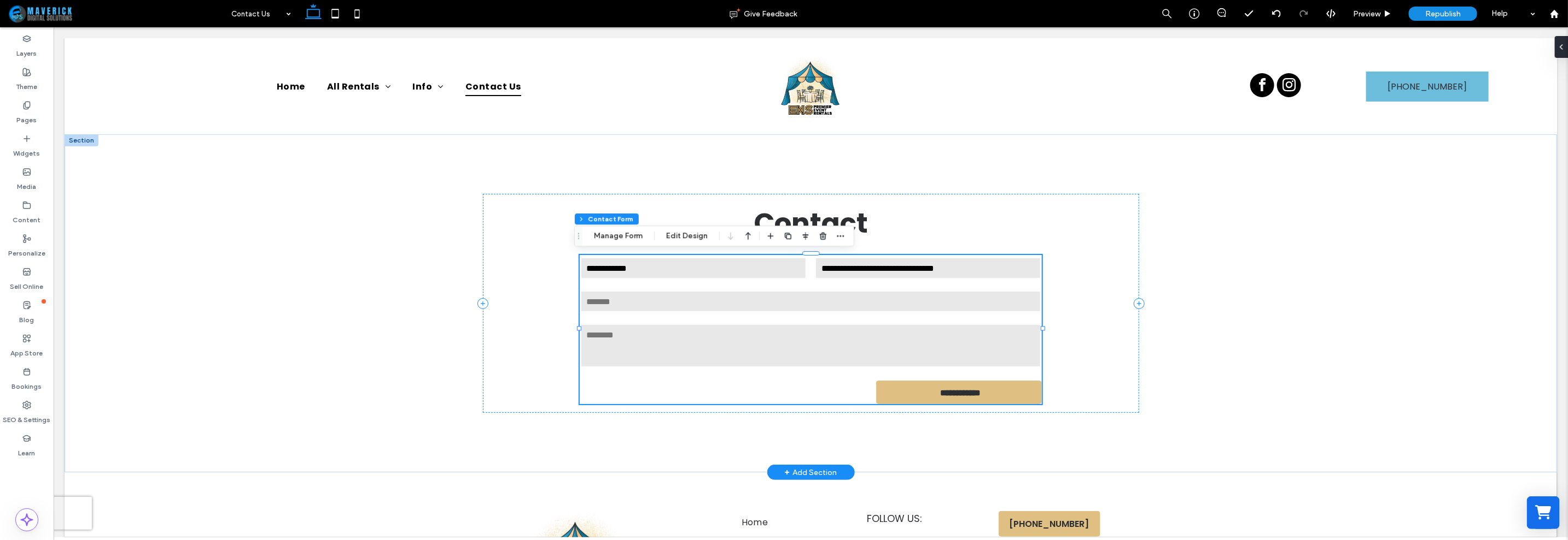
type input "*"
click at [613, 241] on button "Manage Form" at bounding box center [618, 235] width 63 height 13
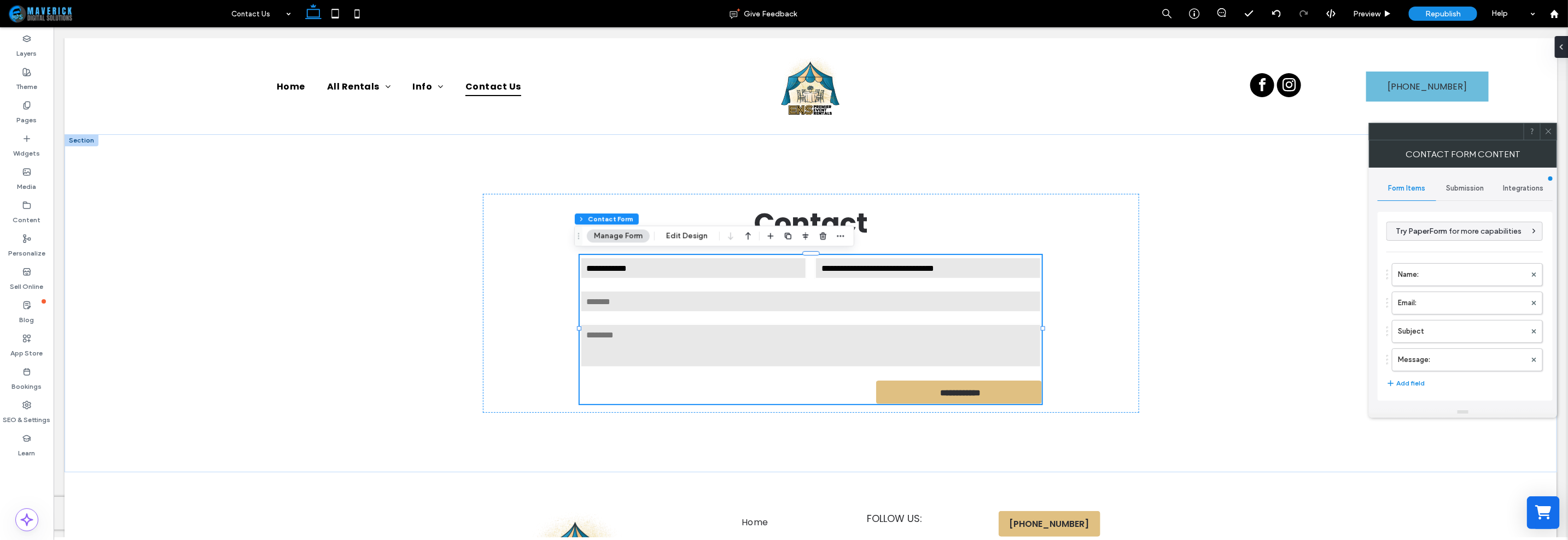
click at [1549, 127] on icon at bounding box center [1548, 130] width 8 height 8
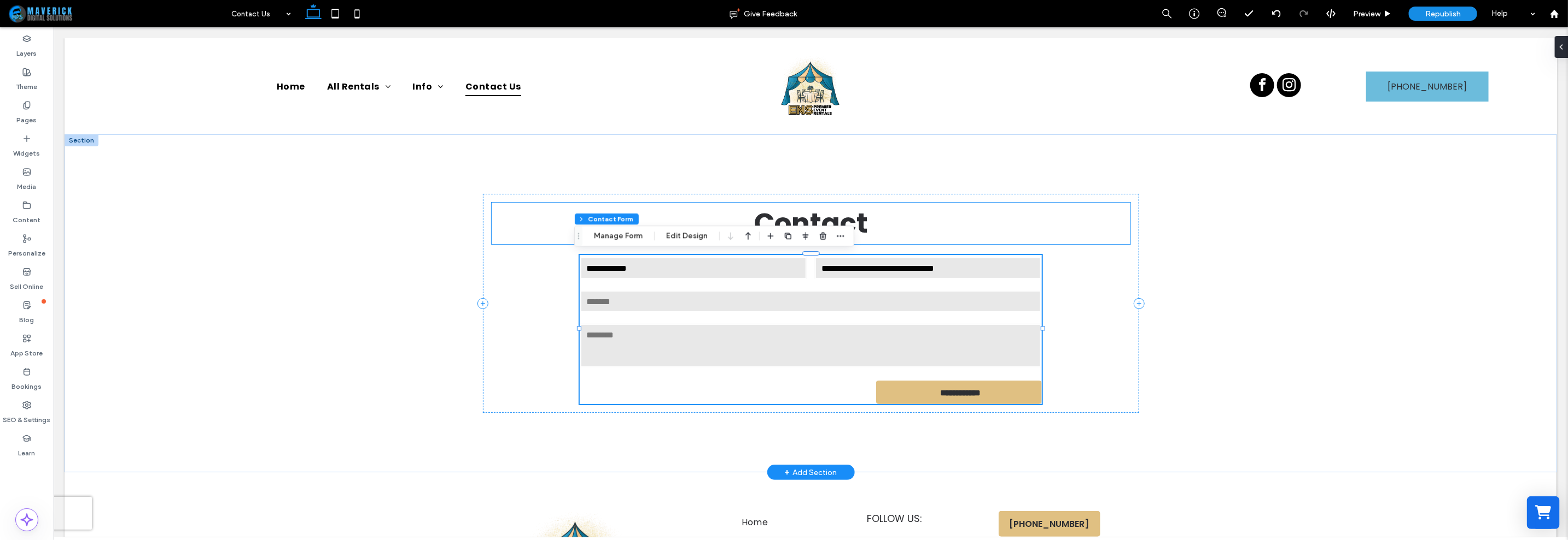
click at [1100, 216] on h1 "Contact" at bounding box center [810, 222] width 639 height 41
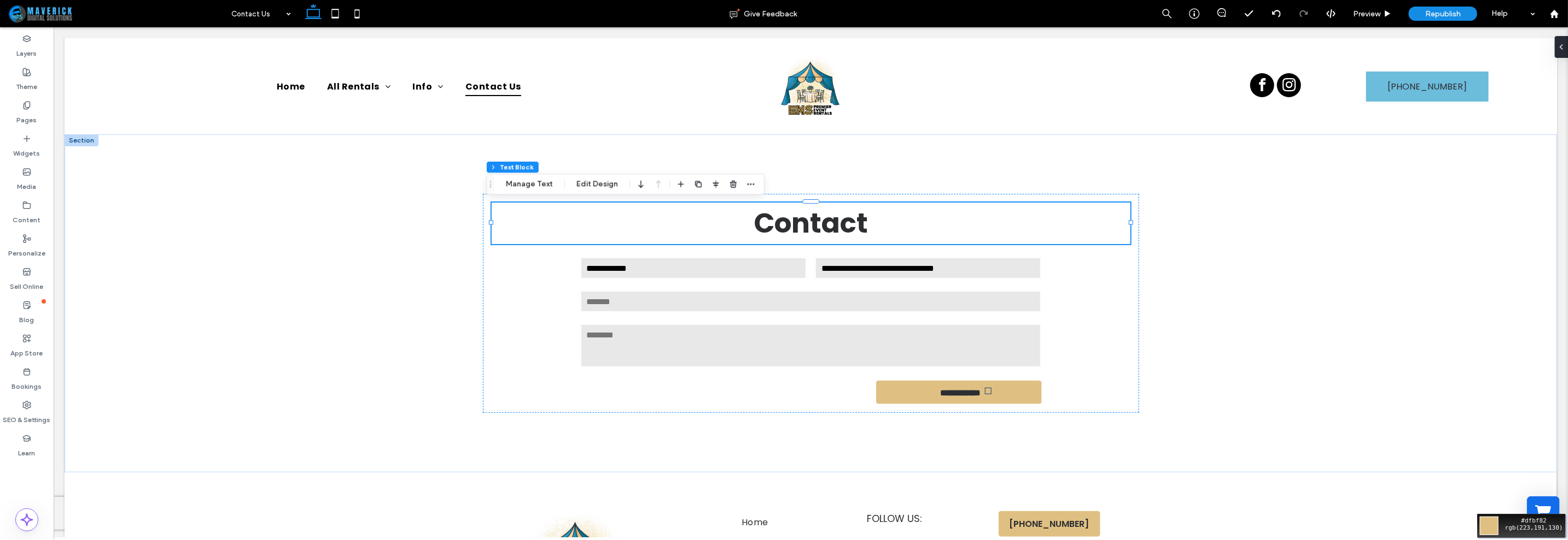
click at [1001, 396] on div "Move your 🖱️ to pick a color #dfbf82 rgb(223,191,130)" at bounding box center [784, 270] width 1568 height 540
click at [505, 301] on div "**********" at bounding box center [810, 303] width 656 height 219
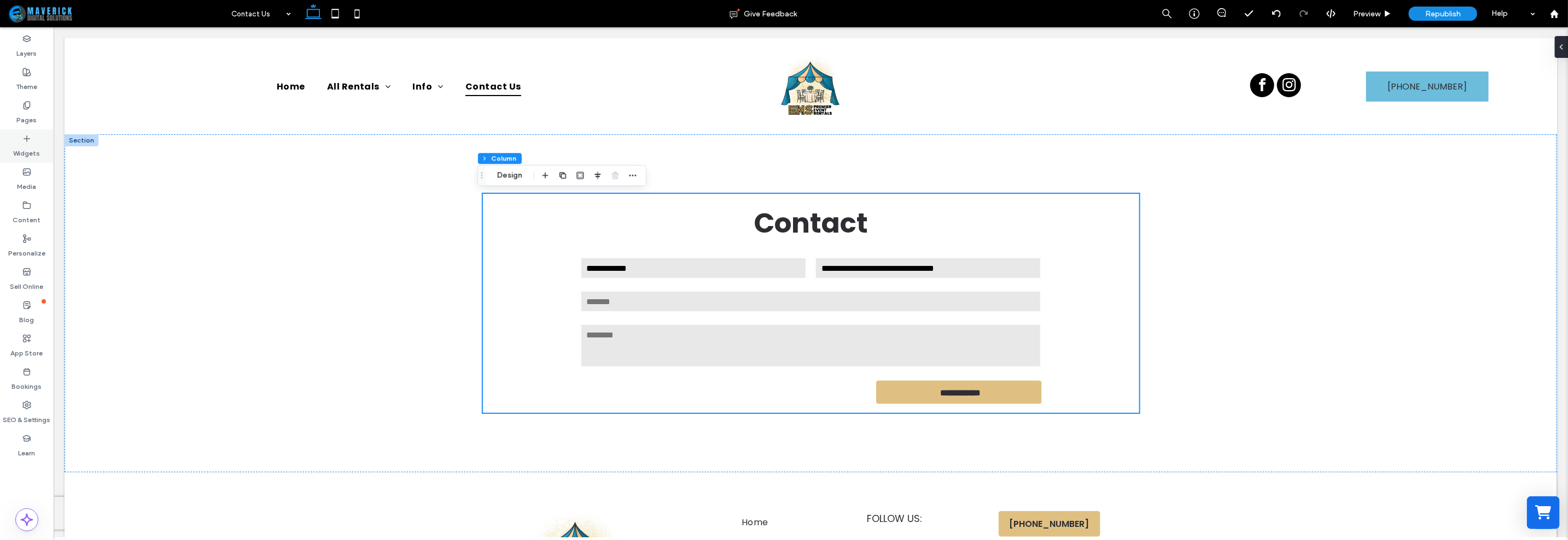
click at [23, 140] on icon at bounding box center [27, 139] width 9 height 9
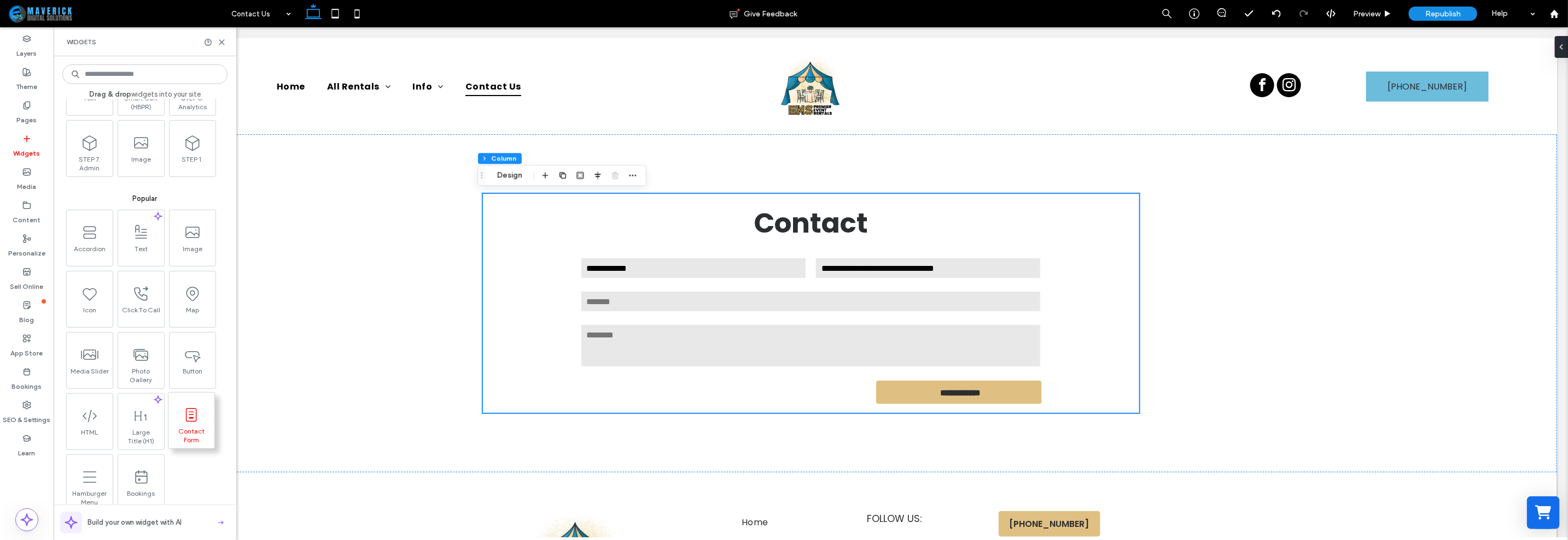
scroll to position [205, 0]
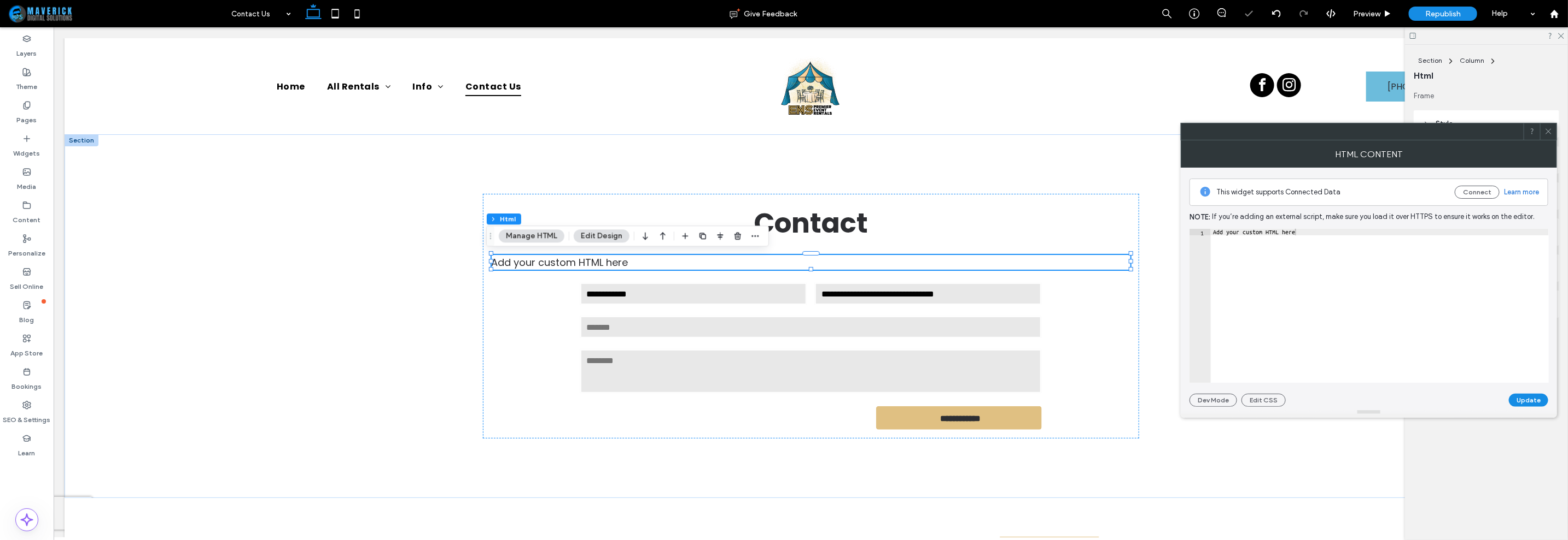
click at [1232, 258] on div "Add your custom HTML here" at bounding box center [1380, 313] width 338 height 168
paste textarea "**********"
type textarea "**********"
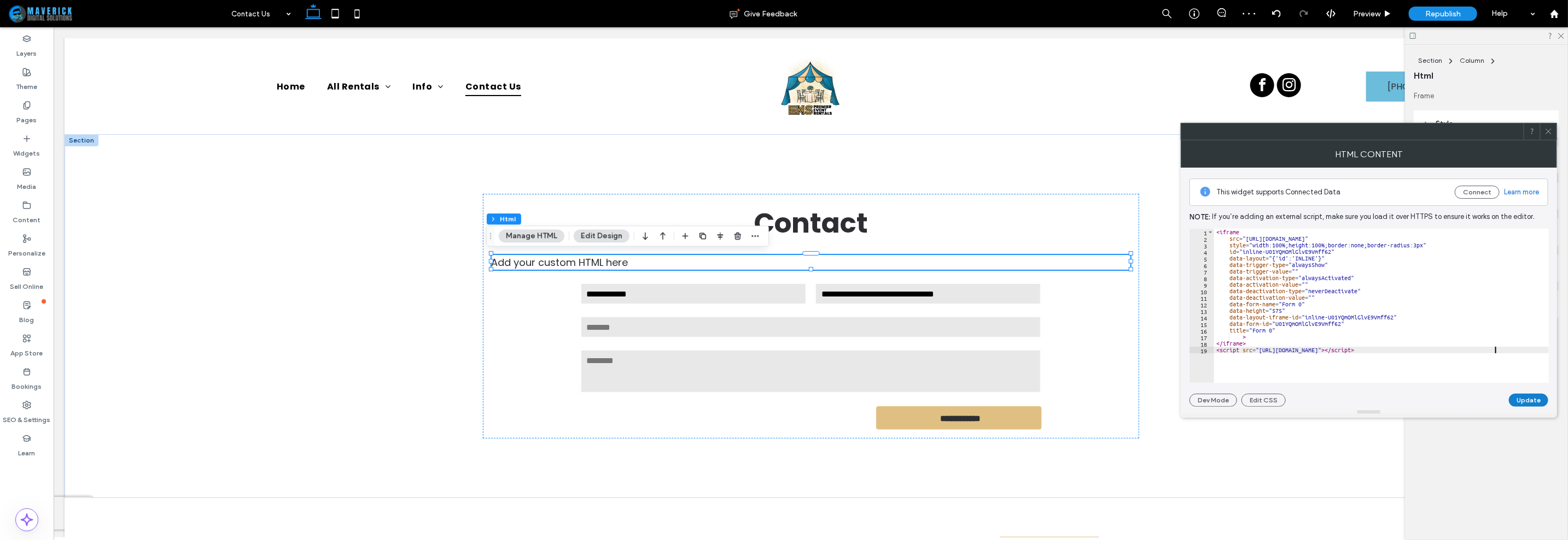
click at [1535, 399] on button "Update" at bounding box center [1529, 400] width 39 height 13
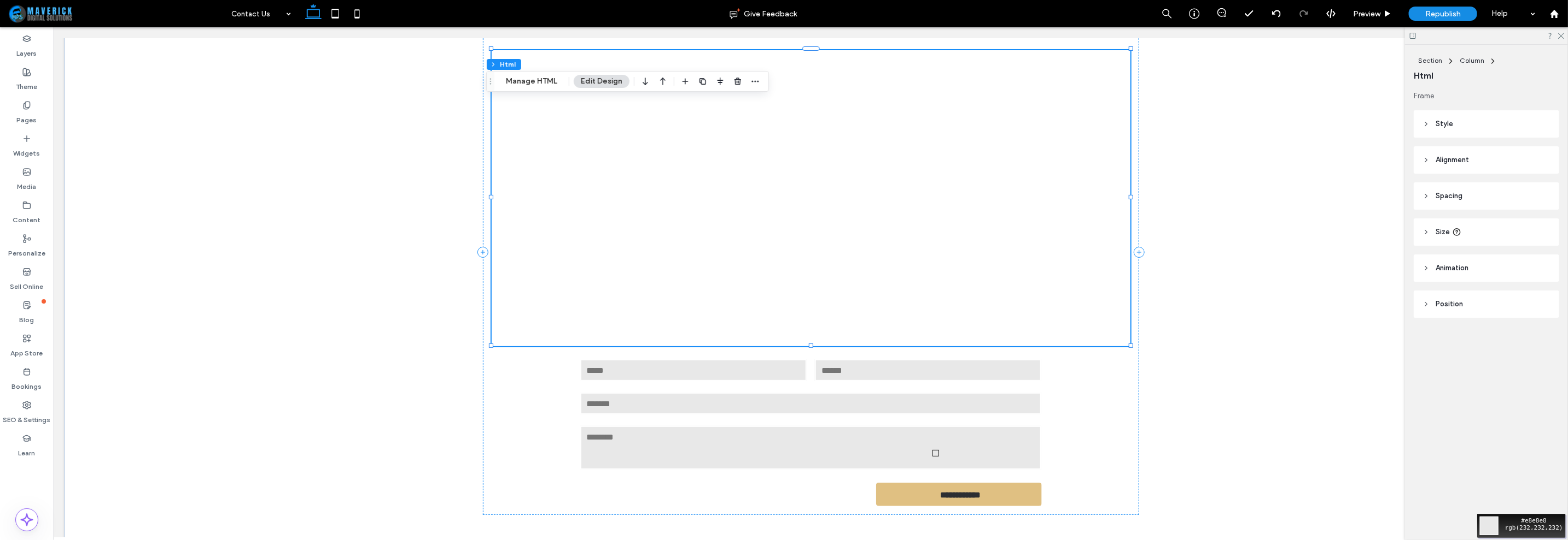
click at [949, 458] on div "Move your 🖱️ to pick a color #e8e8e8 rgb(232,232,232)" at bounding box center [784, 270] width 1568 height 540
click at [867, 192] on div at bounding box center [810, 198] width 639 height 296
click at [515, 88] on div "Section Column Html Manage HTML Edit Design" at bounding box center [627, 81] width 283 height 21
click at [533, 81] on button "Manage HTML" at bounding box center [531, 81] width 66 height 13
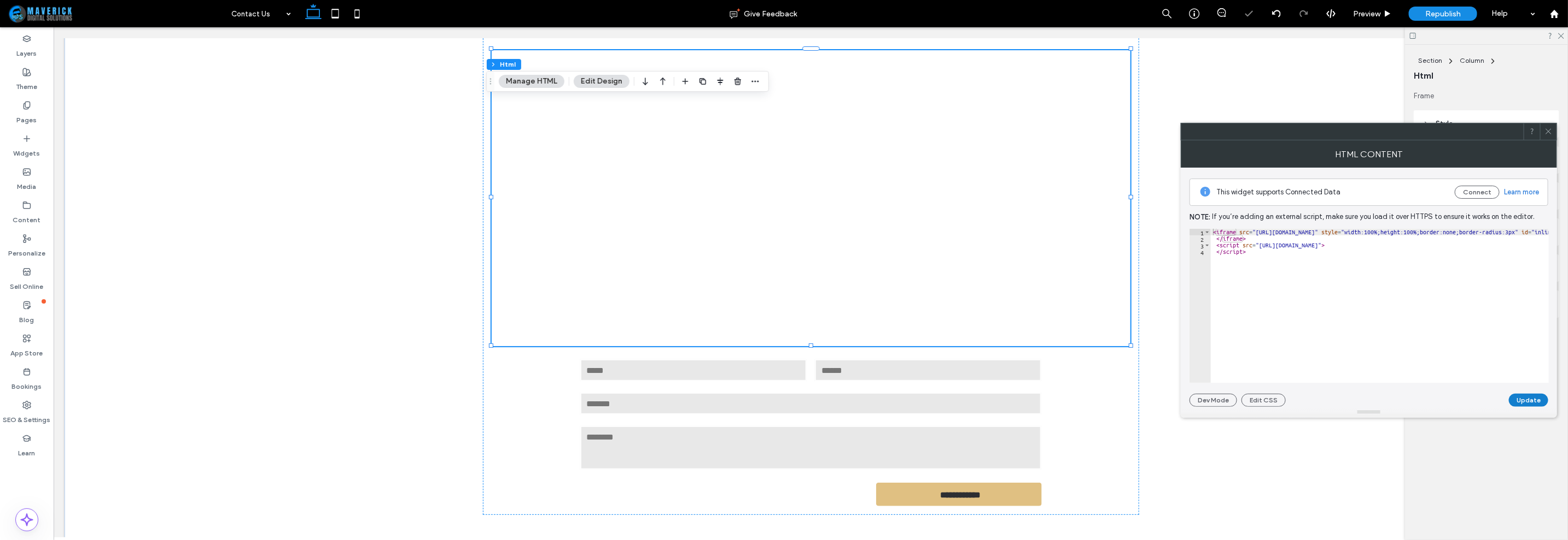
click at [1523, 400] on button "Update" at bounding box center [1529, 400] width 39 height 13
type textarea "*********"
drag, startPoint x: 1301, startPoint y: 278, endPoint x: 1236, endPoint y: 224, distance: 84.5
click at [1236, 224] on div "This widget supports Connected Data Connect Learn more Note: If you’re adding a…" at bounding box center [1369, 287] width 359 height 239
paste textarea "**********"
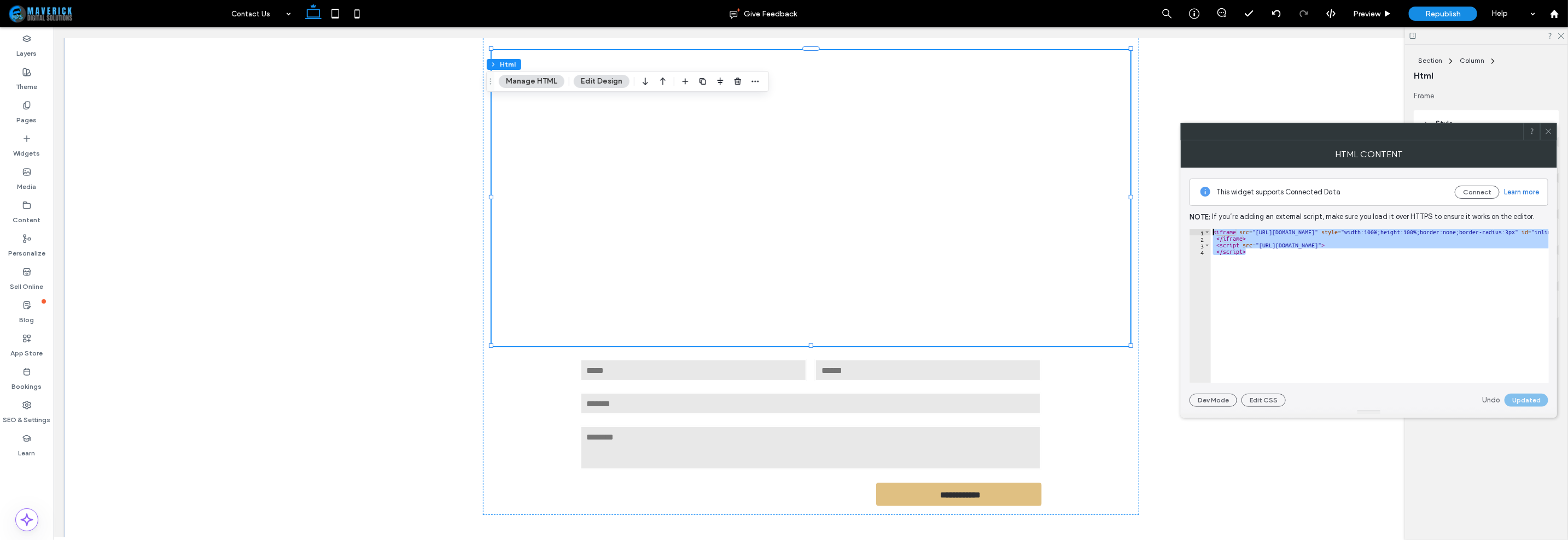
type textarea "**********"
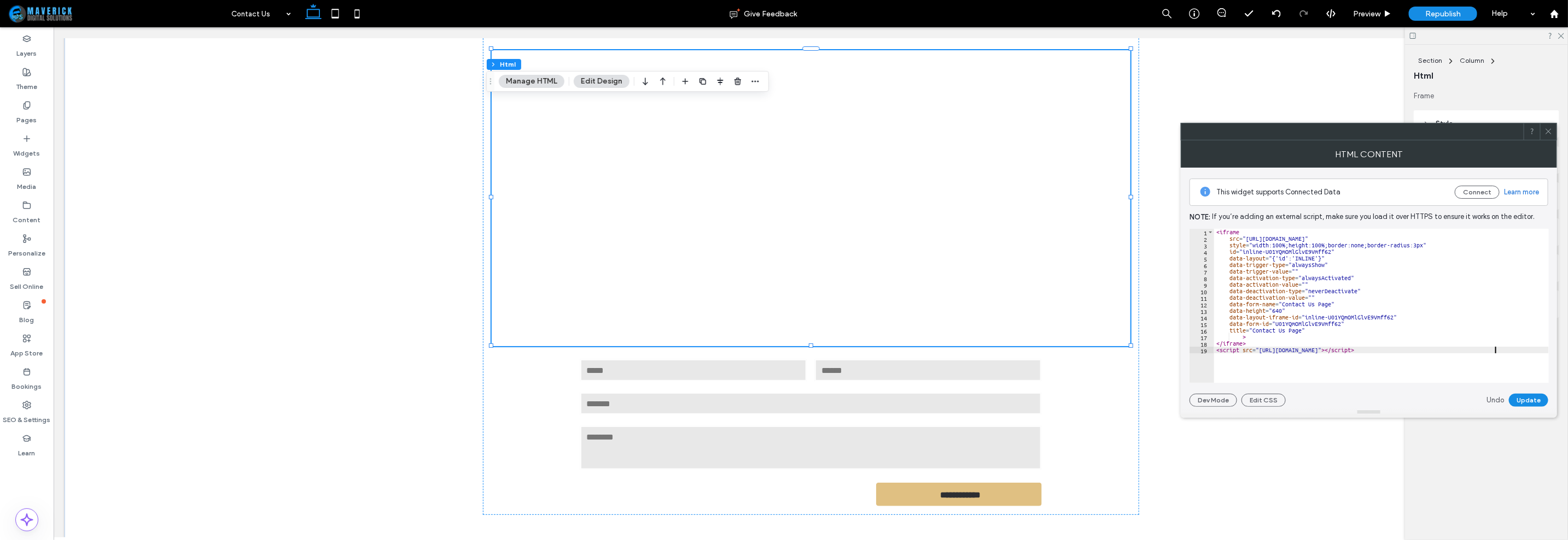
click at [1525, 392] on div "**********" at bounding box center [1369, 287] width 359 height 239
click at [1526, 398] on button "Update" at bounding box center [1529, 400] width 39 height 13
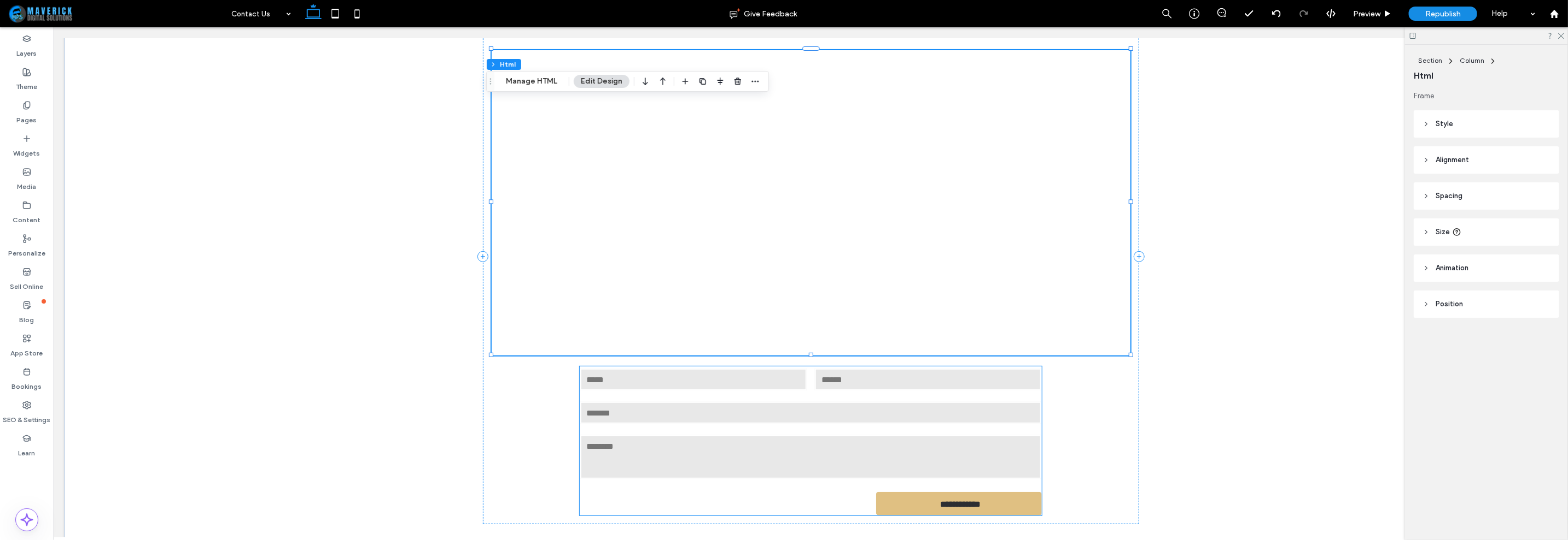
click at [1029, 412] on input "text" at bounding box center [810, 412] width 462 height 22
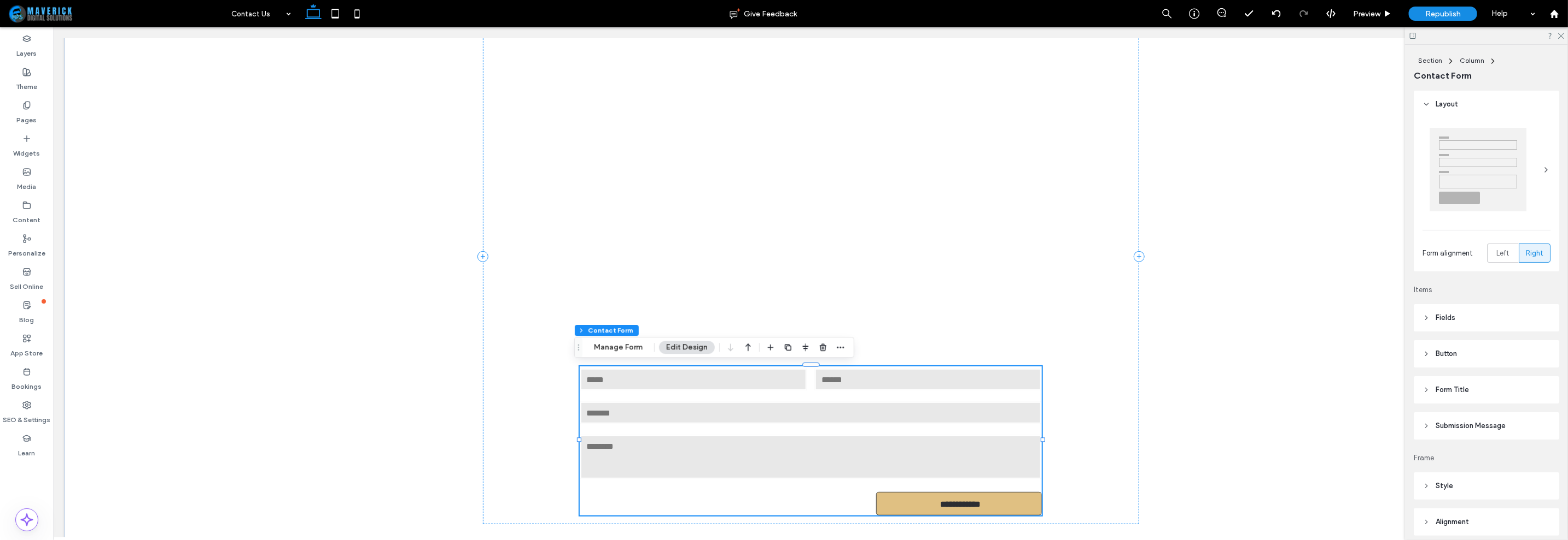
type input "*"
type input "***"
type input "*"
type input "***"
click at [825, 346] on icon "button" at bounding box center [823, 347] width 9 height 9
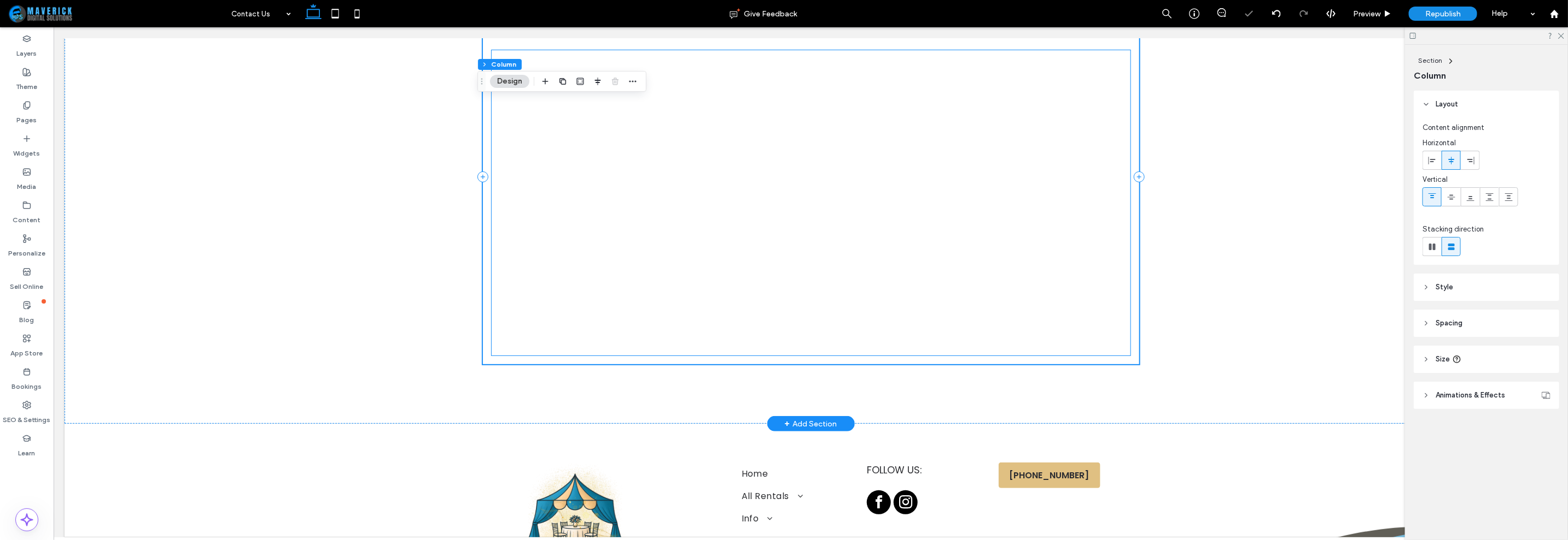
scroll to position [0, 0]
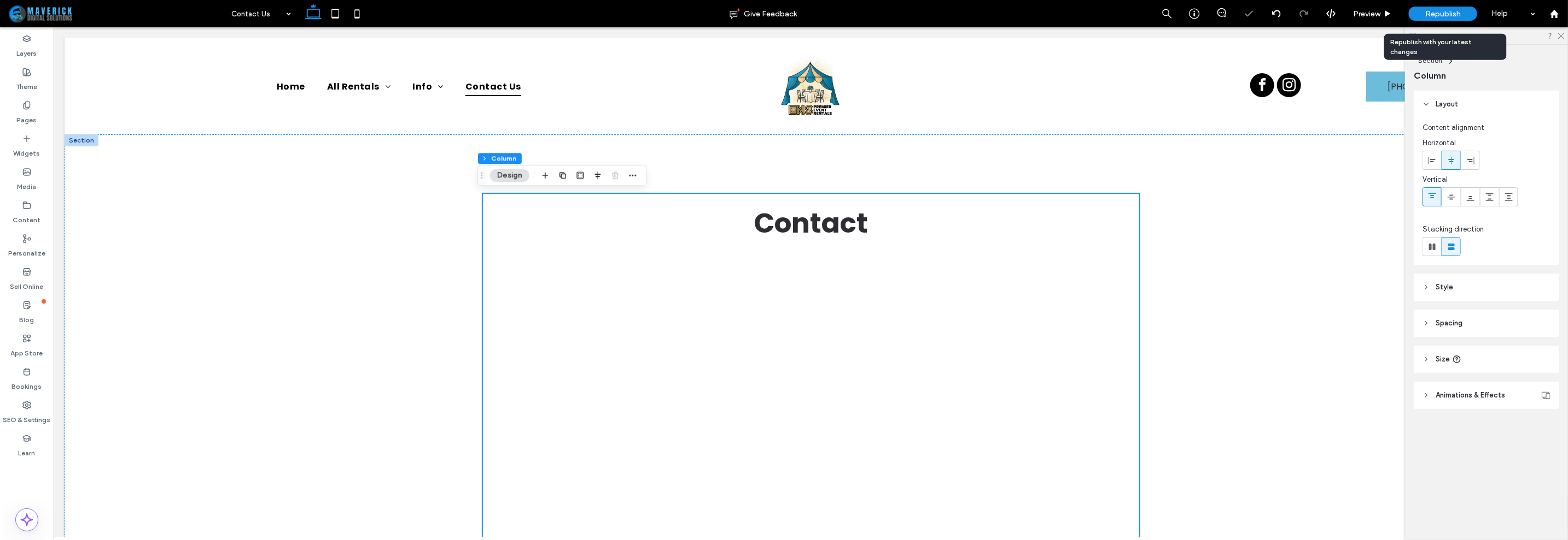
click at [1459, 13] on span "Republish" at bounding box center [1443, 14] width 36 height 10
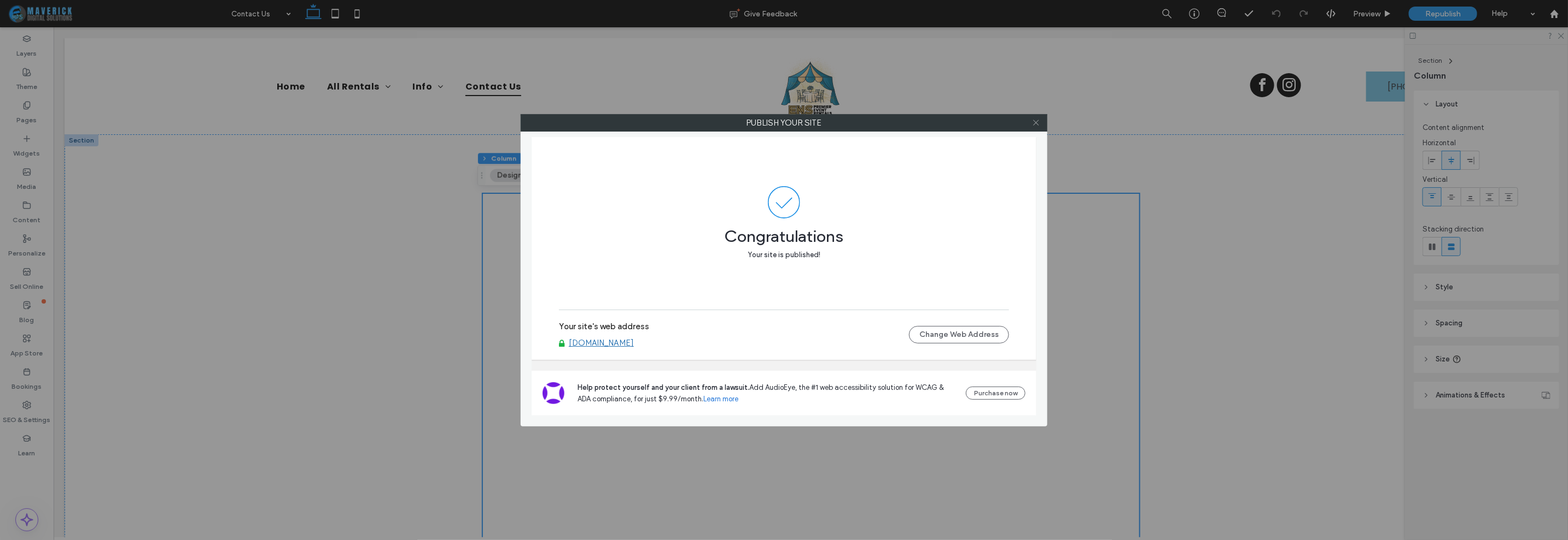
click at [1039, 120] on use at bounding box center [1035, 123] width 5 height 5
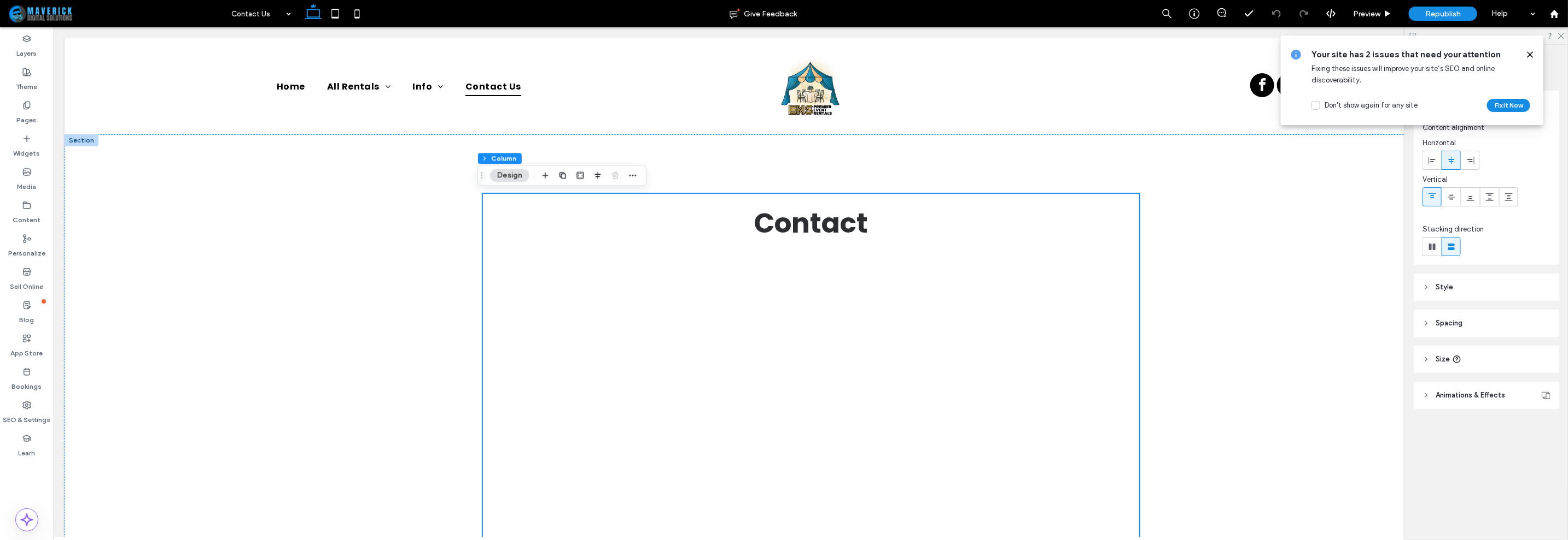
drag, startPoint x: 1534, startPoint y: 54, endPoint x: 1519, endPoint y: 65, distance: 18.6
click at [1534, 54] on icon at bounding box center [1530, 54] width 9 height 9
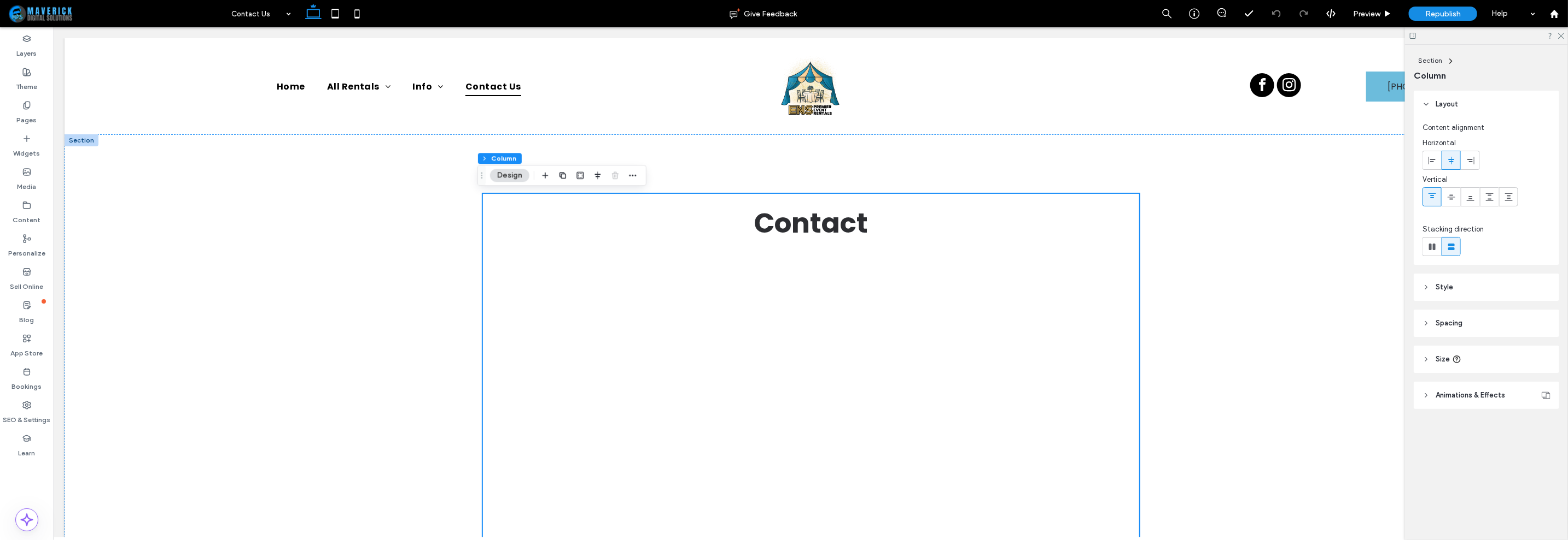
click at [1564, 34] on div at bounding box center [1487, 35] width 163 height 17
click at [1562, 37] on icon at bounding box center [1561, 35] width 7 height 7
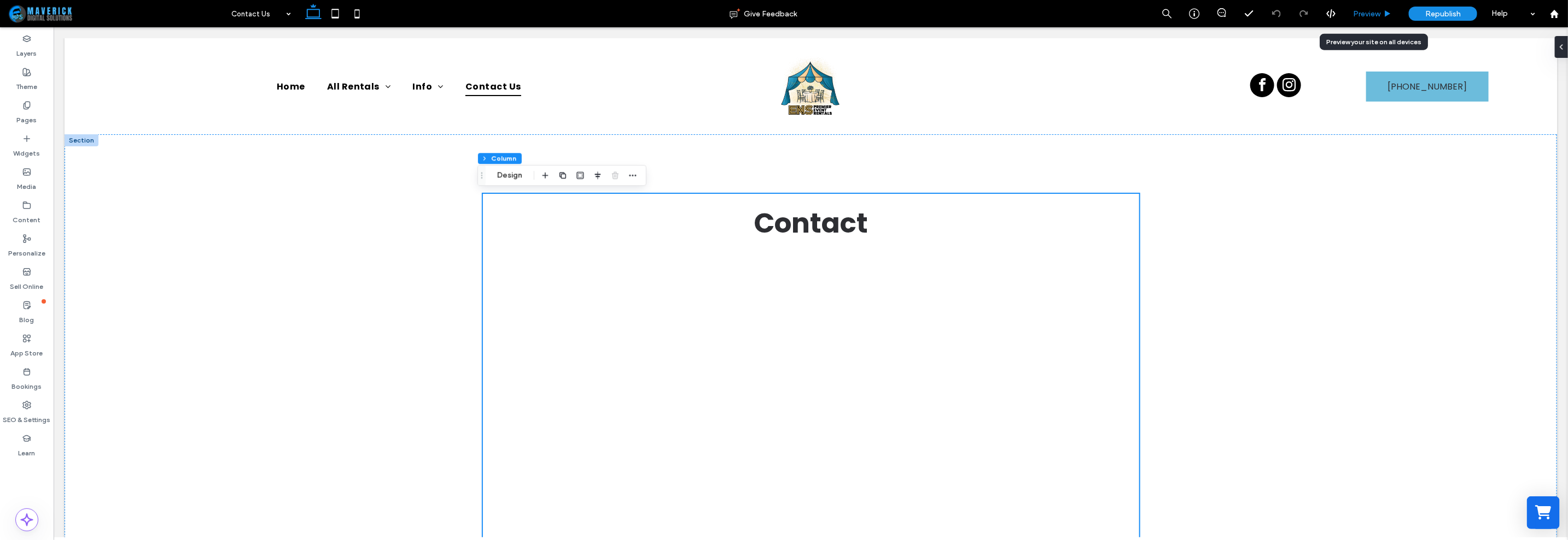
click at [1384, 19] on div "Preview" at bounding box center [1373, 13] width 56 height 27
click at [1360, 22] on div "Preview" at bounding box center [1373, 13] width 56 height 27
click at [1367, 18] on div "Preview" at bounding box center [1373, 13] width 56 height 27
click at [1386, 12] on use at bounding box center [1388, 13] width 5 height 6
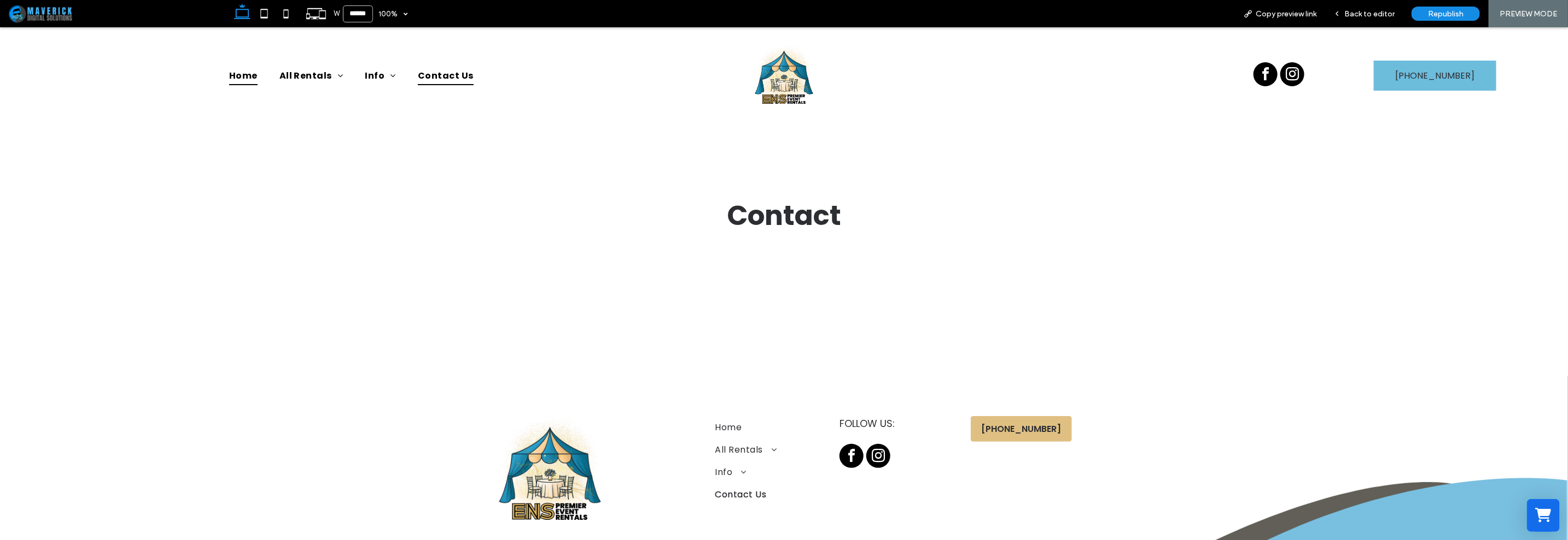
click at [230, 80] on span "Home" at bounding box center [244, 74] width 28 height 19
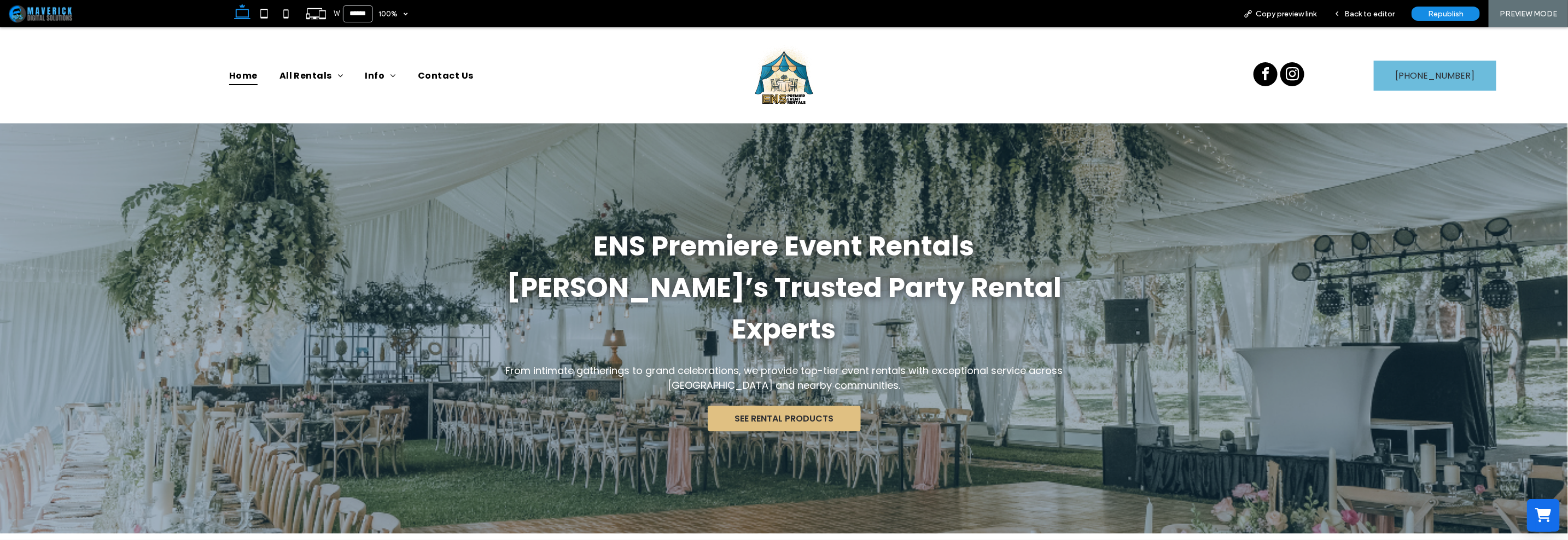
drag, startPoint x: 1129, startPoint y: 180, endPoint x: 1086, endPoint y: 188, distance: 43.7
click at [1086, 188] on div "ENS Premiere Event Rentals Orlando’s Trusted Party Rental Experts From intimate…" at bounding box center [784, 327] width 656 height 410
drag, startPoint x: 1141, startPoint y: 176, endPoint x: 1103, endPoint y: 179, distance: 38.1
click at [1103, 179] on div "ENS Premiere Event Rentals Orlando’s Trusted Party Rental Experts From intimate…" at bounding box center [784, 327] width 656 height 410
drag, startPoint x: 1169, startPoint y: 269, endPoint x: 1105, endPoint y: 277, distance: 64.5
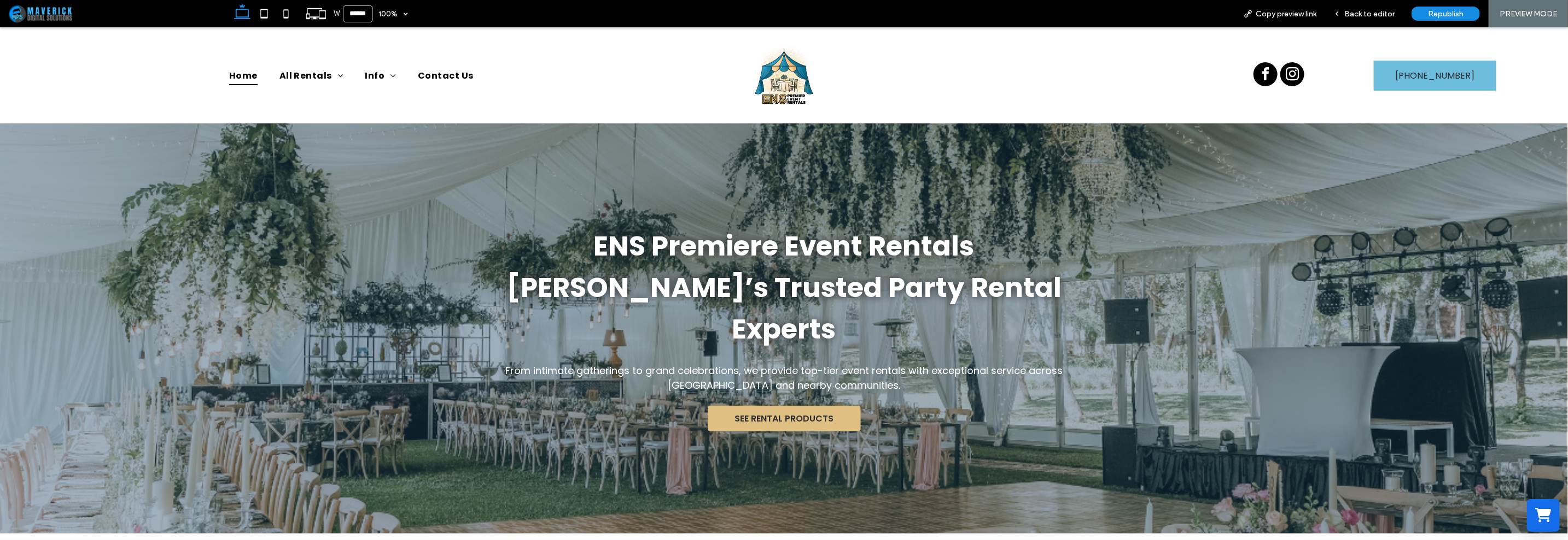
click at [1105, 277] on div "ENS Premiere Event Rentals Orlando’s Trusted Party Rental Experts From intimate…" at bounding box center [784, 327] width 656 height 410
